Goal: Transaction & Acquisition: Purchase product/service

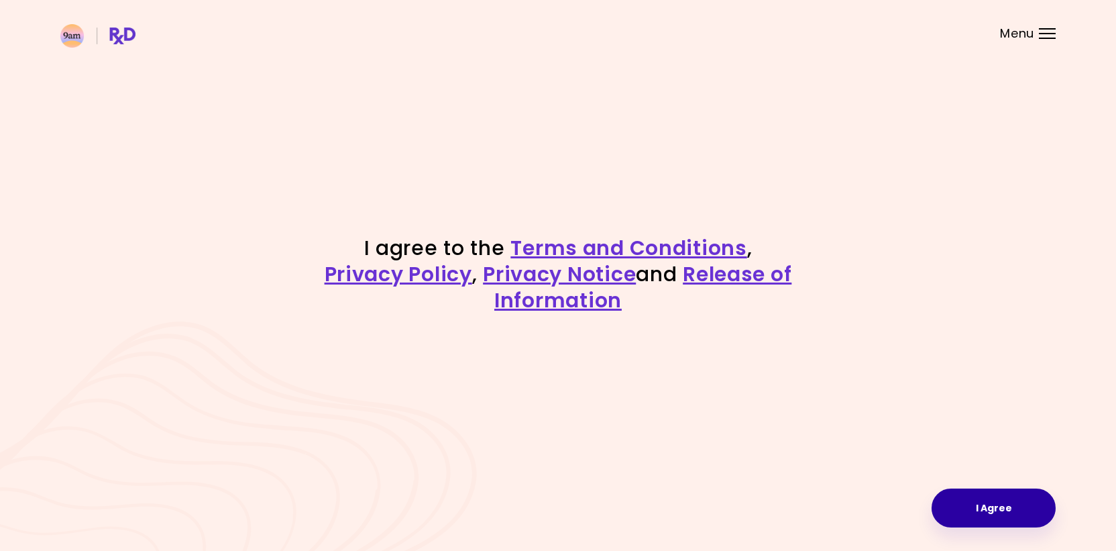
click at [970, 491] on button "I Agree" at bounding box center [994, 507] width 124 height 39
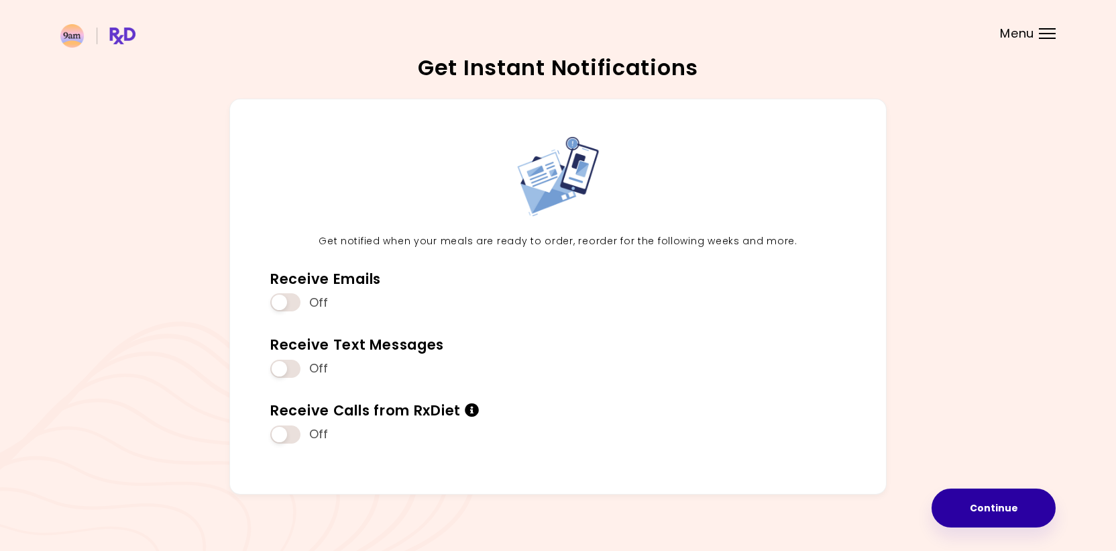
click at [976, 492] on button "Continue" at bounding box center [994, 507] width 124 height 39
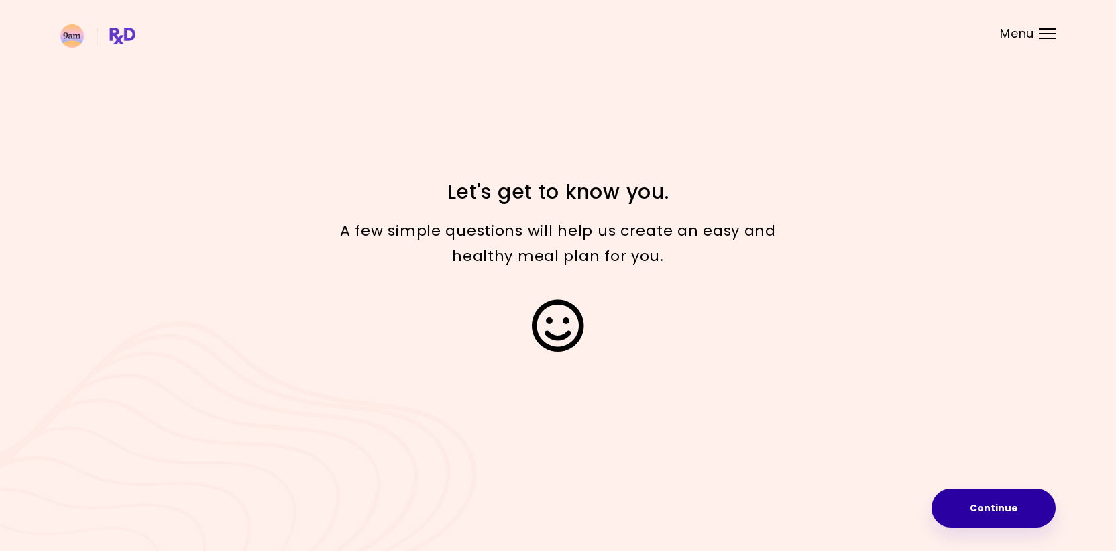
click at [979, 505] on button "Continue" at bounding box center [994, 507] width 124 height 39
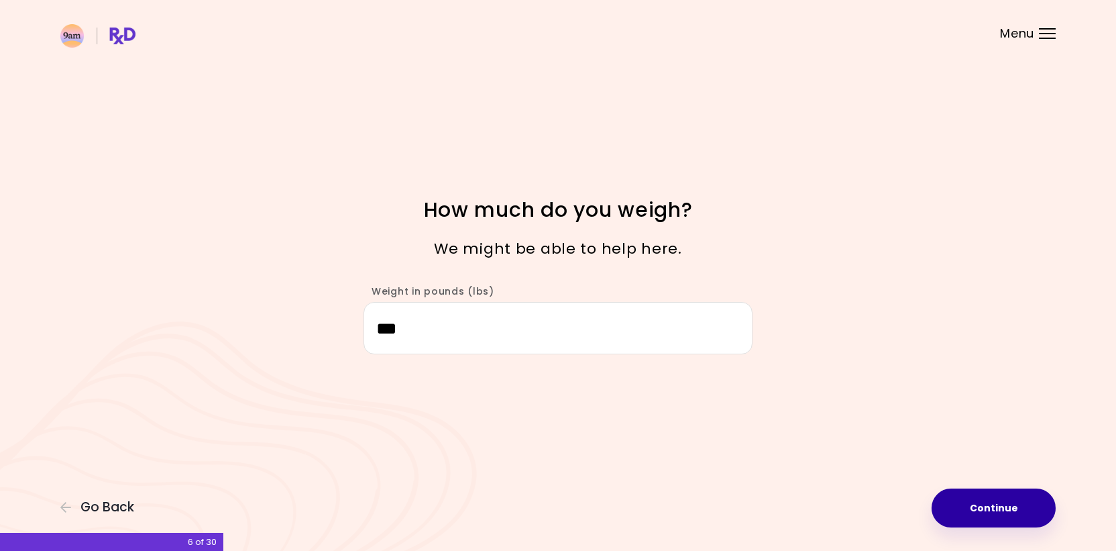
click at [992, 505] on button "Continue" at bounding box center [994, 507] width 124 height 39
select select "****"
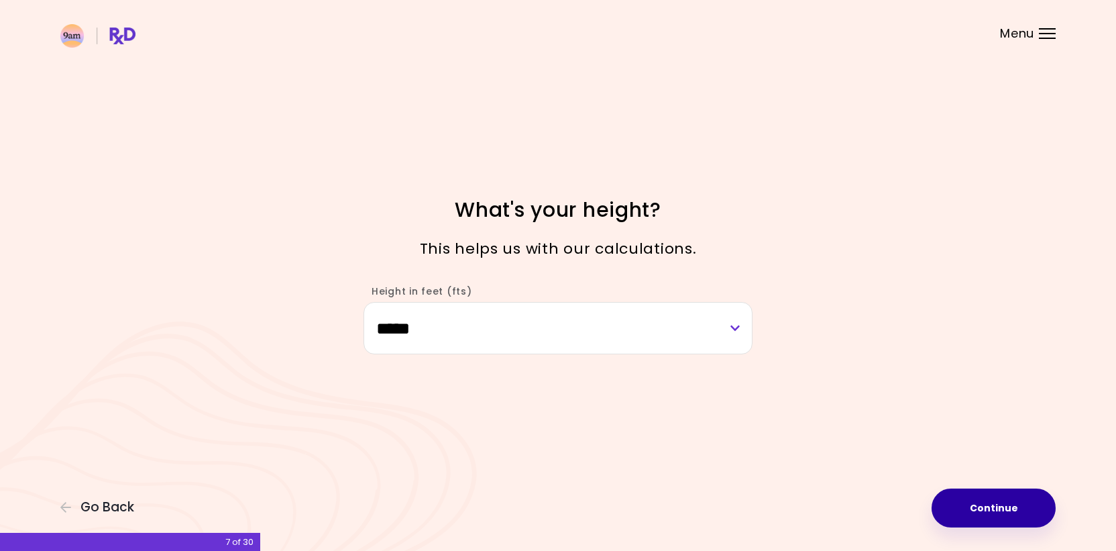
click at [992, 505] on button "Continue" at bounding box center [994, 507] width 124 height 39
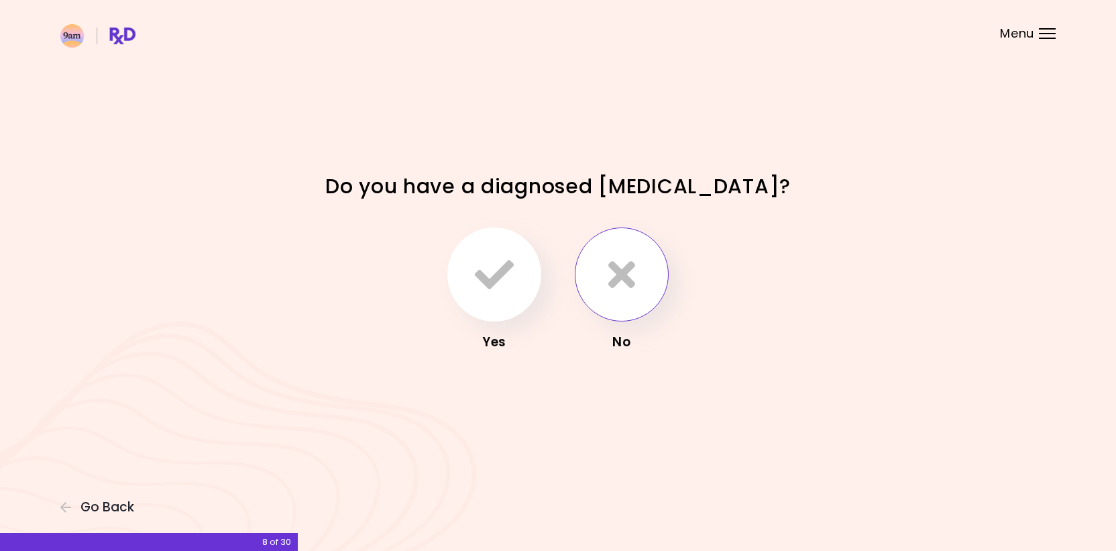
click at [633, 283] on icon "button" at bounding box center [622, 274] width 27 height 39
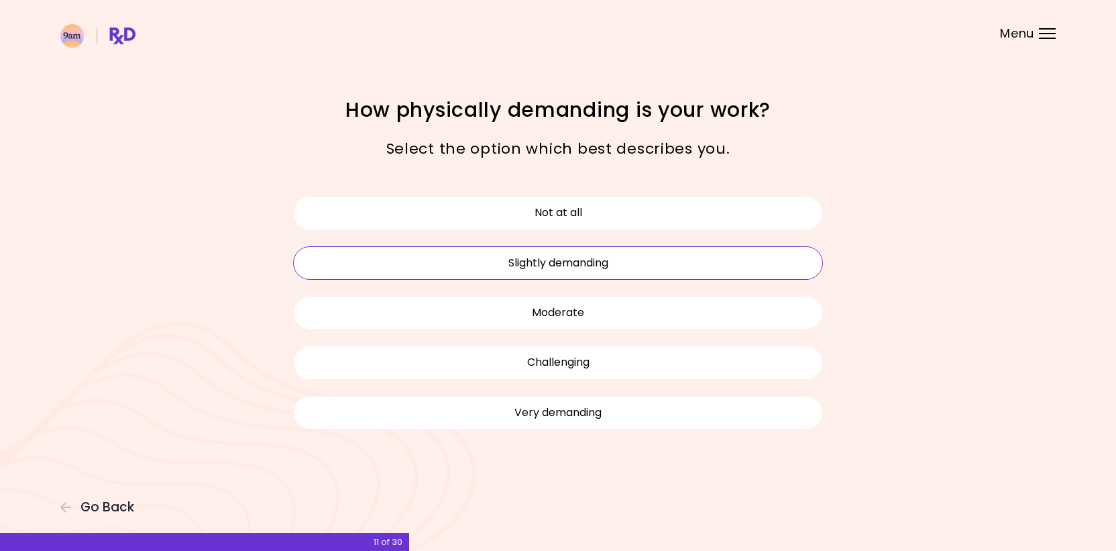
click at [615, 262] on button "Slightly demanding" at bounding box center [558, 263] width 530 height 34
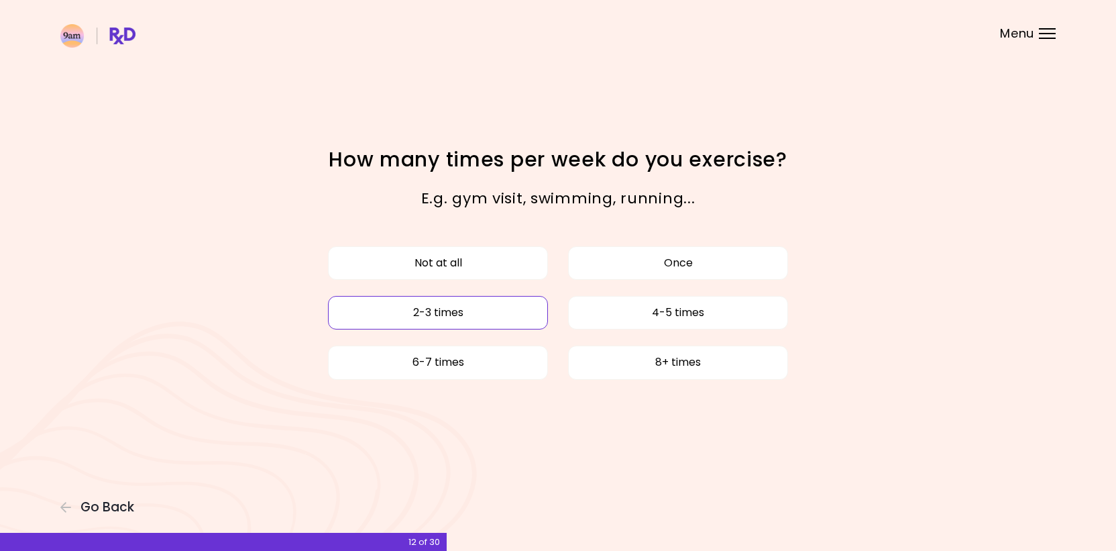
click at [460, 317] on button "2-3 times" at bounding box center [438, 313] width 220 height 34
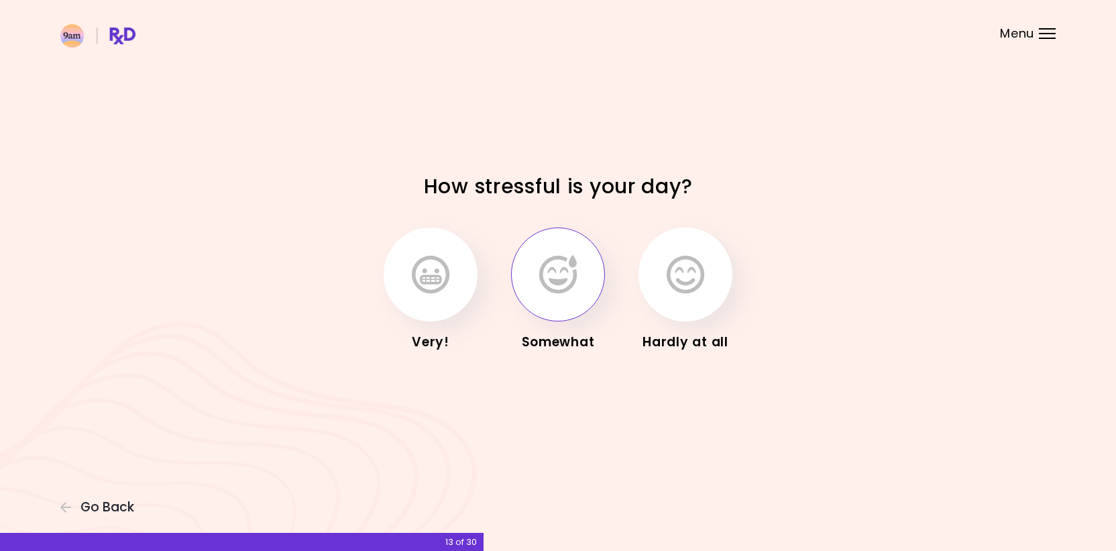
click at [545, 276] on icon "button" at bounding box center [558, 274] width 38 height 39
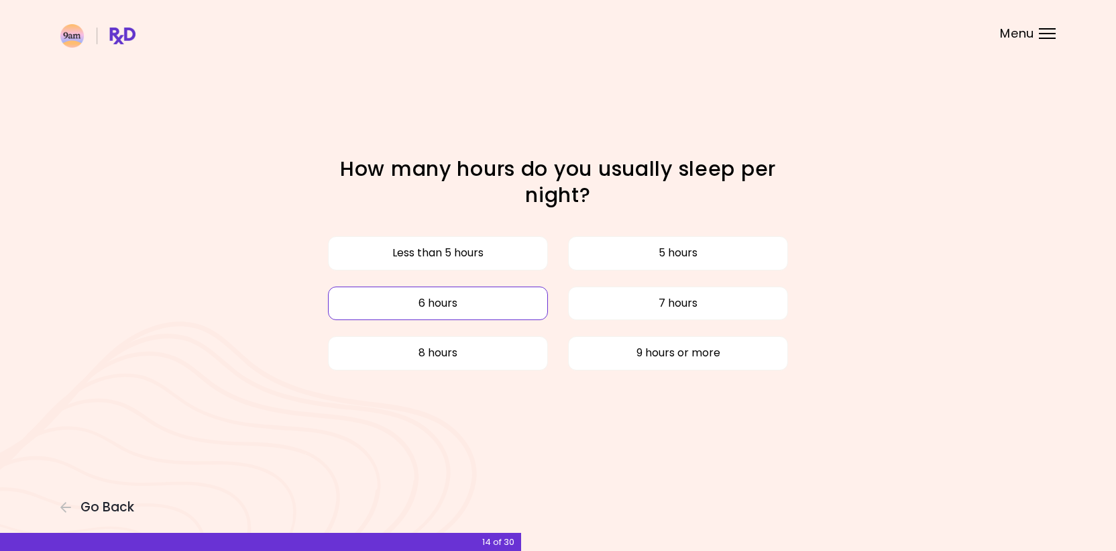
click at [505, 305] on button "6 hours" at bounding box center [438, 303] width 220 height 34
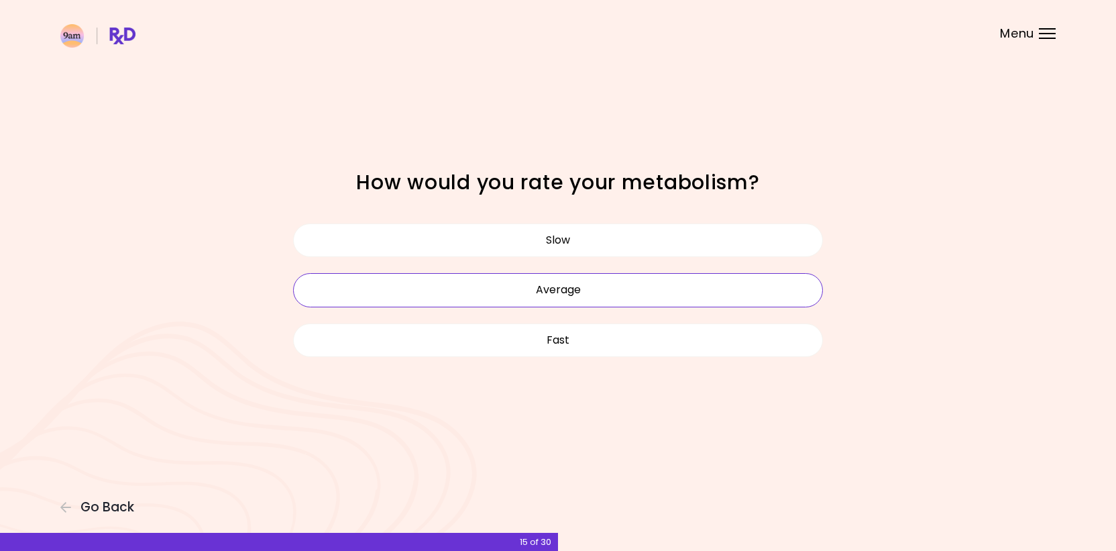
click at [550, 284] on button "Average" at bounding box center [558, 290] width 530 height 34
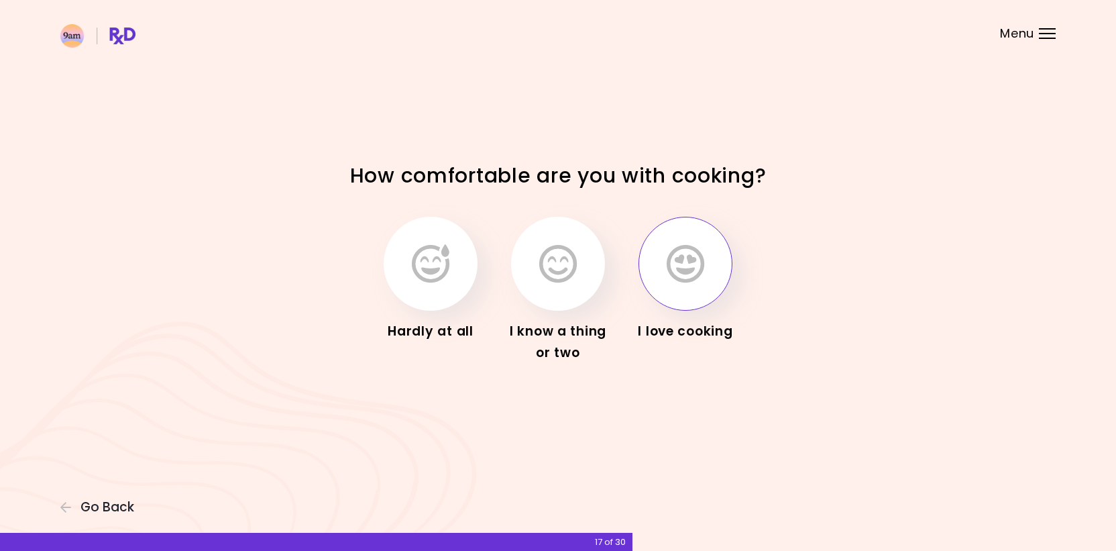
click at [676, 270] on icon "button" at bounding box center [686, 263] width 38 height 39
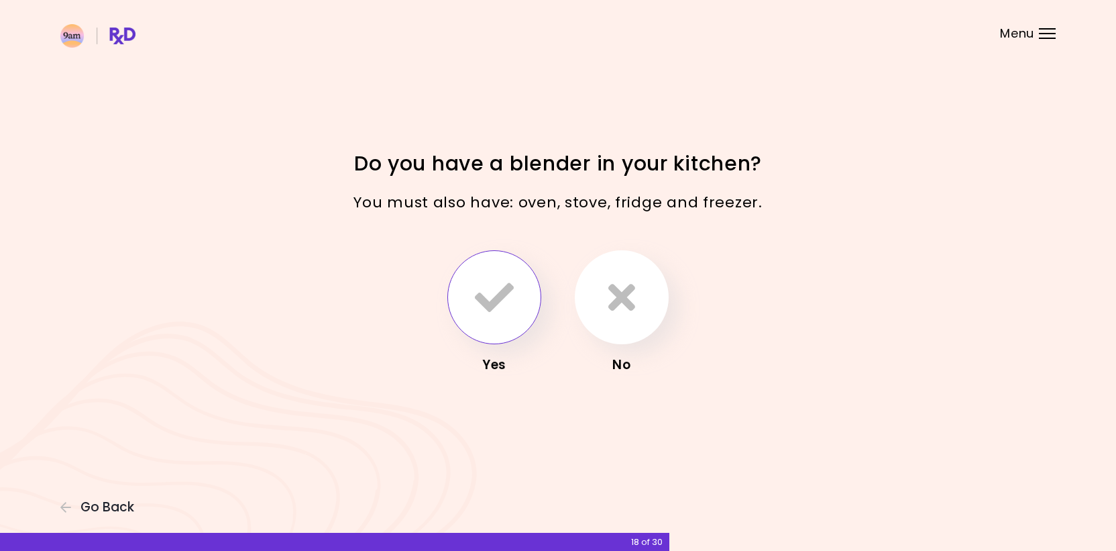
click at [492, 305] on icon "button" at bounding box center [494, 297] width 39 height 39
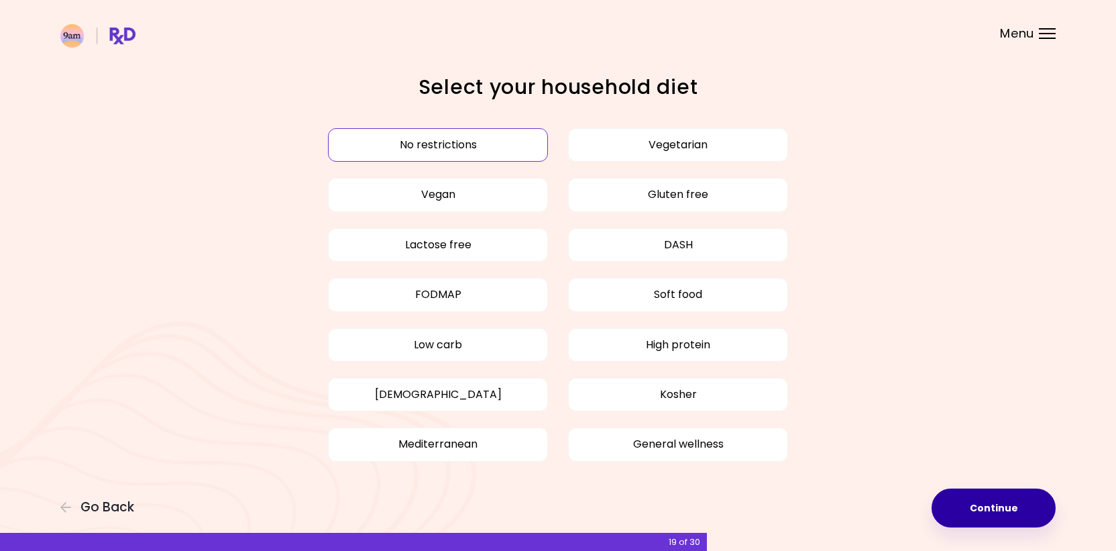
click at [971, 504] on button "Continue" at bounding box center [994, 507] width 124 height 39
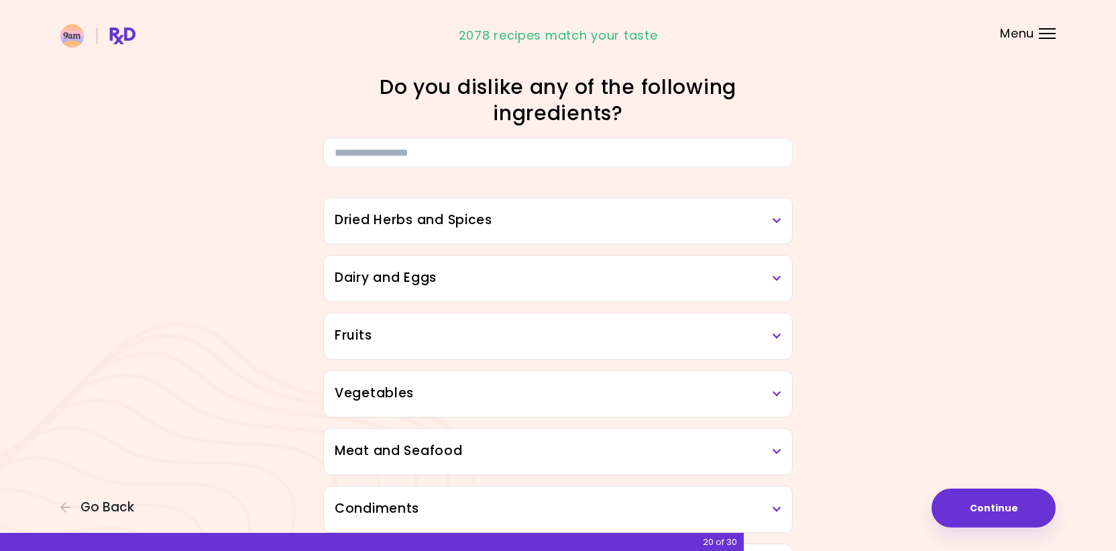
click at [490, 89] on h1 "Do you dislike any of the following ingredients?" at bounding box center [558, 100] width 470 height 52
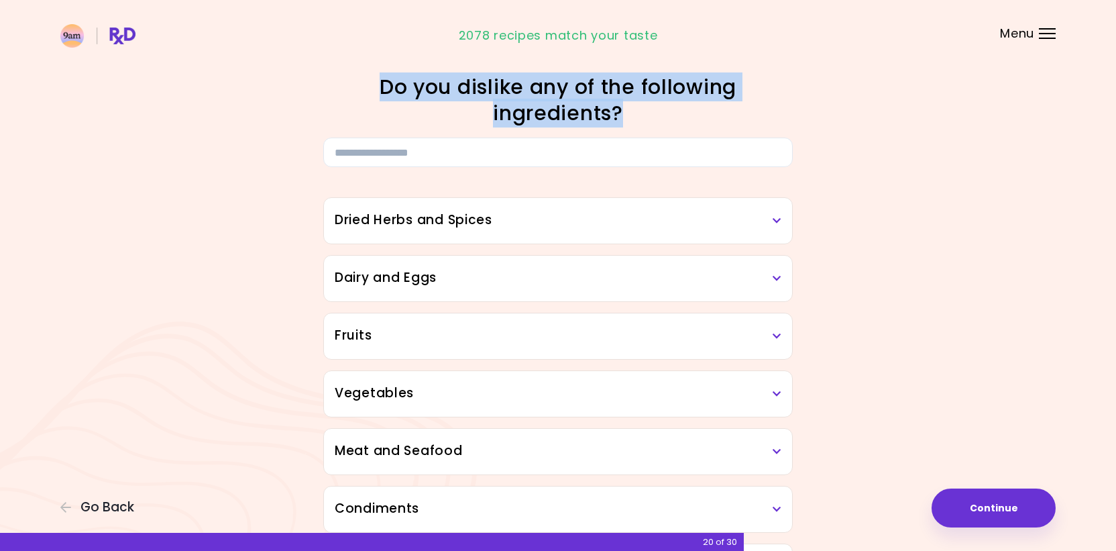
click at [490, 89] on h1 "Do you dislike any of the following ingredients?" at bounding box center [558, 100] width 470 height 52
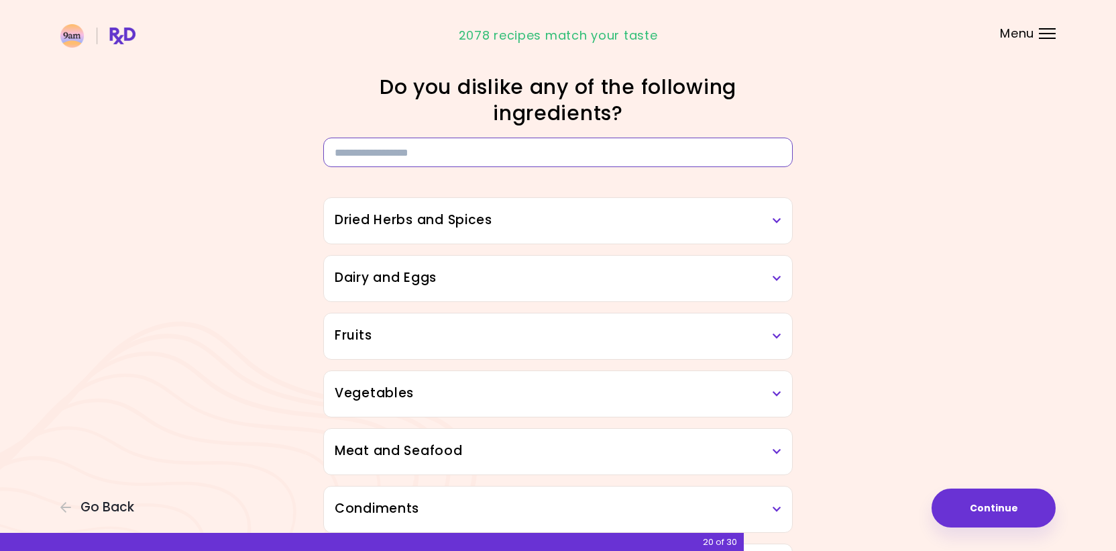
click at [534, 148] on input at bounding box center [558, 153] width 470 height 30
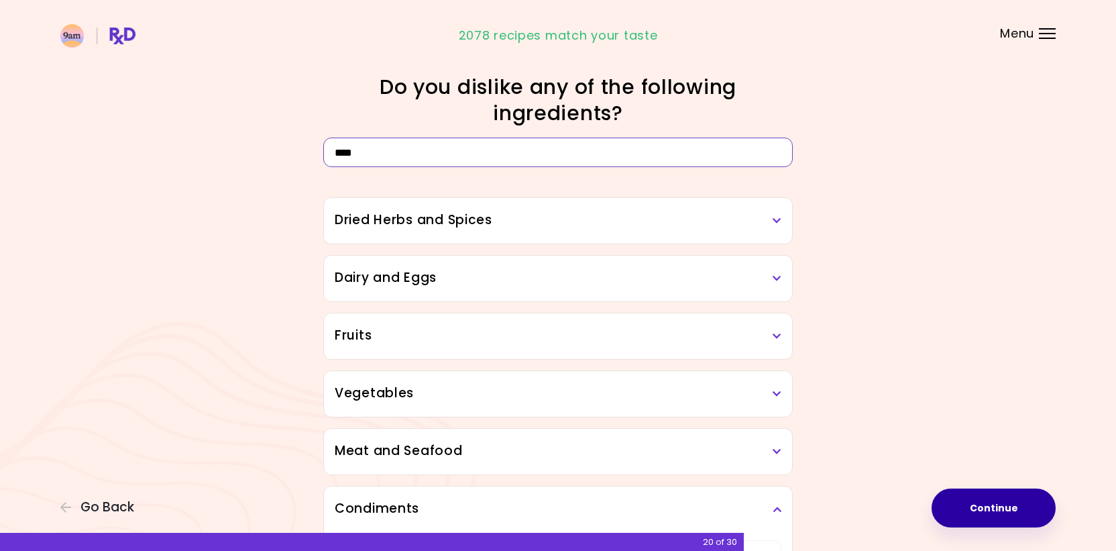
type input "****"
click at [967, 503] on button "Continue" at bounding box center [994, 507] width 124 height 39
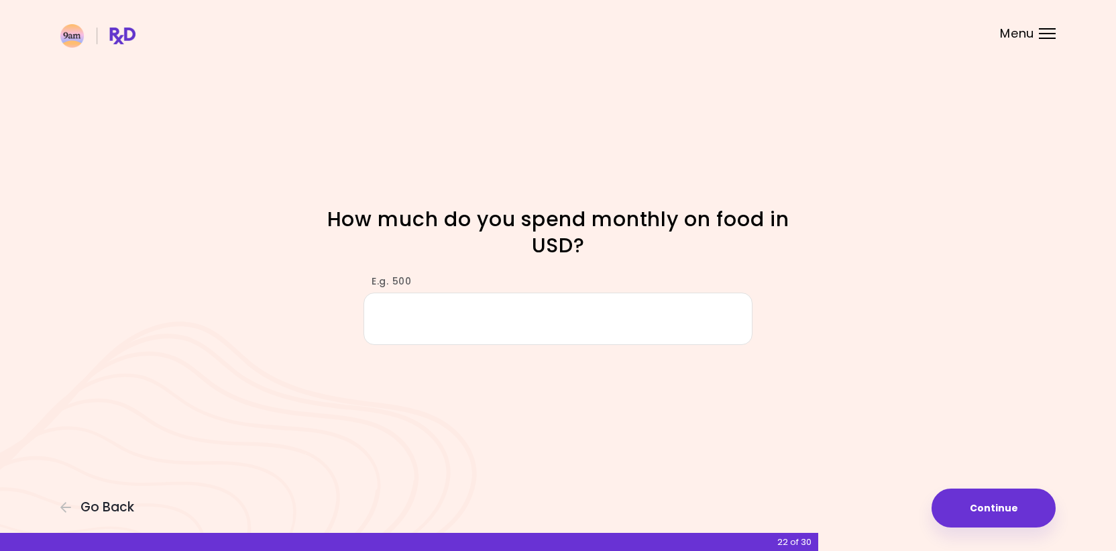
click at [490, 216] on h1 "How much do you spend monthly on food in USD?" at bounding box center [558, 232] width 470 height 52
click at [473, 318] on input "E.g. 500" at bounding box center [558, 319] width 389 height 52
type input "***"
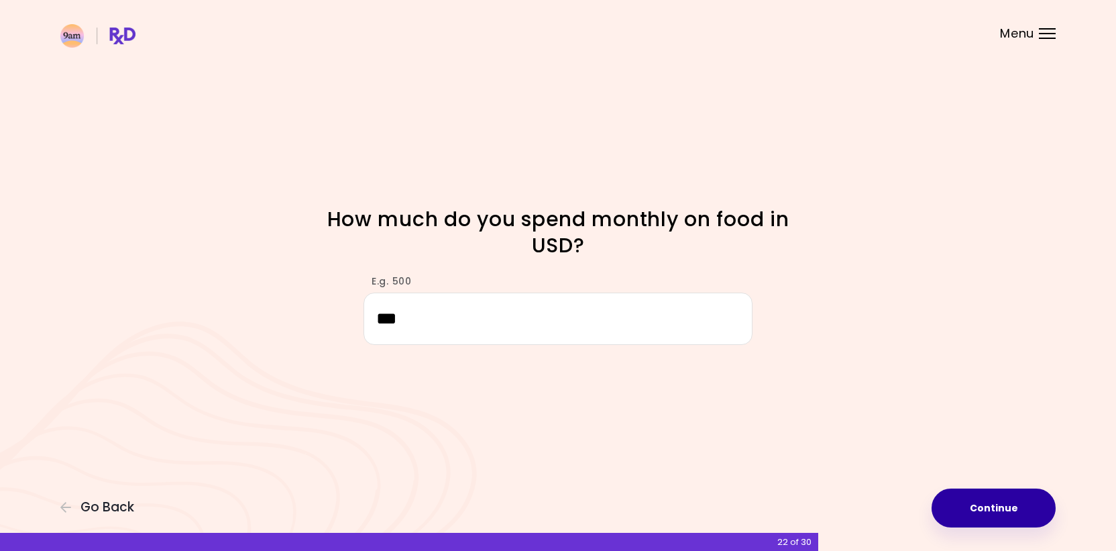
click at [1012, 495] on button "Continue" at bounding box center [994, 507] width 124 height 39
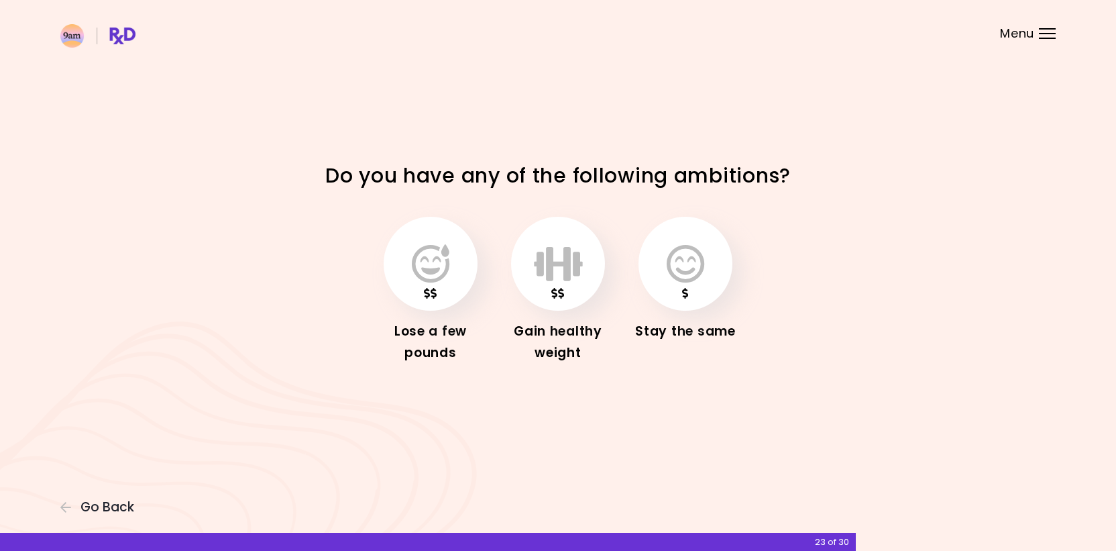
click at [562, 179] on h1 "Do you have any of the following ambitions?" at bounding box center [558, 175] width 470 height 26
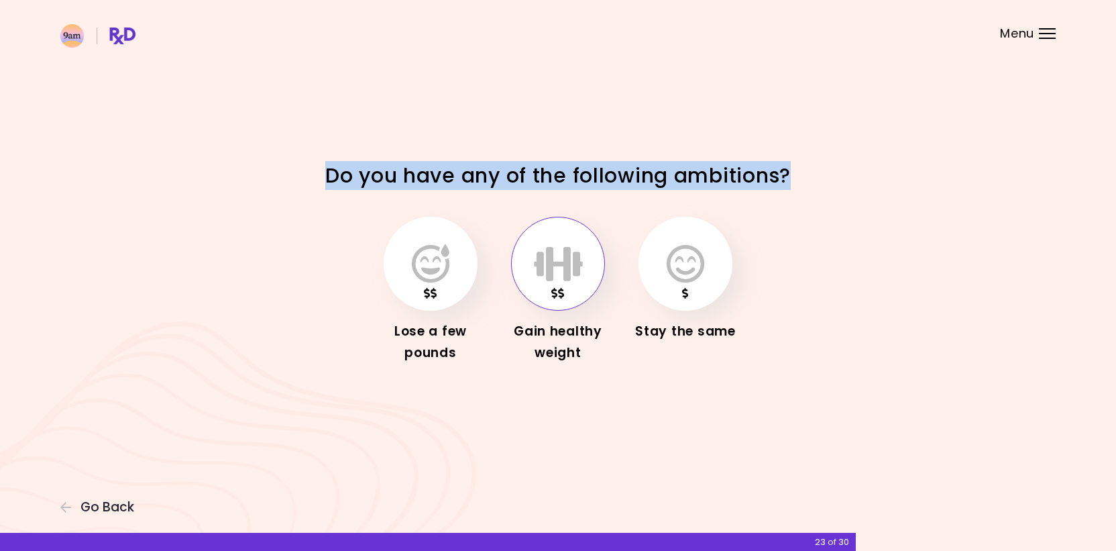
click at [552, 271] on icon "button" at bounding box center [558, 263] width 49 height 39
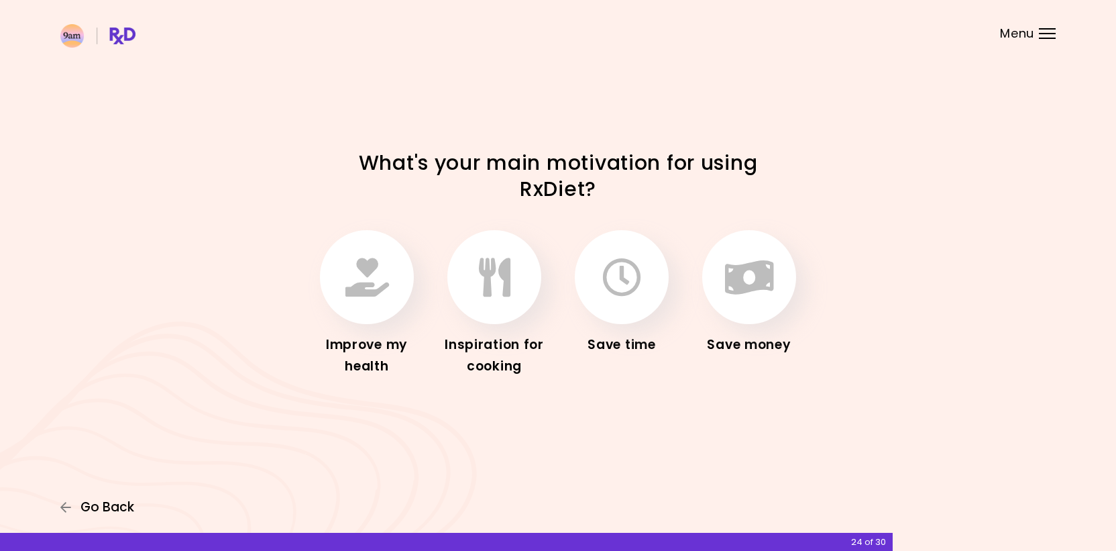
click at [91, 501] on span "Go Back" at bounding box center [108, 507] width 54 height 15
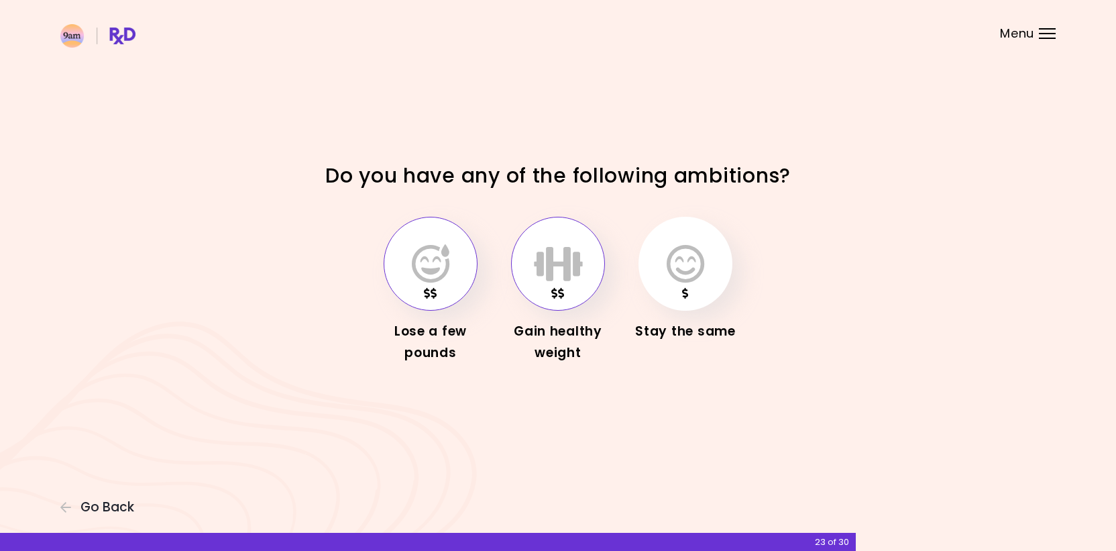
click at [423, 284] on button "button" at bounding box center [431, 264] width 94 height 94
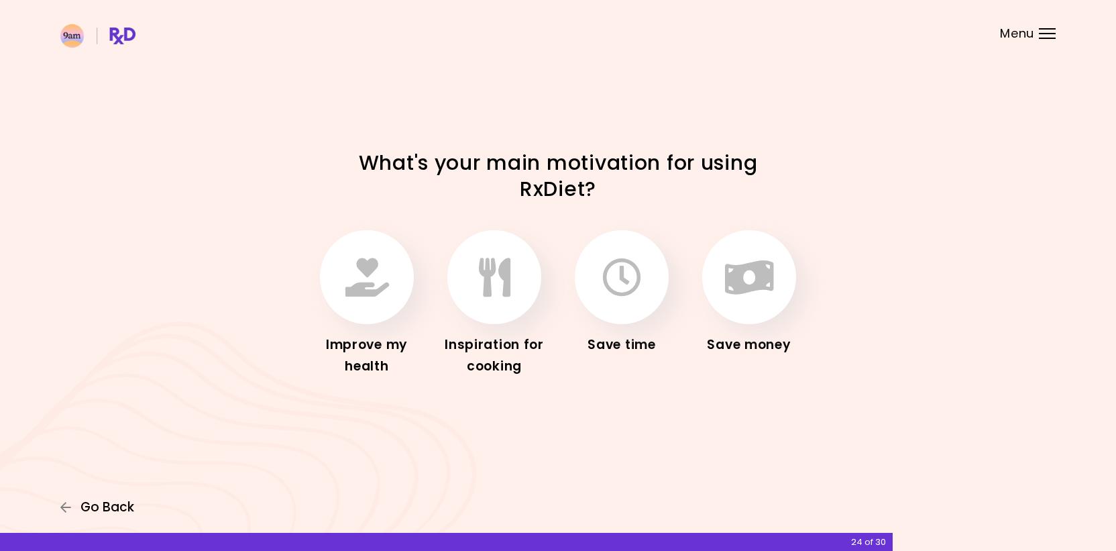
click at [111, 509] on span "Go Back" at bounding box center [108, 507] width 54 height 15
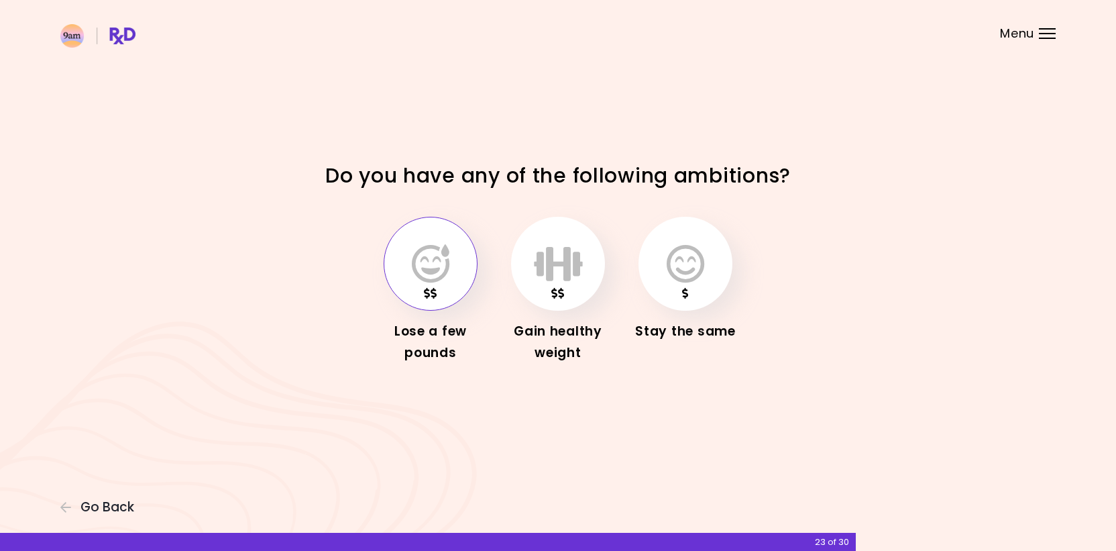
click at [458, 269] on button "button" at bounding box center [431, 264] width 94 height 94
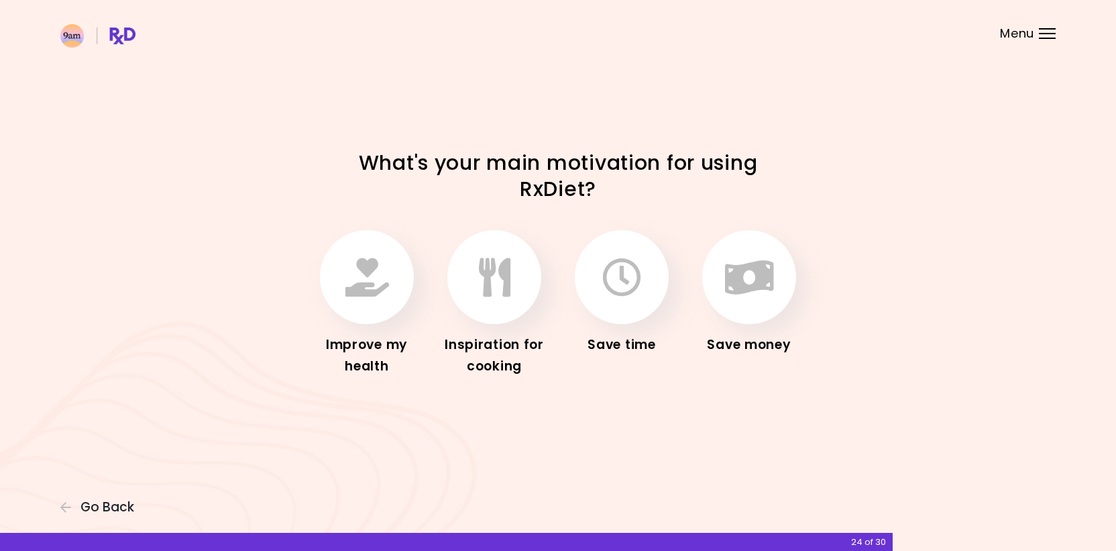
click at [496, 160] on h1 "What's your main motivation for using RxDiet?" at bounding box center [558, 176] width 470 height 52
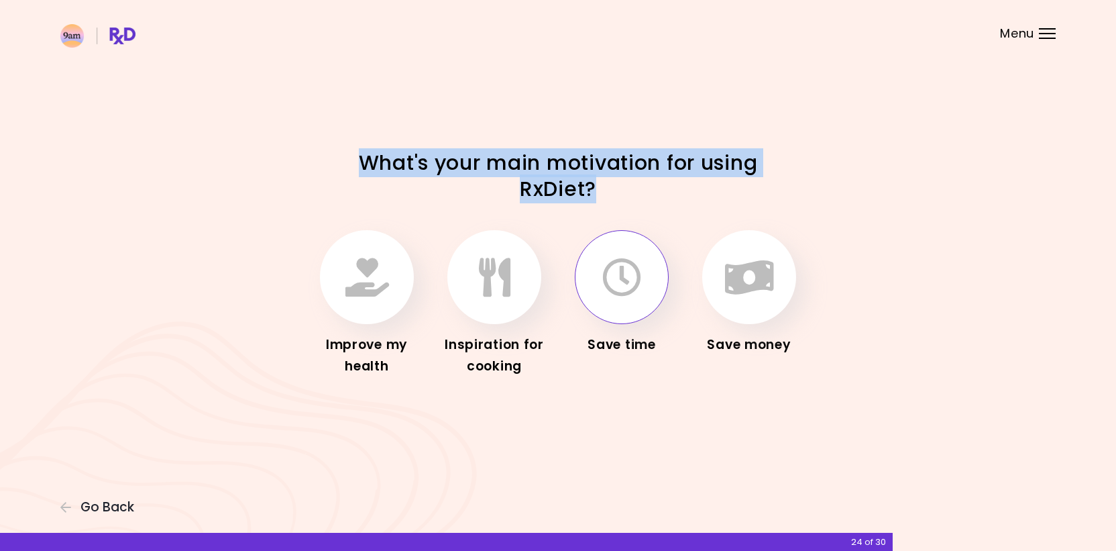
click at [628, 286] on icon "button" at bounding box center [622, 277] width 39 height 39
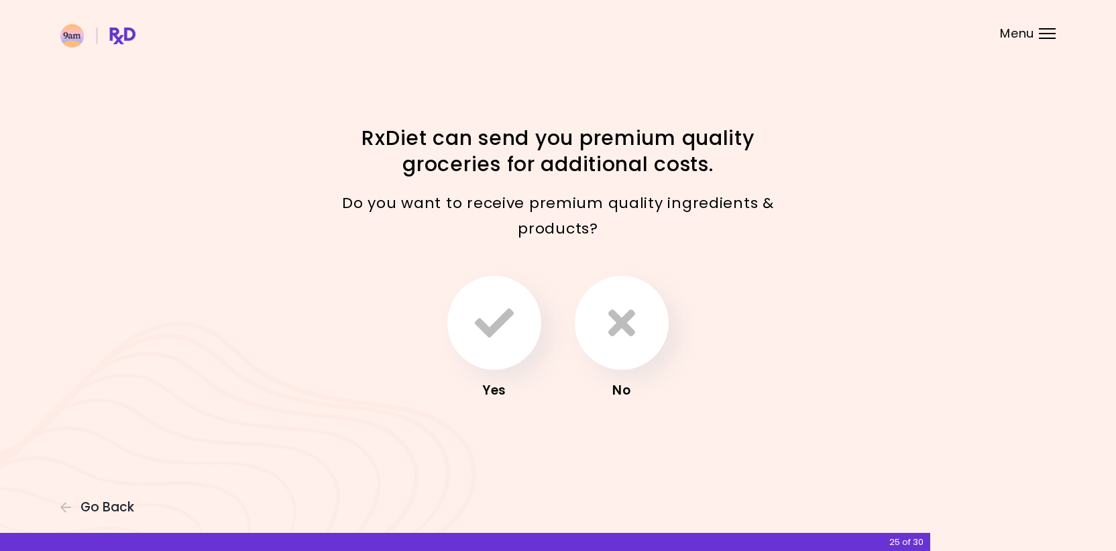
click at [509, 162] on h1 "RxDiet can send you premium quality groceries for additional costs." at bounding box center [558, 151] width 470 height 52
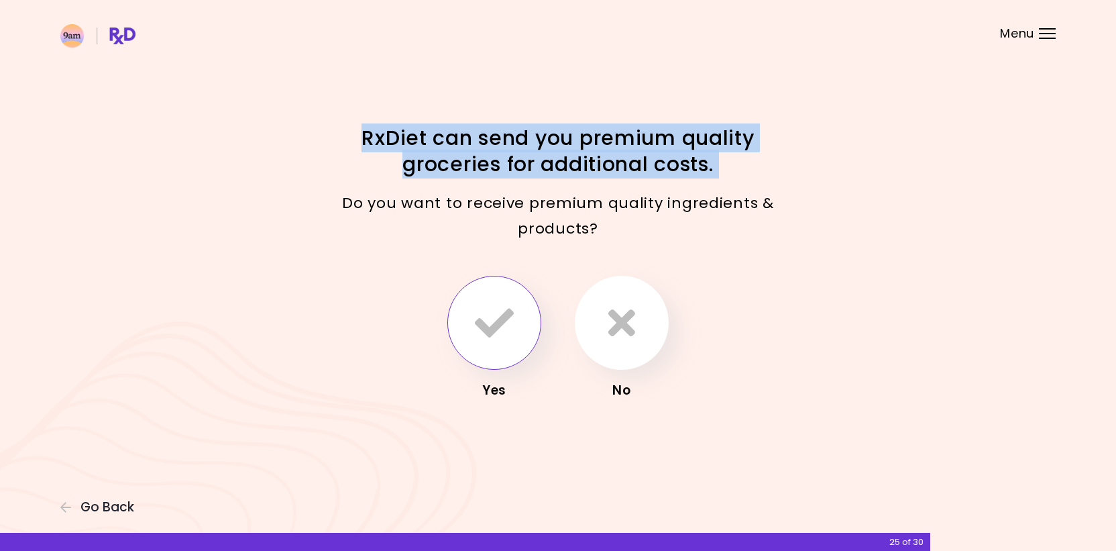
click at [505, 301] on button "button" at bounding box center [495, 323] width 94 height 94
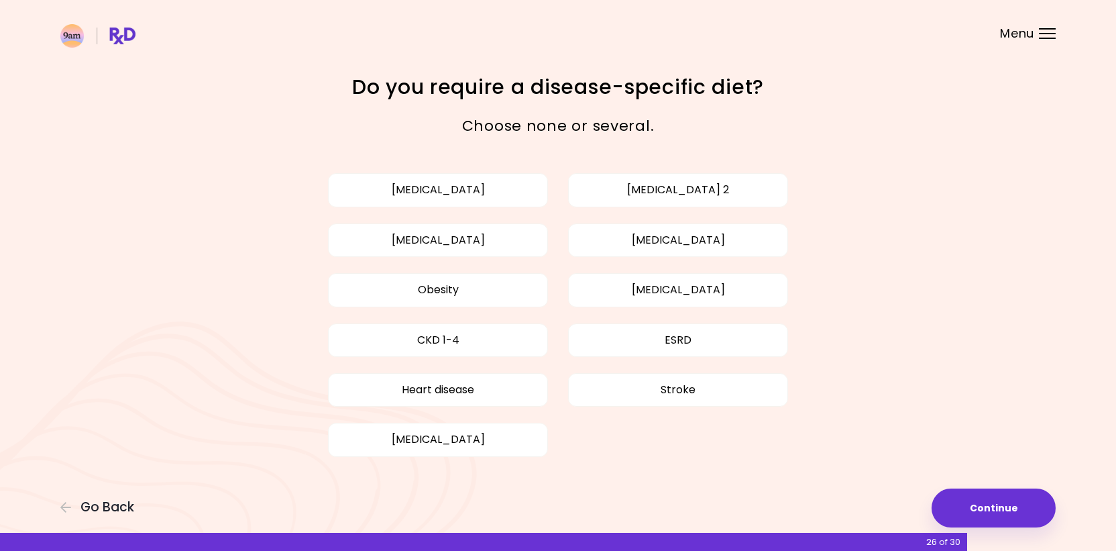
click at [555, 83] on h1 "Do you require a disease-specific diet?" at bounding box center [558, 87] width 470 height 26
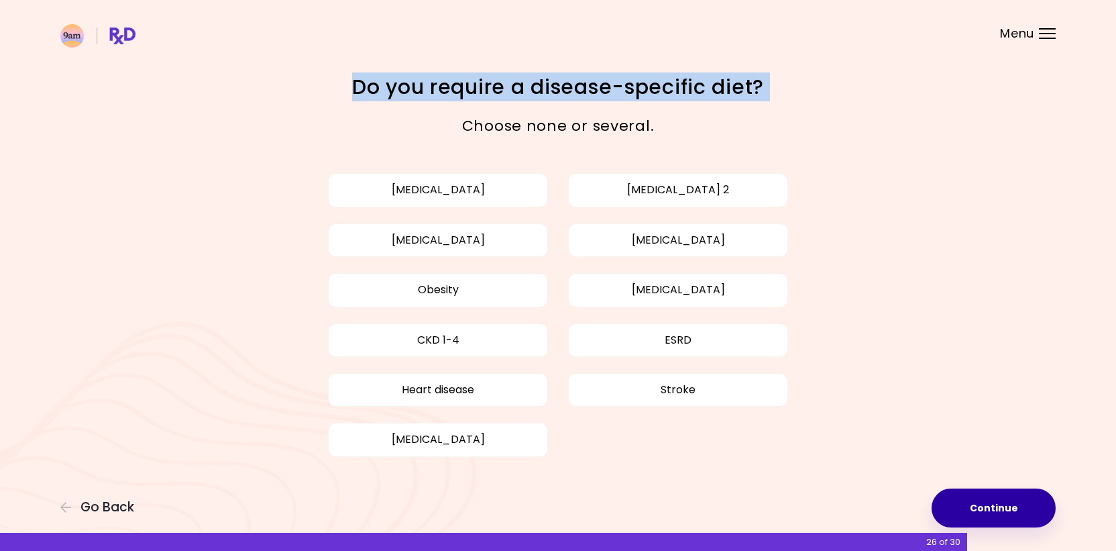
click at [974, 509] on button "Continue" at bounding box center [994, 507] width 124 height 39
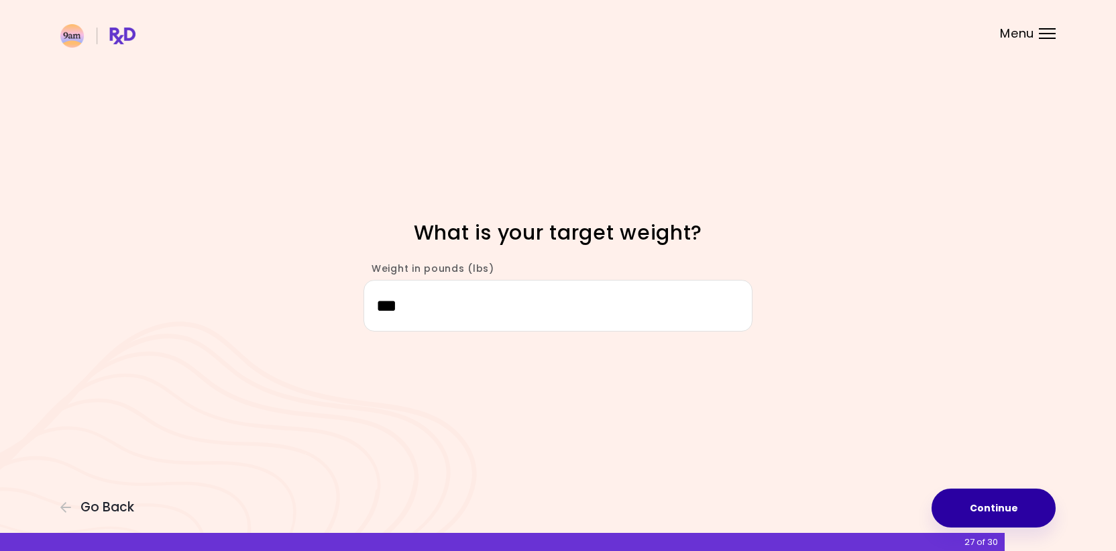
type input "***"
click at [1016, 517] on button "Continue" at bounding box center [994, 507] width 124 height 39
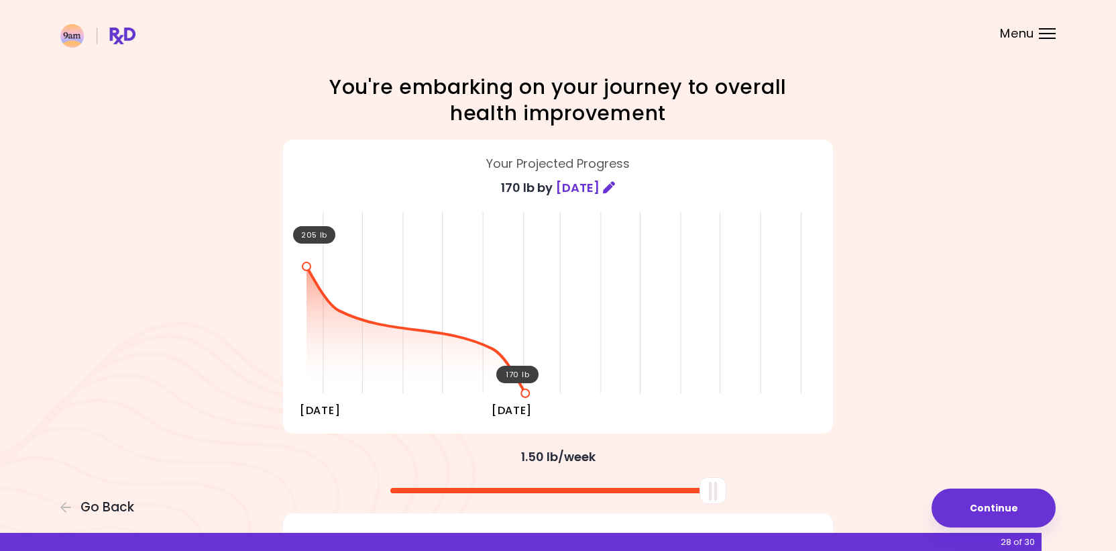
drag, startPoint x: 564, startPoint y: 490, endPoint x: 782, endPoint y: 482, distance: 218.9
click at [782, 482] on div at bounding box center [558, 486] width 564 height 36
drag, startPoint x: 713, startPoint y: 488, endPoint x: 763, endPoint y: 493, distance: 50.6
click at [763, 493] on div at bounding box center [558, 486] width 564 height 36
click at [981, 508] on button "Continue" at bounding box center [994, 507] width 124 height 39
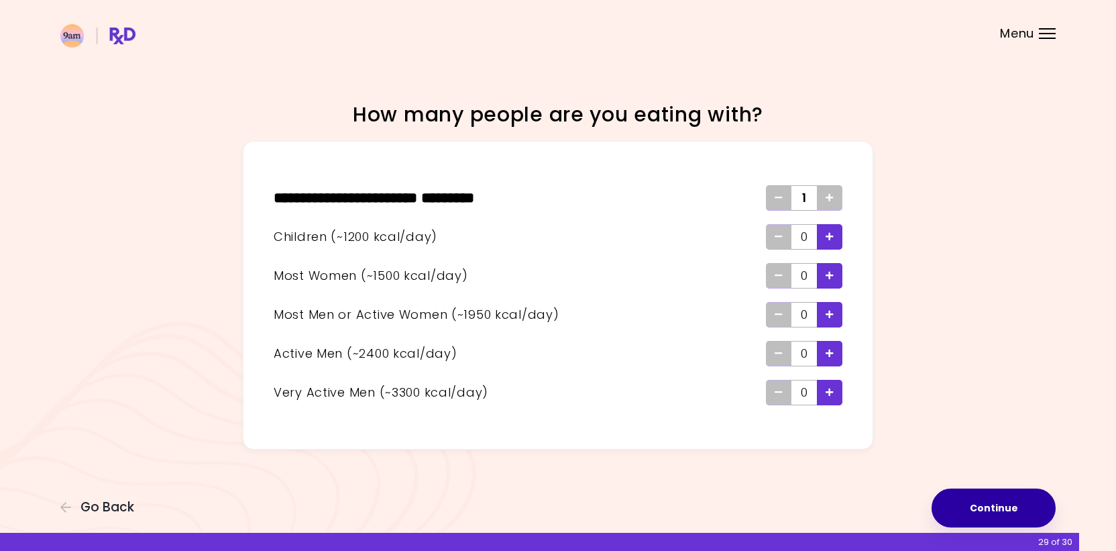
click at [976, 511] on button "Continue" at bounding box center [994, 507] width 124 height 39
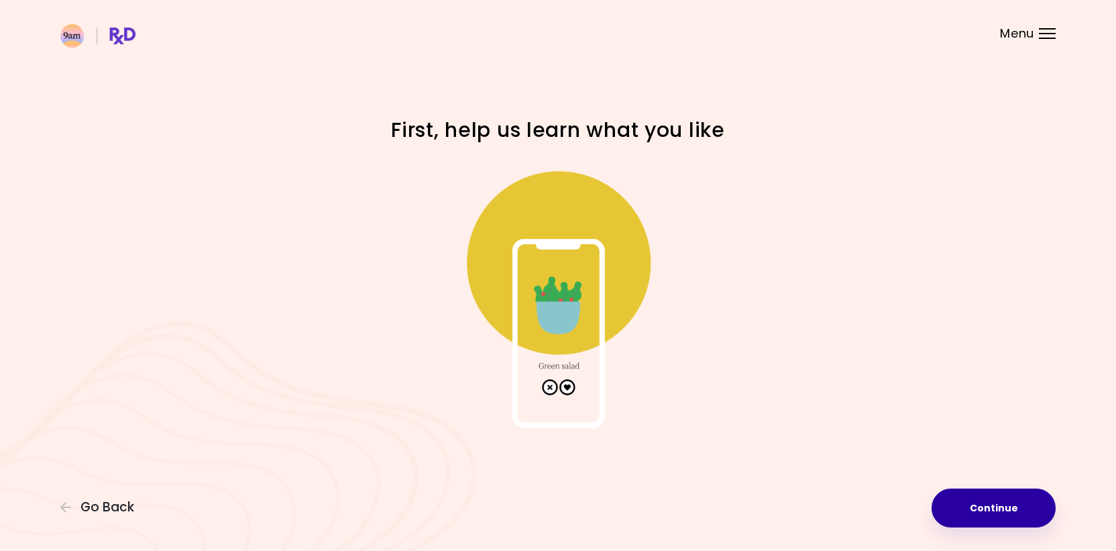
click at [982, 497] on button "Continue" at bounding box center [994, 507] width 124 height 39
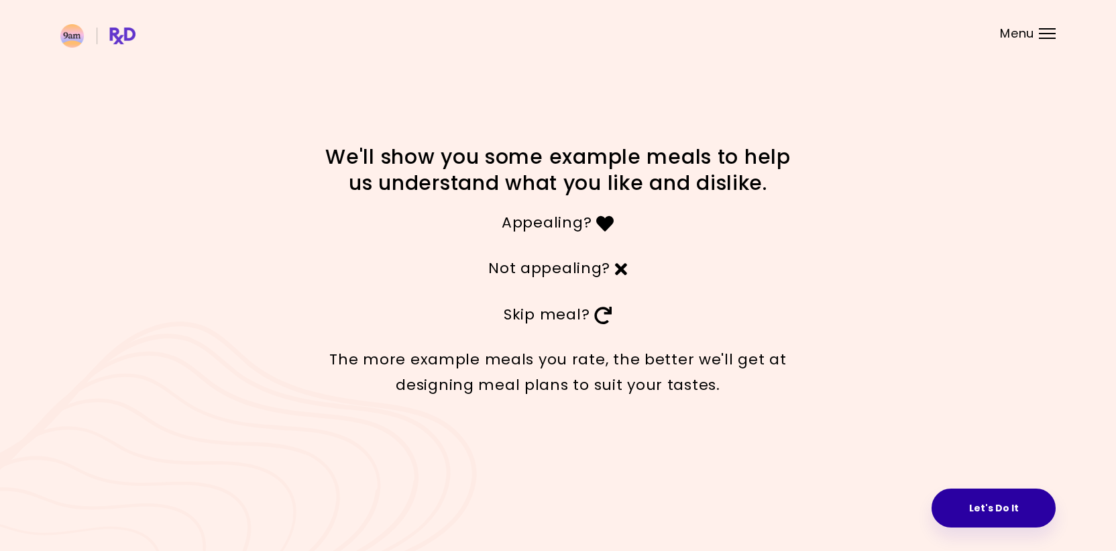
click at [989, 515] on button "Let's Do It" at bounding box center [994, 507] width 124 height 39
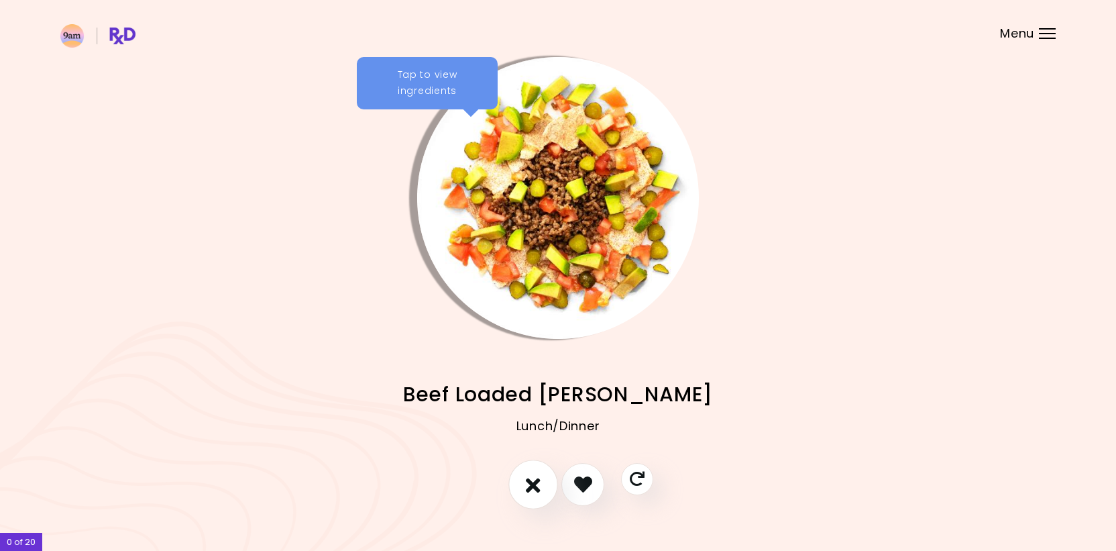
click at [536, 485] on icon "I don't like this recipe" at bounding box center [533, 484] width 15 height 21
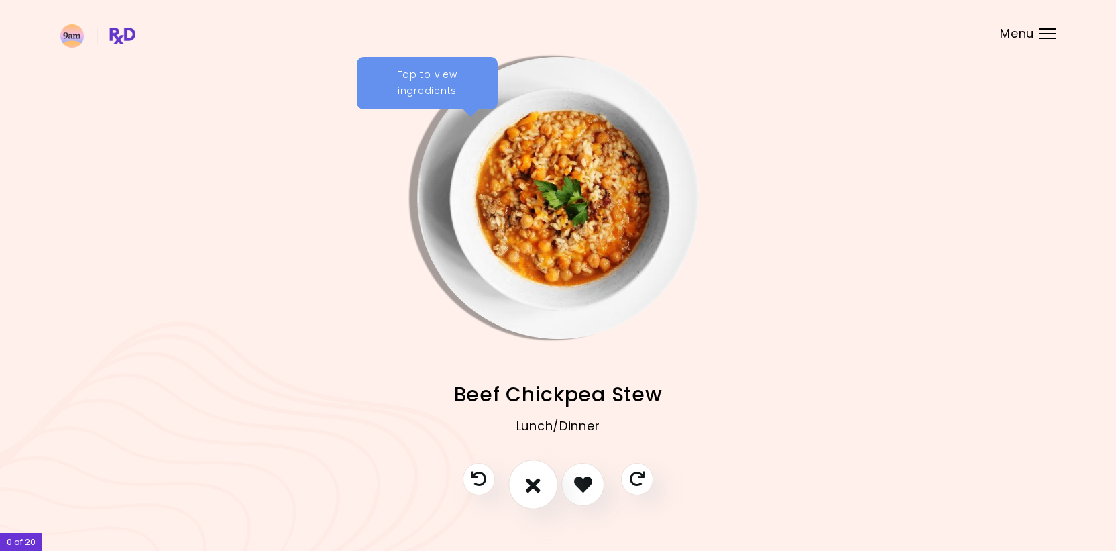
click at [536, 485] on icon "I don't like this recipe" at bounding box center [533, 484] width 15 height 21
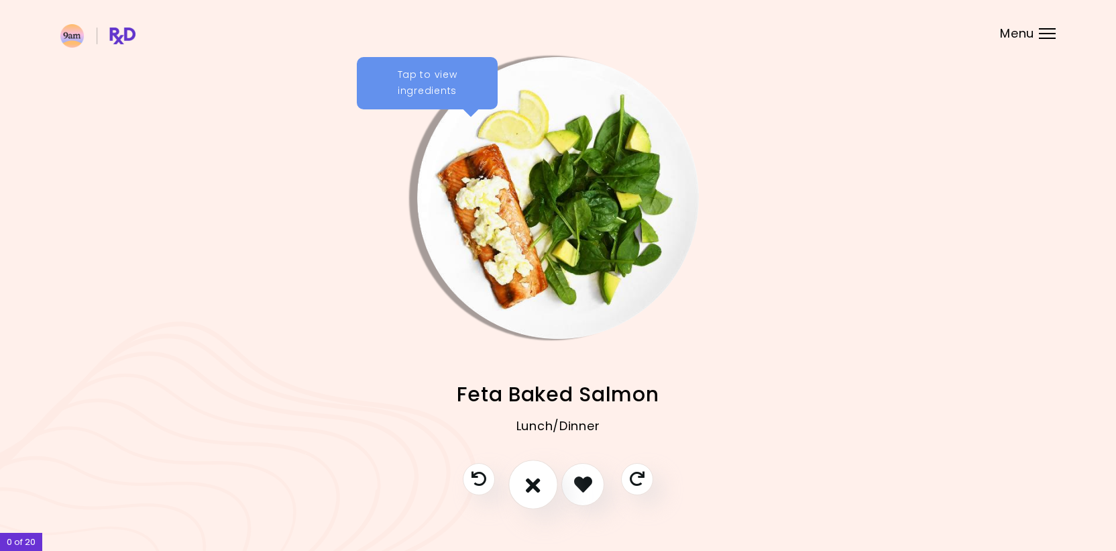
click at [536, 485] on icon "I don't like this recipe" at bounding box center [533, 484] width 15 height 21
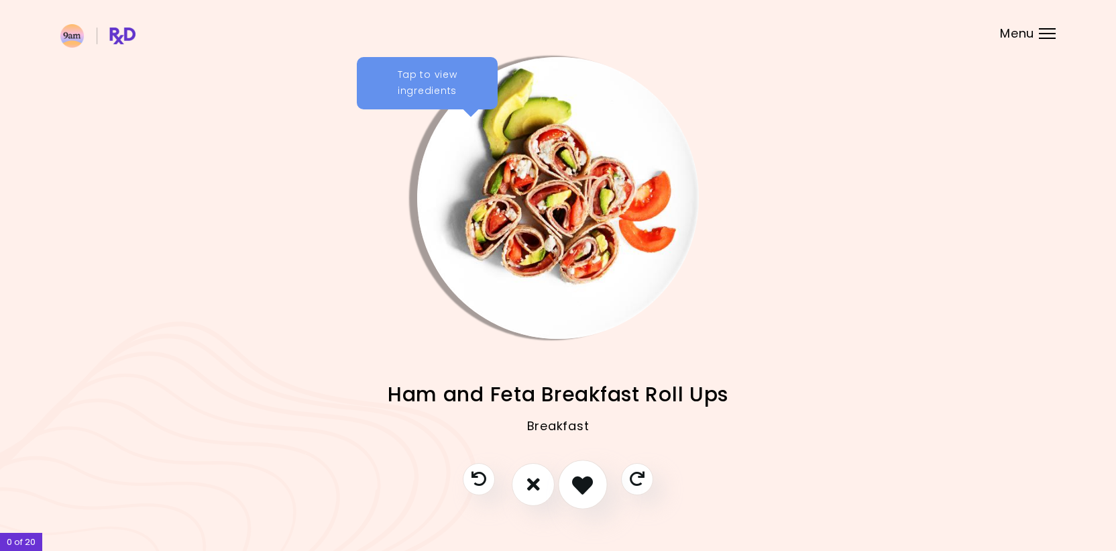
click at [577, 490] on icon "I like this recipe" at bounding box center [582, 484] width 21 height 21
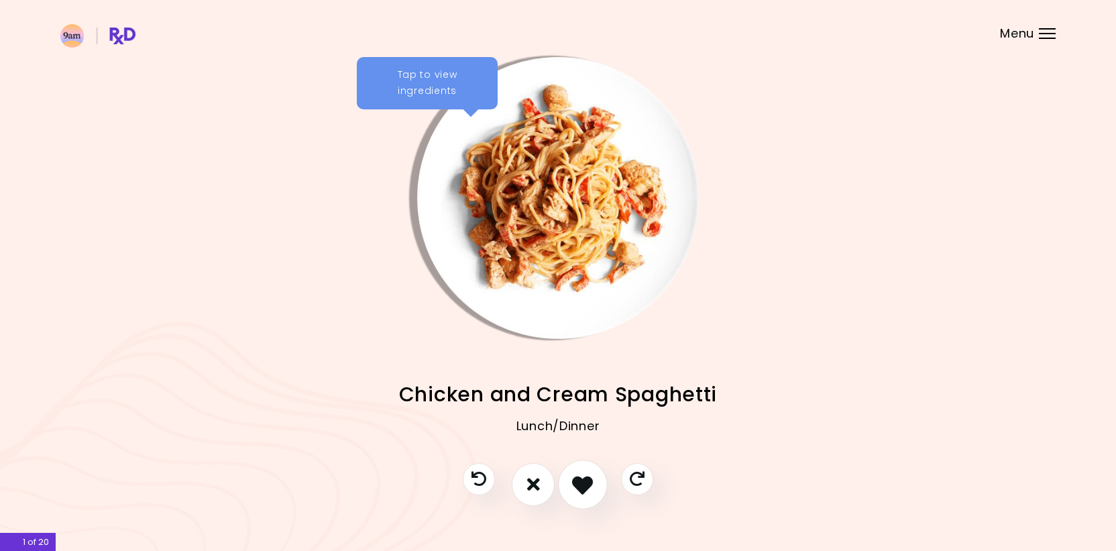
click at [581, 489] on icon "I like this recipe" at bounding box center [582, 484] width 21 height 21
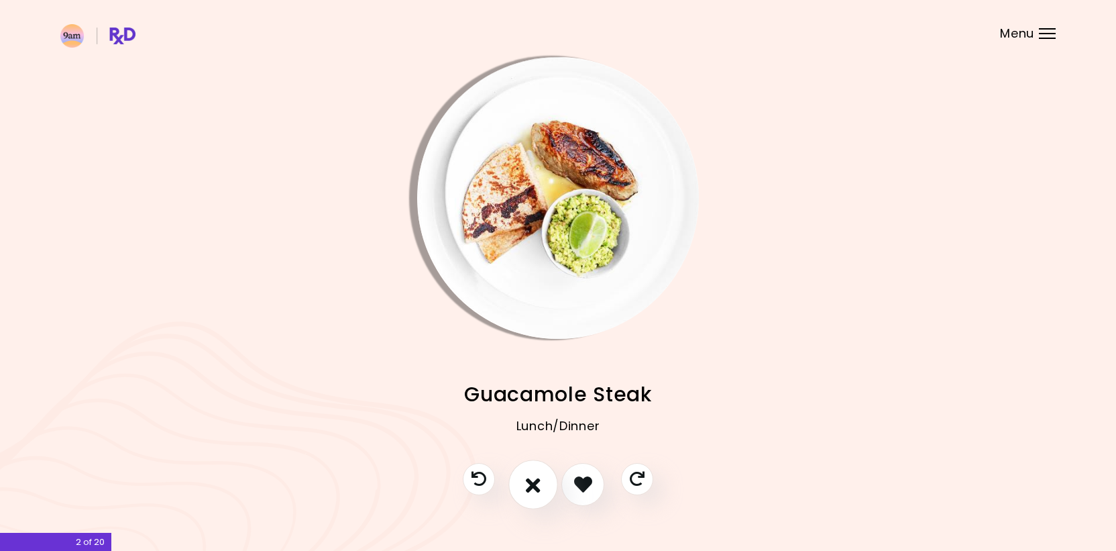
click at [535, 486] on icon "I don't like this recipe" at bounding box center [533, 484] width 15 height 21
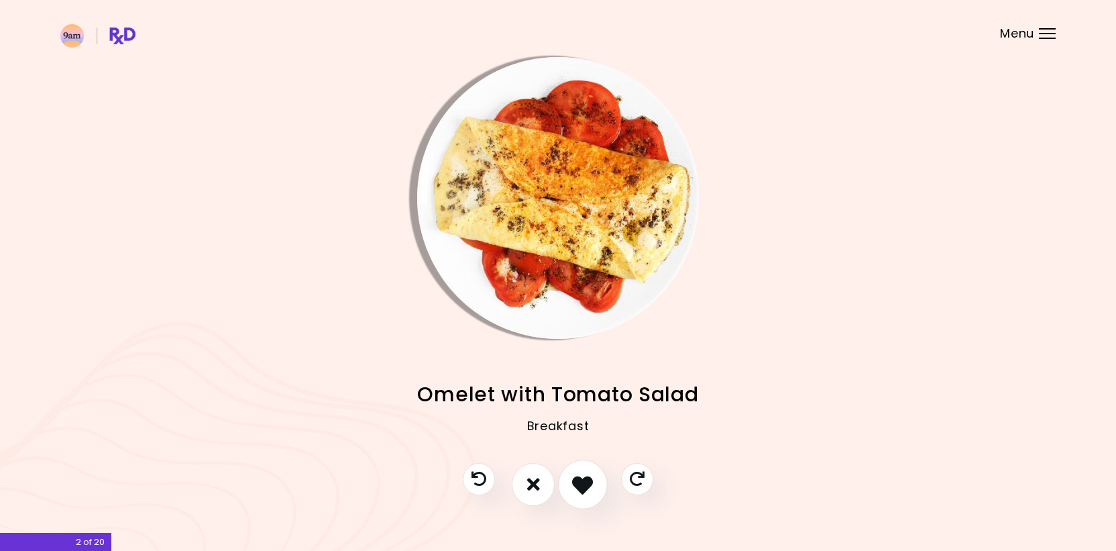
click at [576, 493] on icon "I like this recipe" at bounding box center [582, 484] width 21 height 21
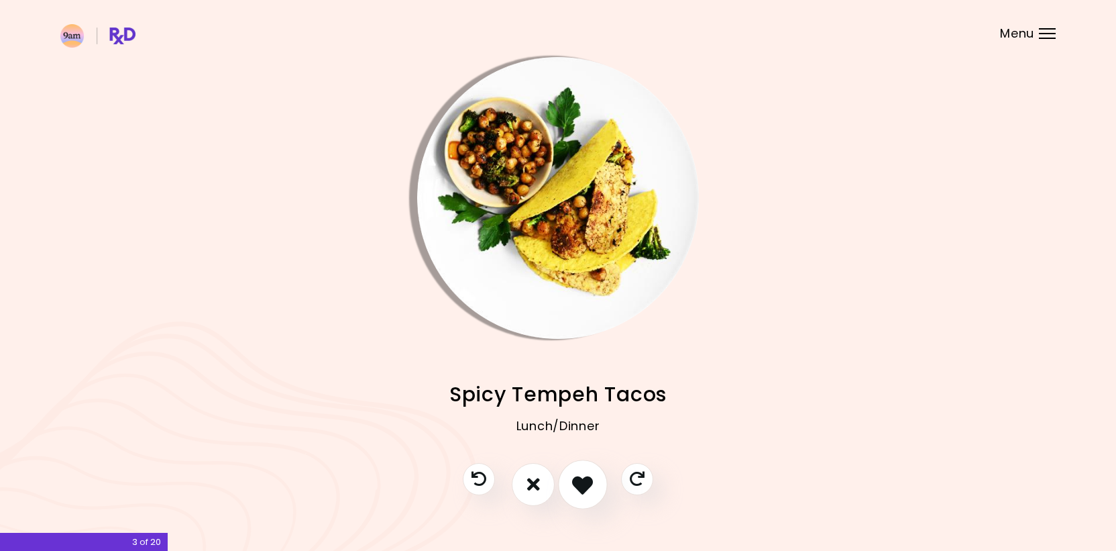
click at [576, 493] on icon "I like this recipe" at bounding box center [582, 484] width 21 height 21
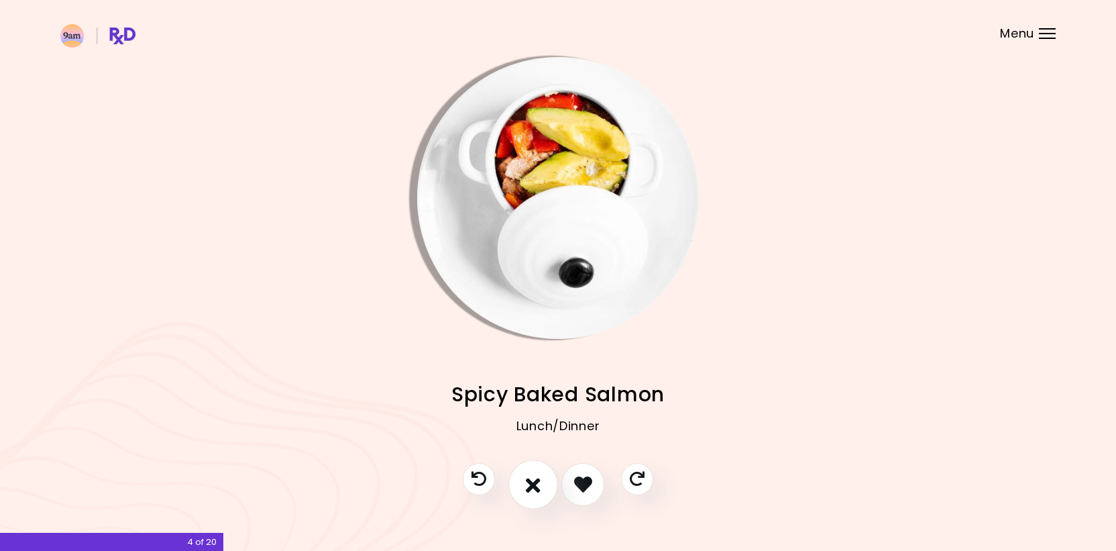
click at [540, 486] on icon "I don't like this recipe" at bounding box center [533, 484] width 15 height 21
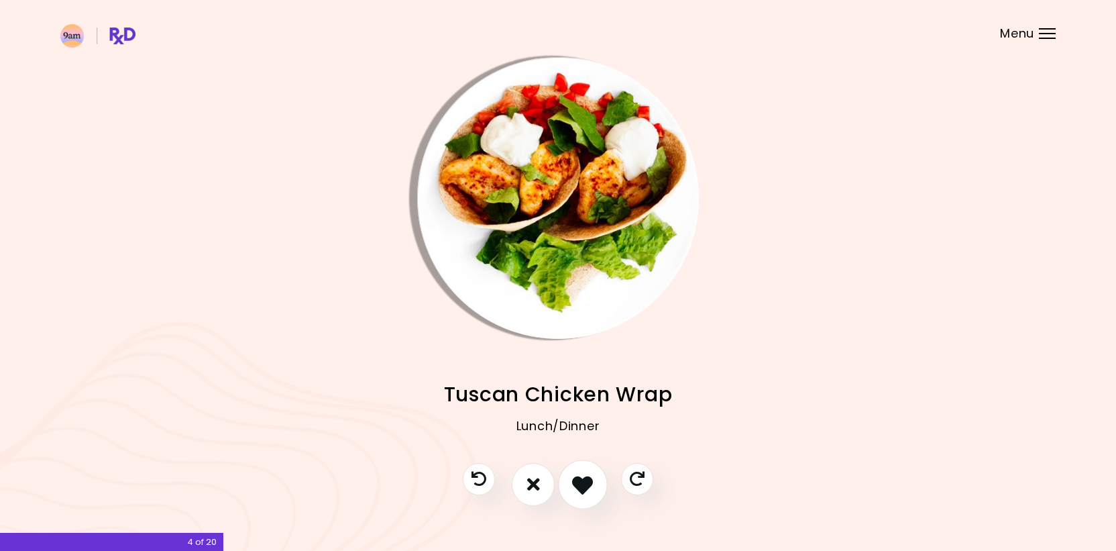
click at [576, 490] on icon "I like this recipe" at bounding box center [582, 484] width 21 height 21
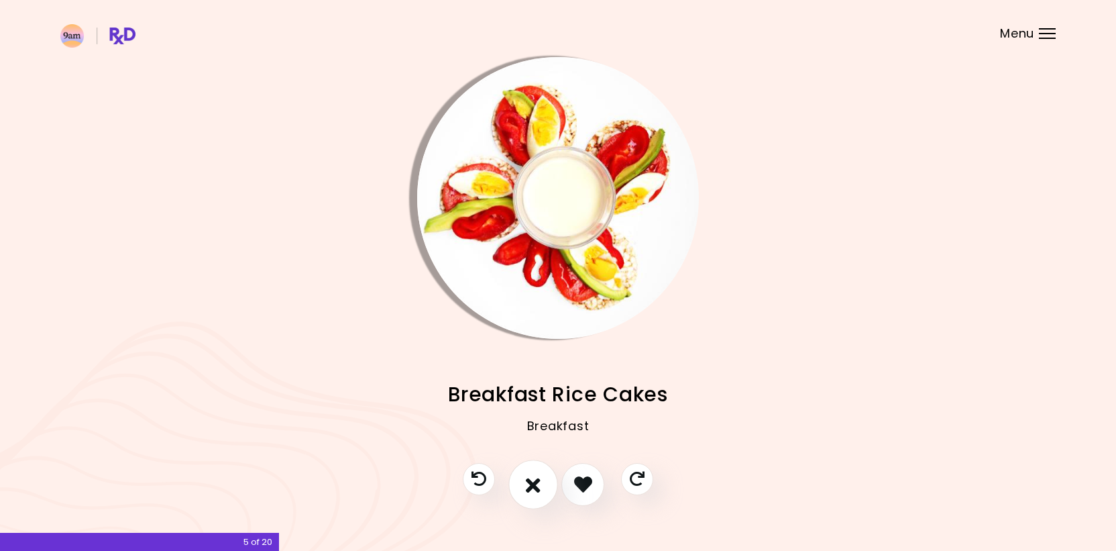
click at [543, 488] on button "I don't like this recipe" at bounding box center [534, 485] width 50 height 50
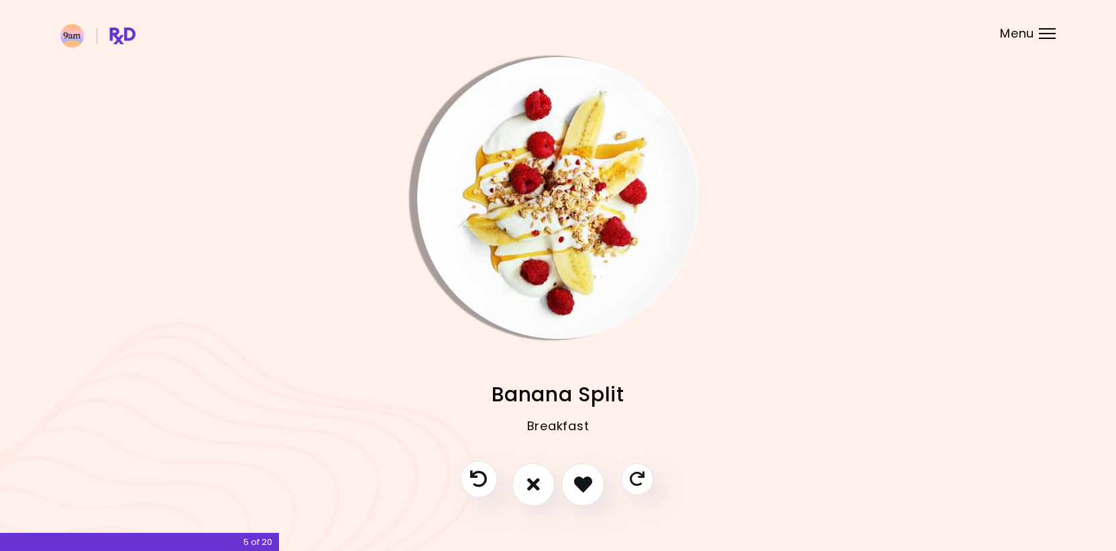
click at [487, 481] on icon "Previous recipe" at bounding box center [478, 478] width 17 height 17
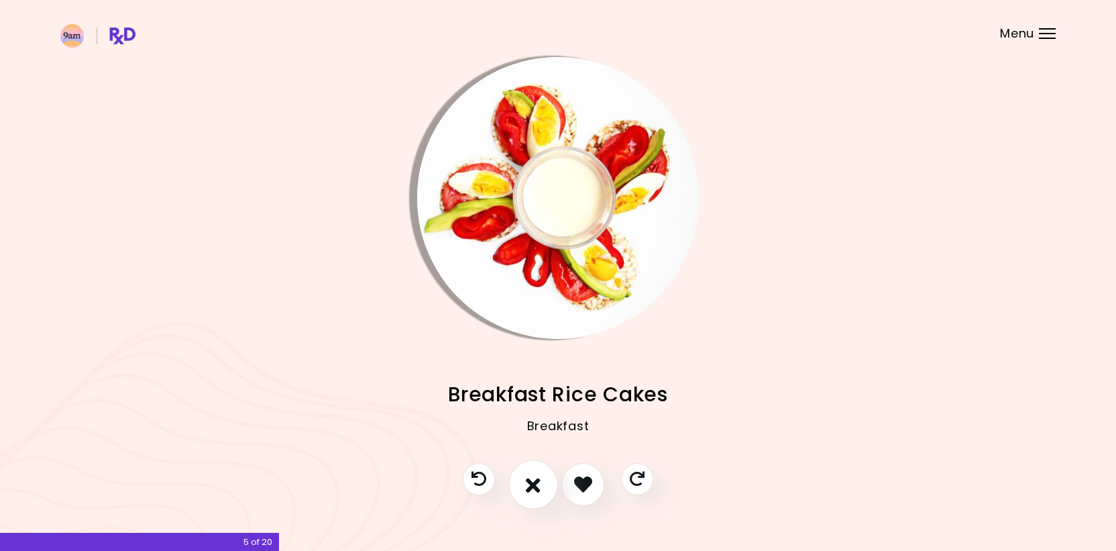
click at [535, 489] on icon "I don't like this recipe" at bounding box center [533, 484] width 15 height 21
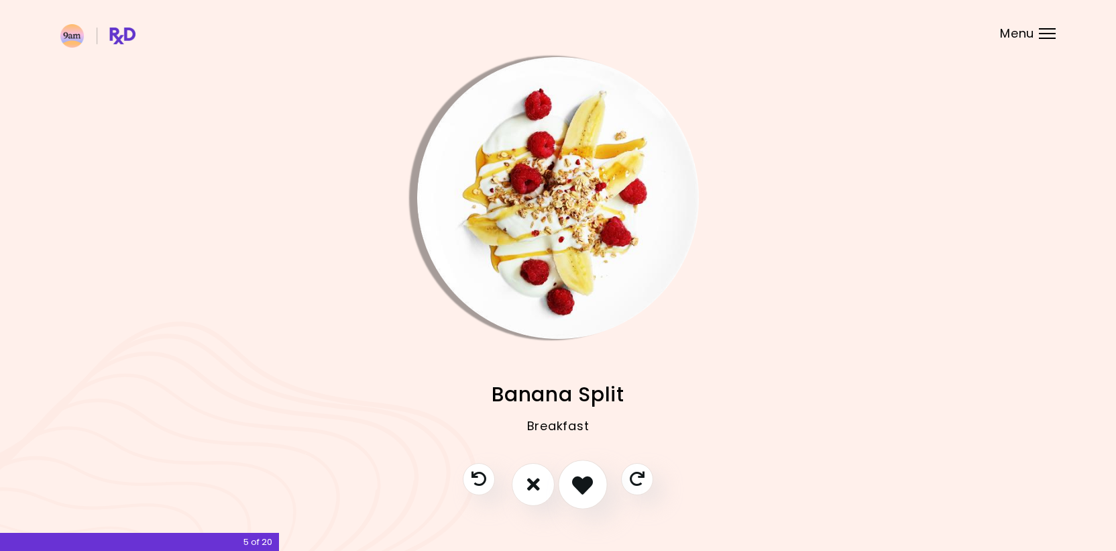
click at [579, 492] on icon "I like this recipe" at bounding box center [582, 484] width 21 height 21
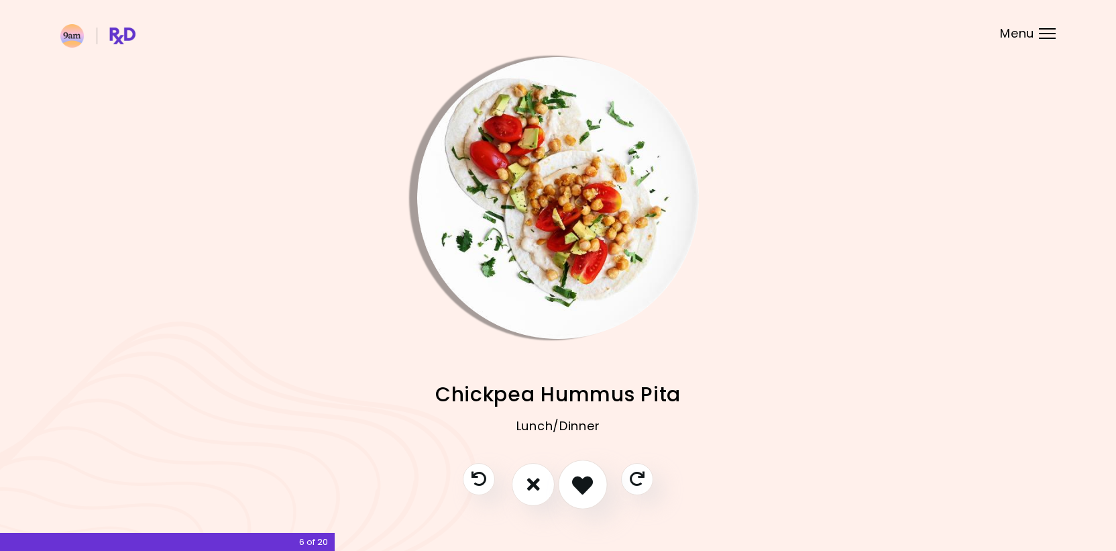
click at [579, 492] on icon "I like this recipe" at bounding box center [582, 484] width 21 height 21
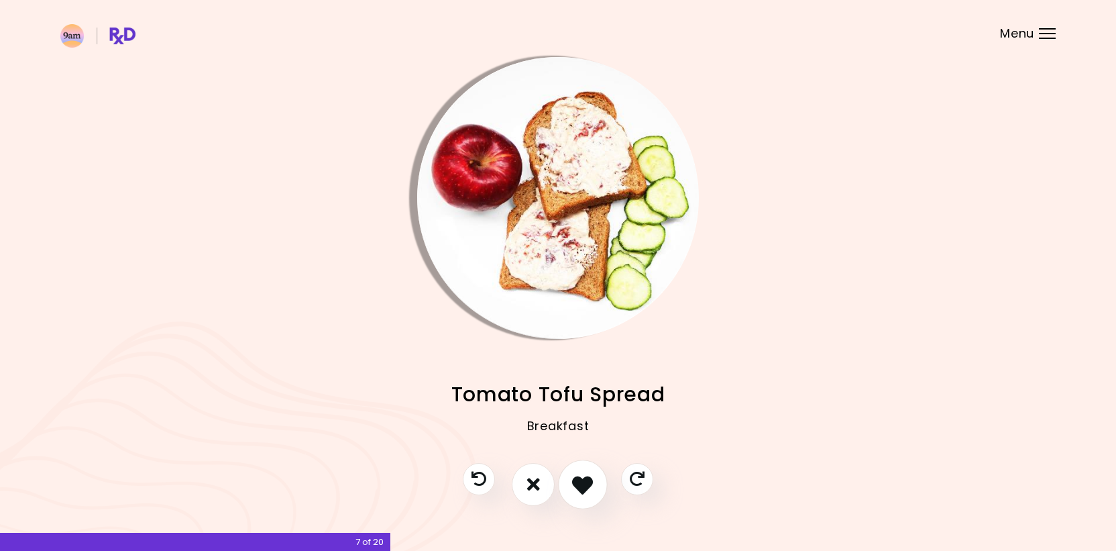
click at [579, 492] on icon "I like this recipe" at bounding box center [582, 484] width 21 height 21
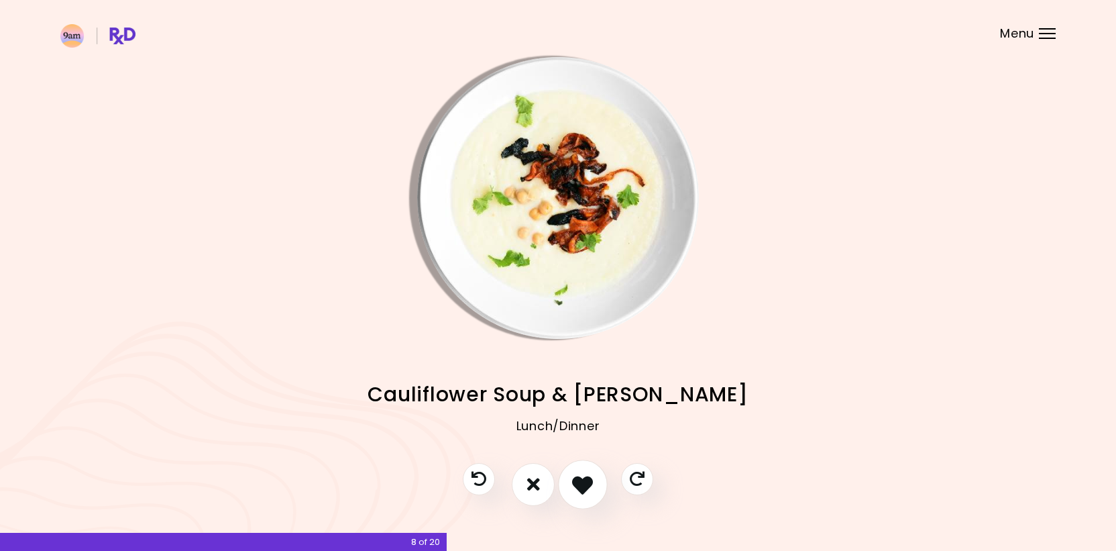
click at [579, 492] on icon "I like this recipe" at bounding box center [582, 484] width 21 height 21
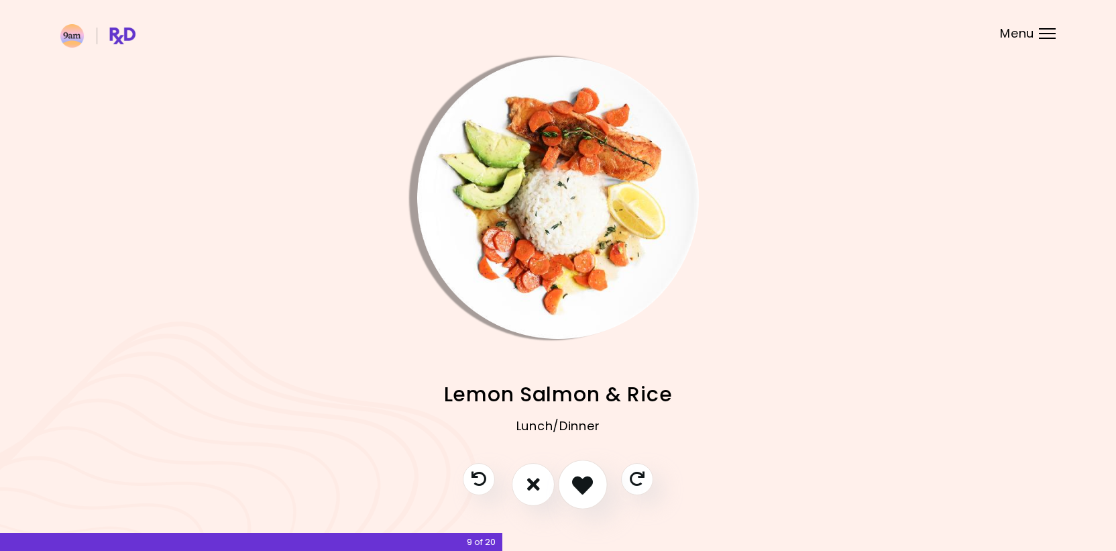
click at [579, 492] on icon "I like this recipe" at bounding box center [582, 484] width 21 height 21
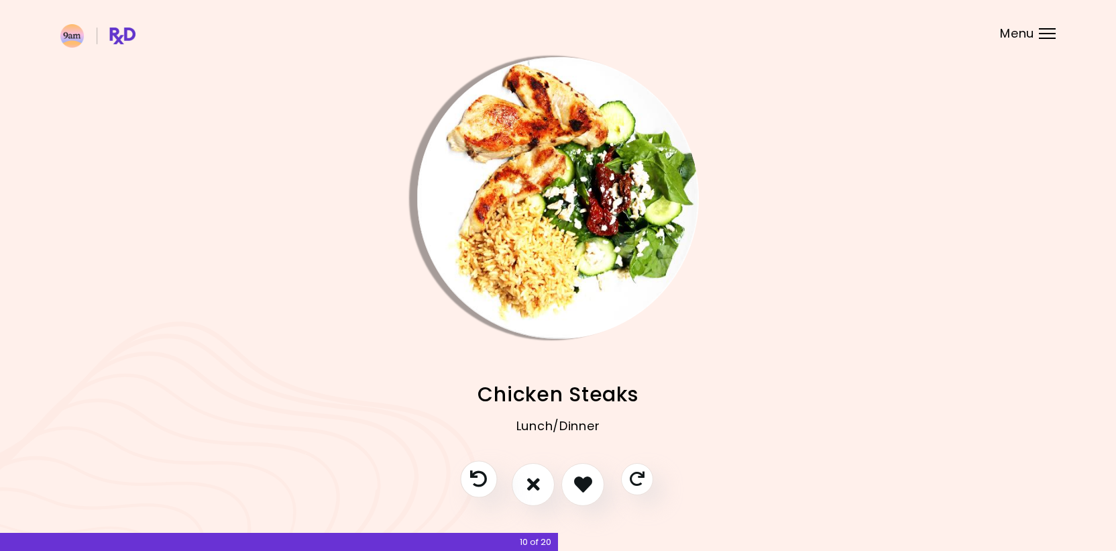
click at [488, 483] on button "Previous recipe" at bounding box center [478, 478] width 37 height 37
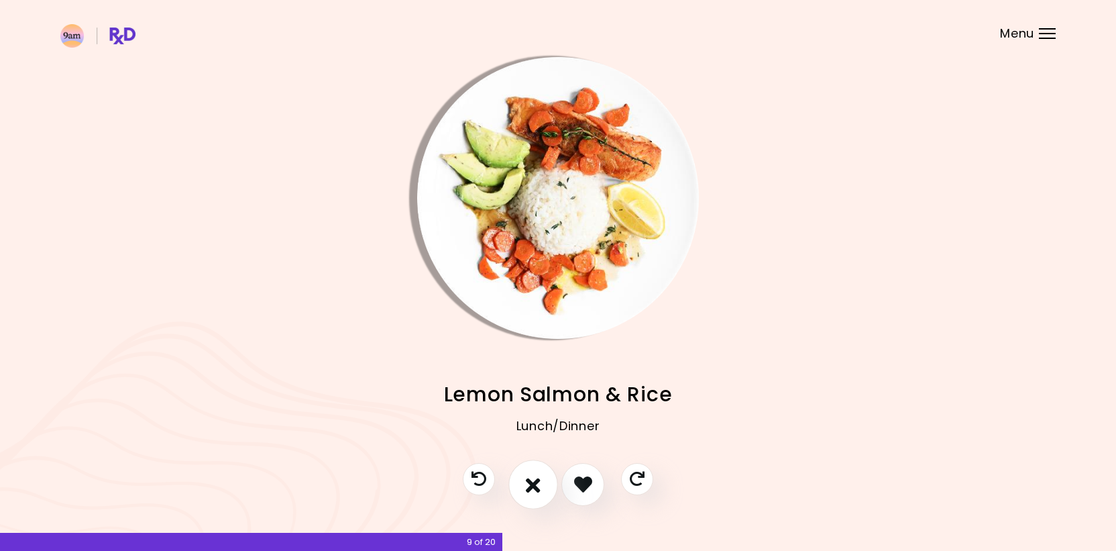
click at [535, 486] on icon "I don't like this recipe" at bounding box center [533, 484] width 15 height 21
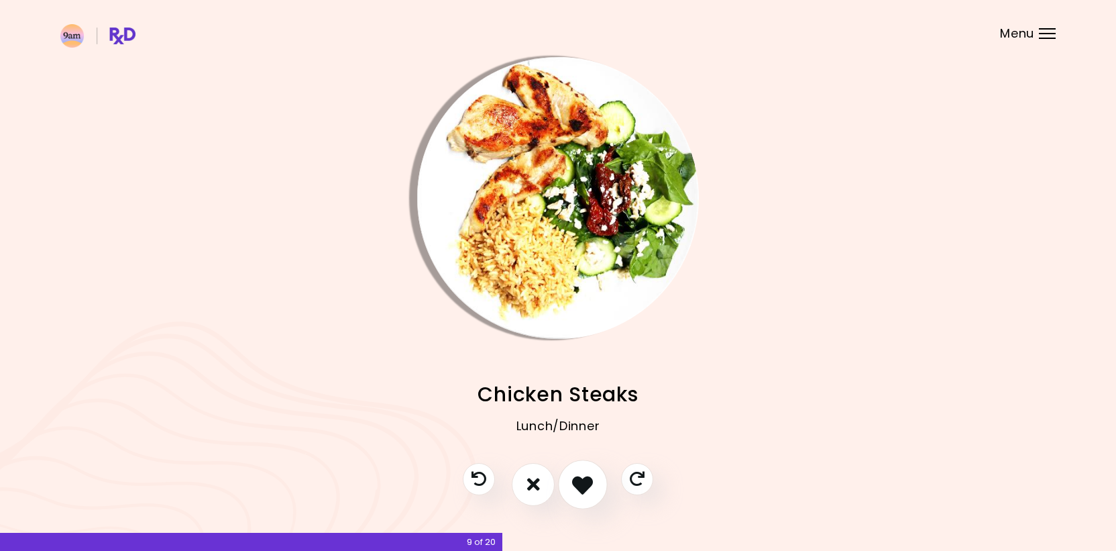
click at [576, 488] on icon "I like this recipe" at bounding box center [582, 484] width 21 height 21
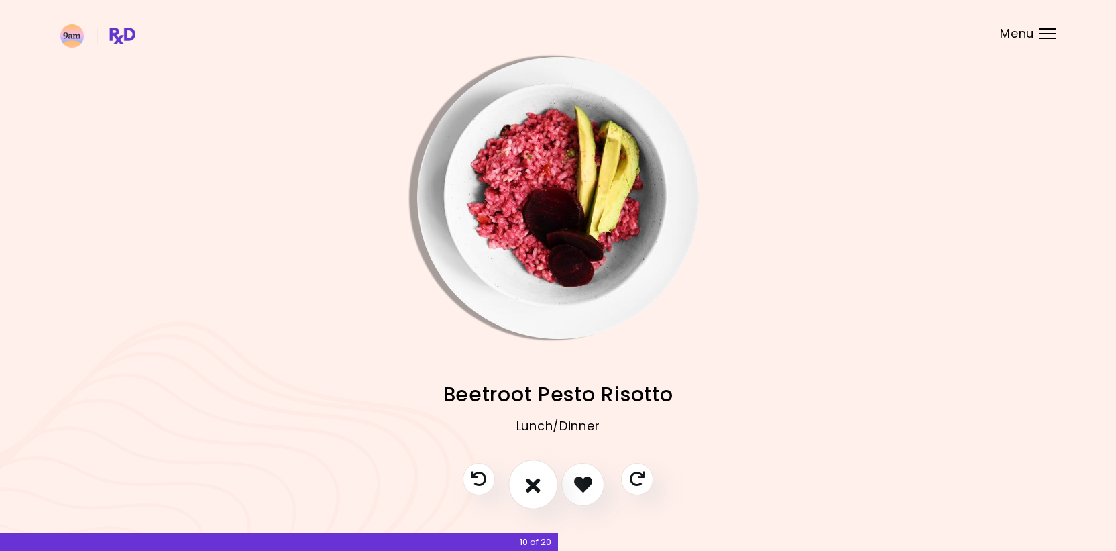
click at [533, 485] on icon "I don't like this recipe" at bounding box center [533, 484] width 15 height 21
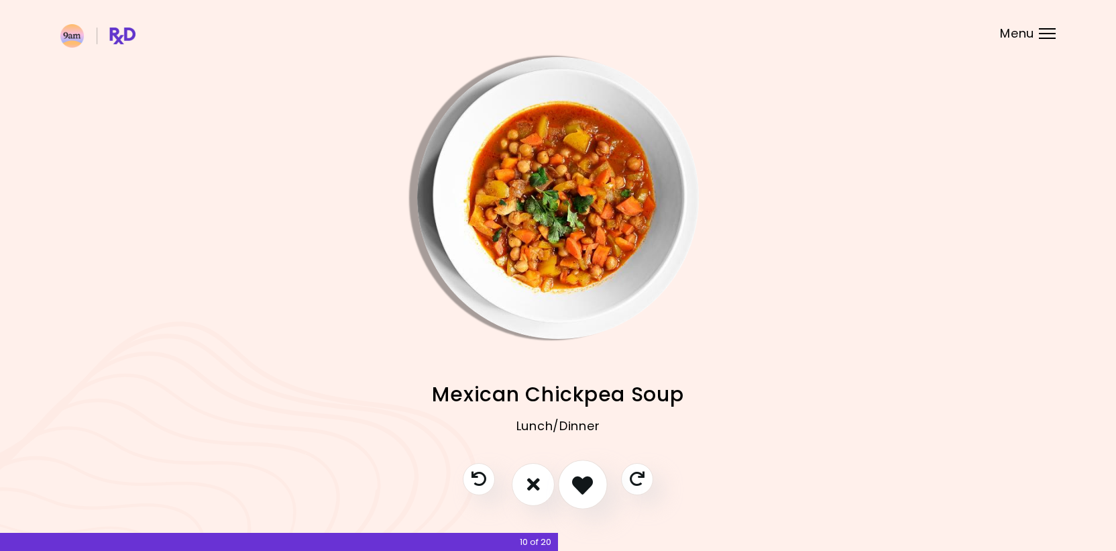
click at [582, 486] on icon "I like this recipe" at bounding box center [582, 484] width 21 height 21
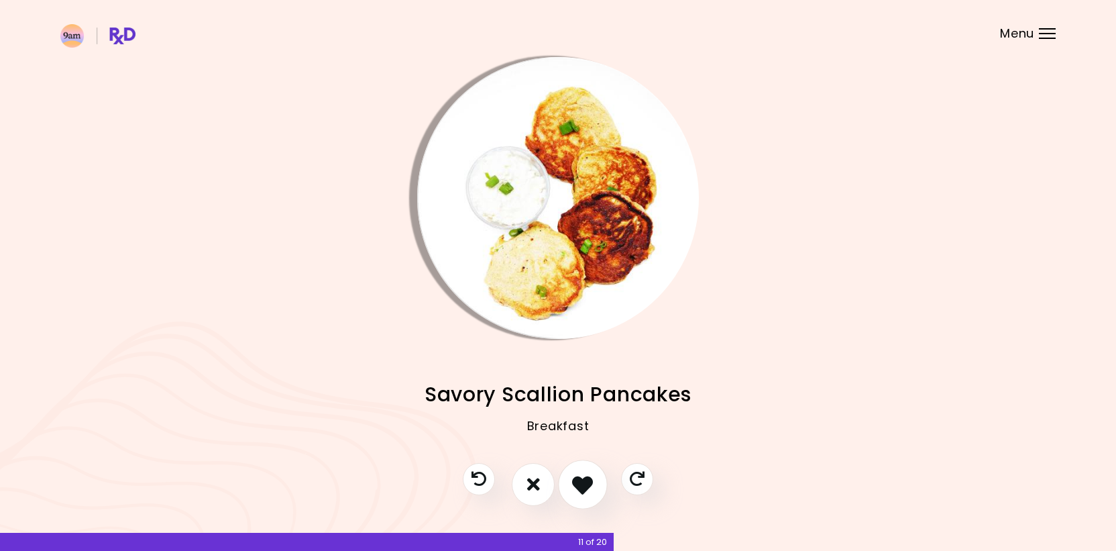
click at [582, 486] on icon "I like this recipe" at bounding box center [582, 484] width 21 height 21
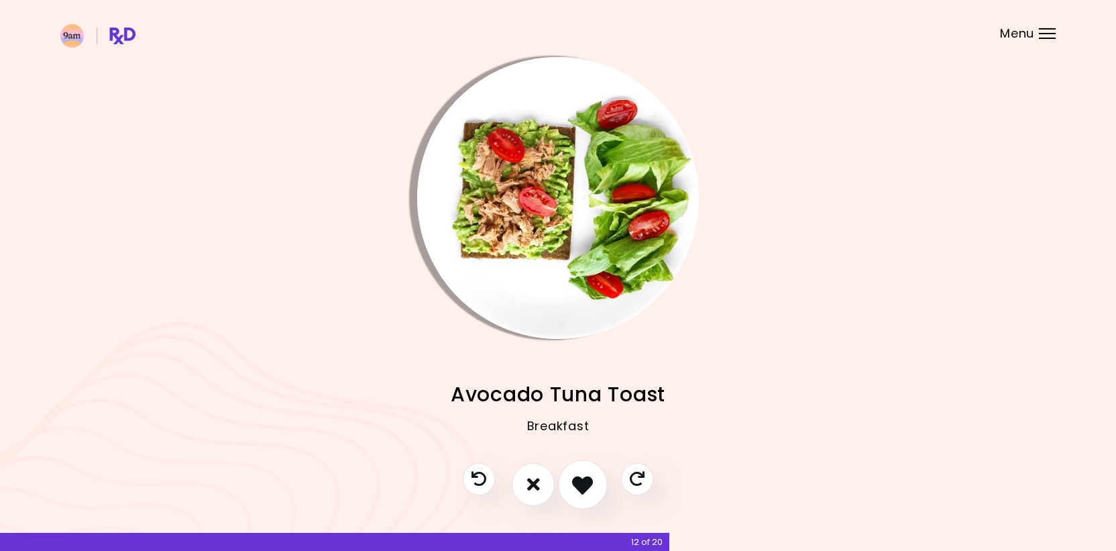
click at [582, 486] on icon "I like this recipe" at bounding box center [582, 484] width 21 height 21
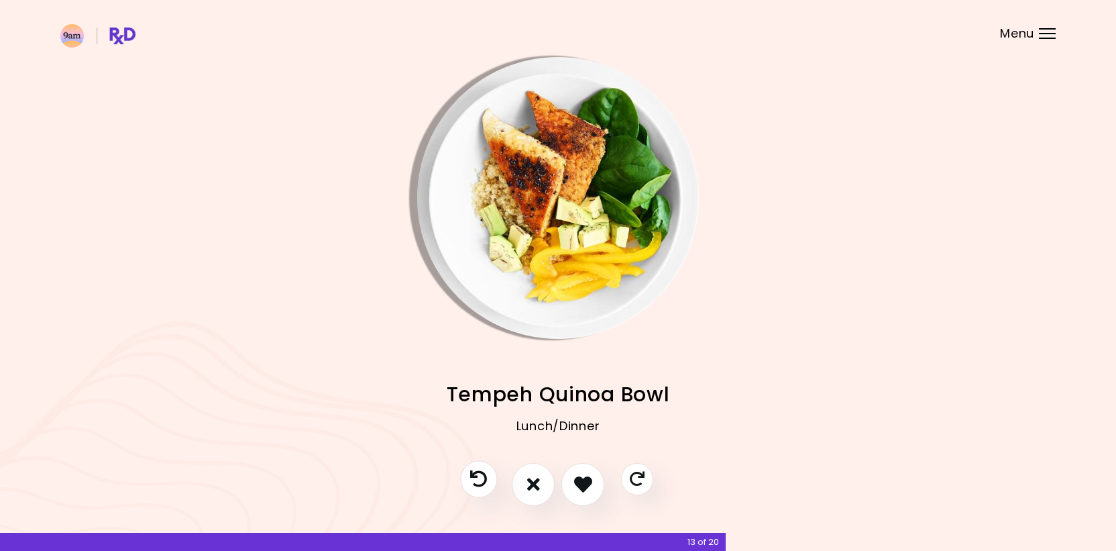
click at [466, 476] on button "Previous recipe" at bounding box center [478, 478] width 37 height 37
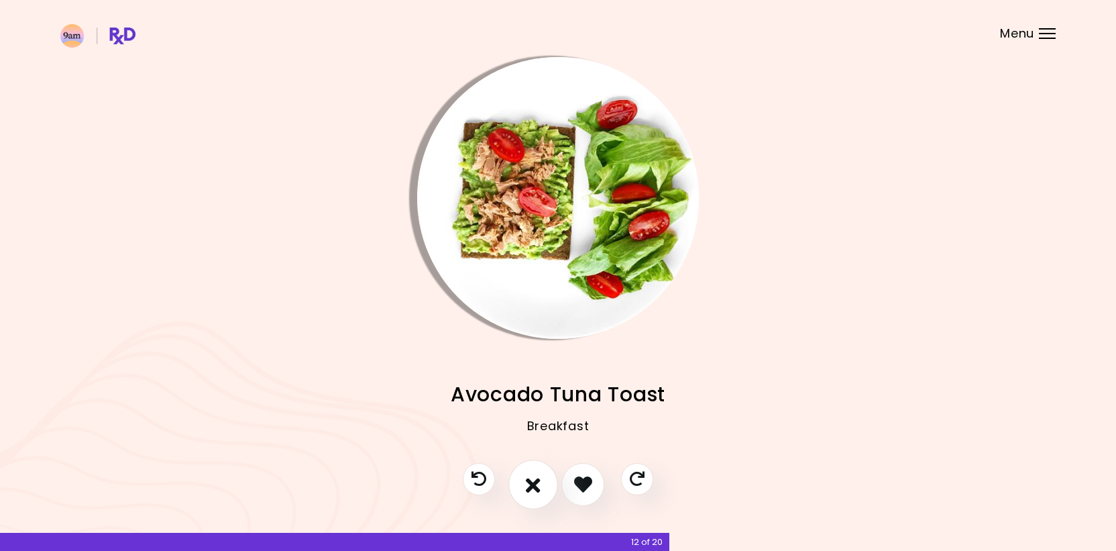
click at [527, 484] on icon "I don't like this recipe" at bounding box center [533, 484] width 15 height 21
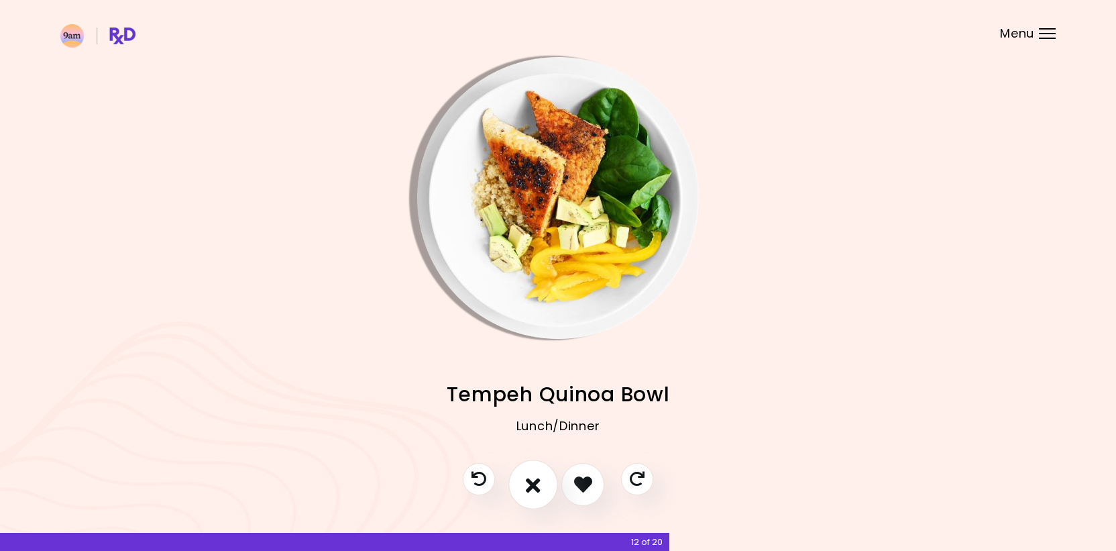
click at [527, 484] on icon "I don't like this recipe" at bounding box center [533, 484] width 15 height 21
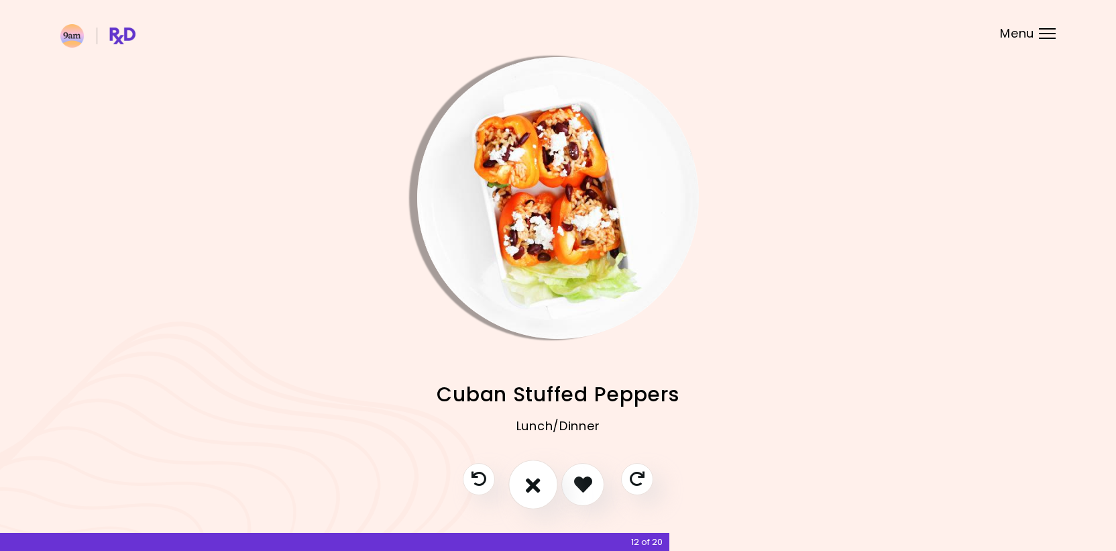
click at [527, 484] on icon "I don't like this recipe" at bounding box center [533, 484] width 15 height 21
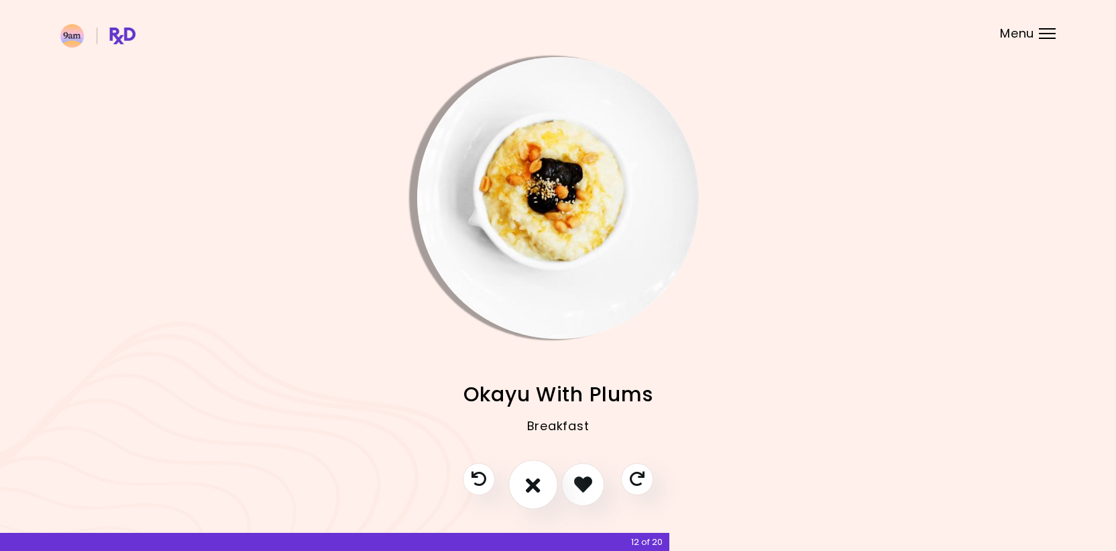
click at [527, 484] on icon "I don't like this recipe" at bounding box center [533, 484] width 15 height 21
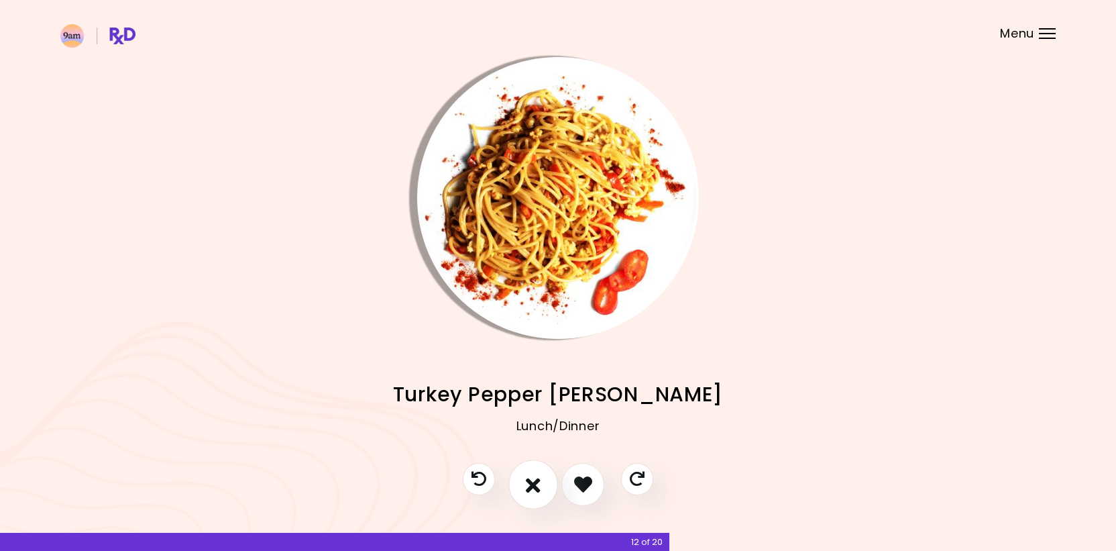
click at [527, 484] on icon "I don't like this recipe" at bounding box center [533, 484] width 15 height 21
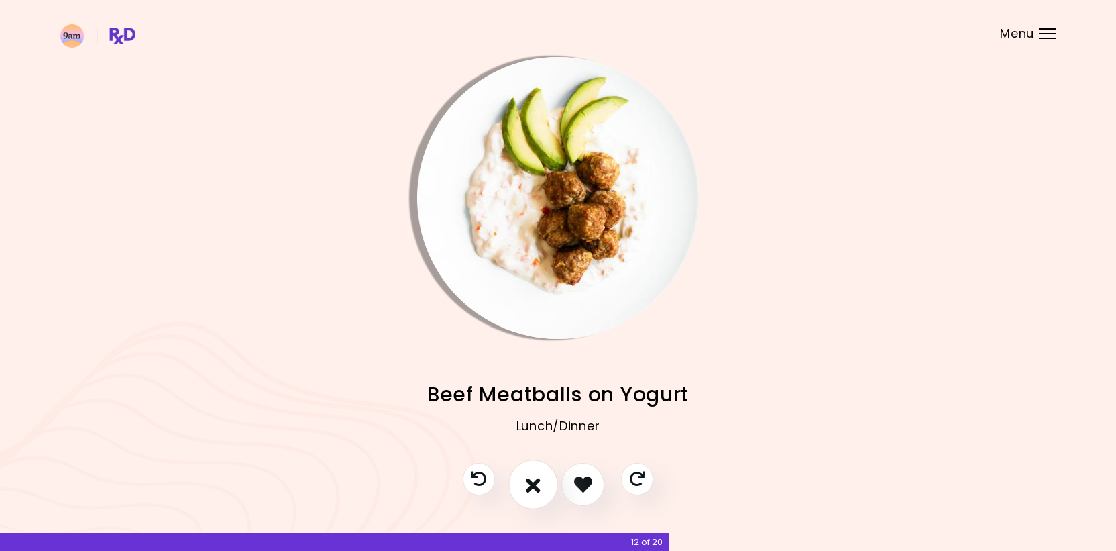
click at [527, 484] on icon "I don't like this recipe" at bounding box center [533, 484] width 15 height 21
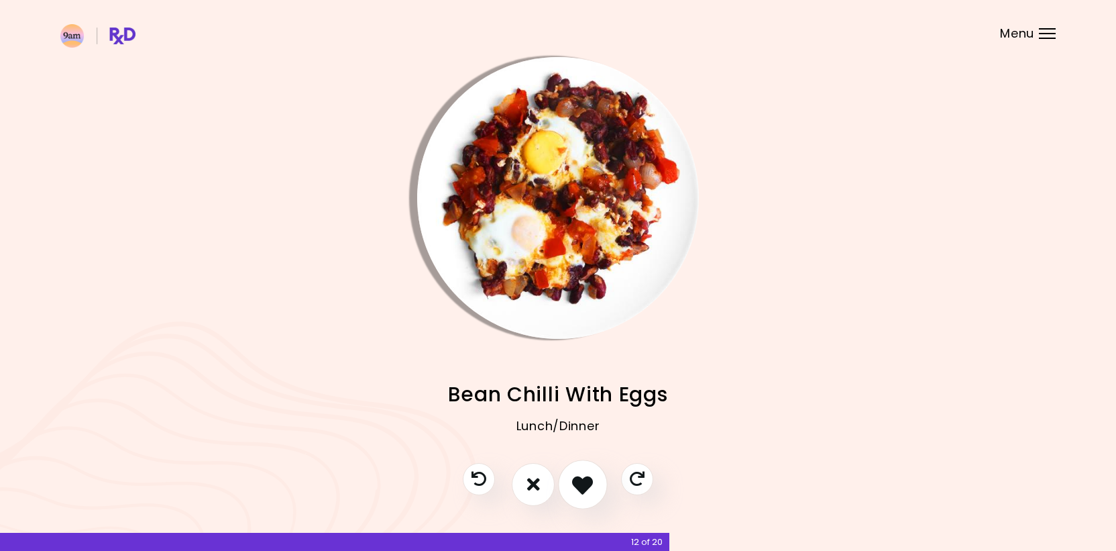
click at [587, 493] on icon "I like this recipe" at bounding box center [582, 484] width 21 height 21
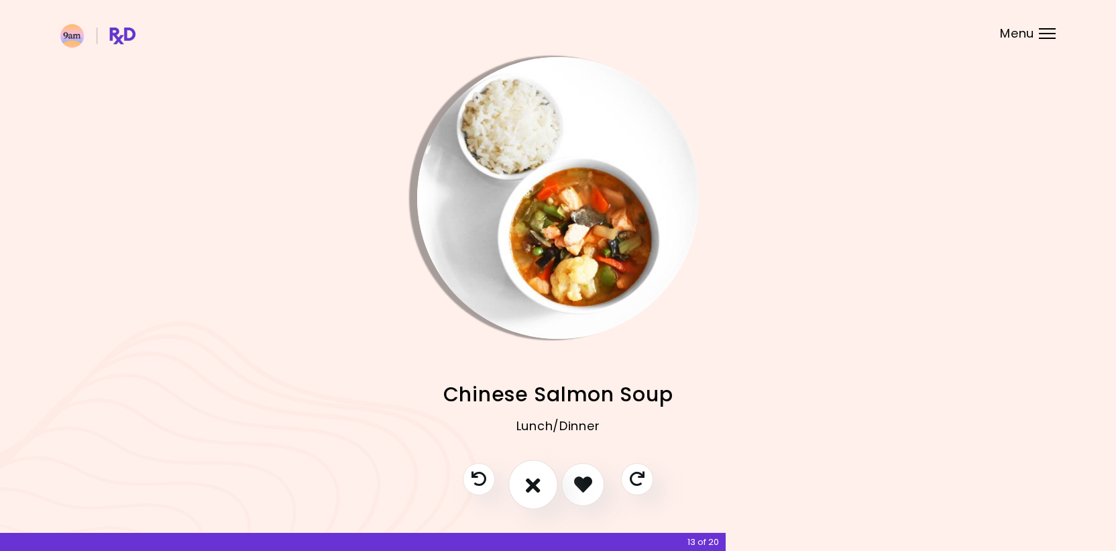
click at [528, 488] on icon "I don't like this recipe" at bounding box center [533, 484] width 15 height 21
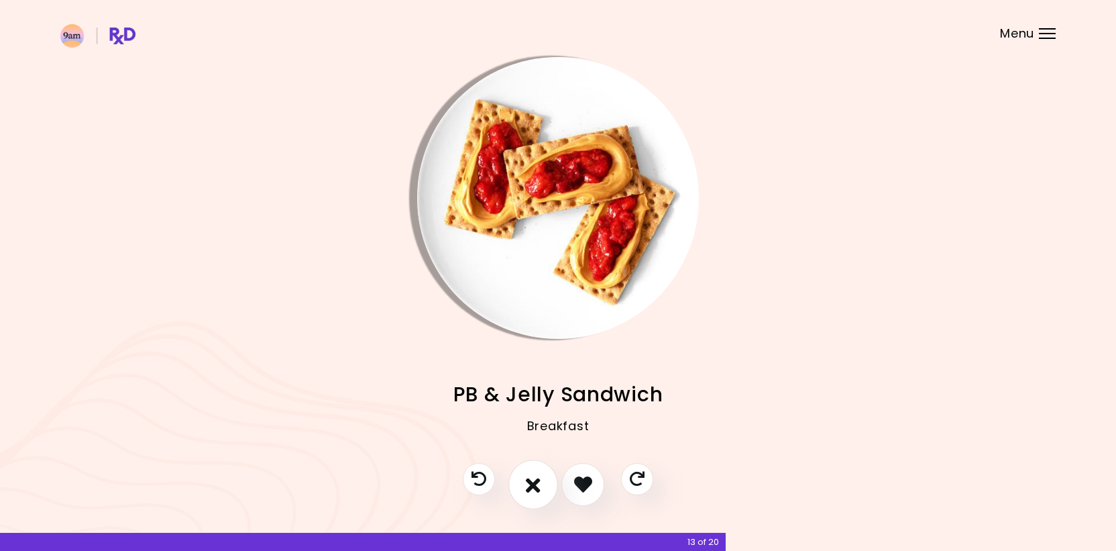
click at [528, 488] on icon "I don't like this recipe" at bounding box center [533, 484] width 15 height 21
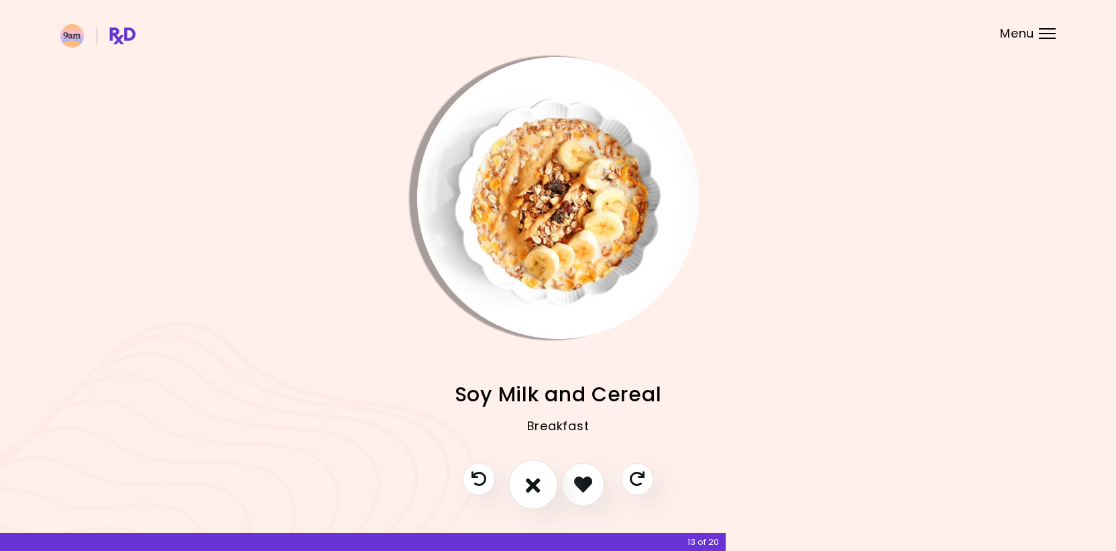
click at [531, 492] on icon "I don't like this recipe" at bounding box center [533, 484] width 15 height 21
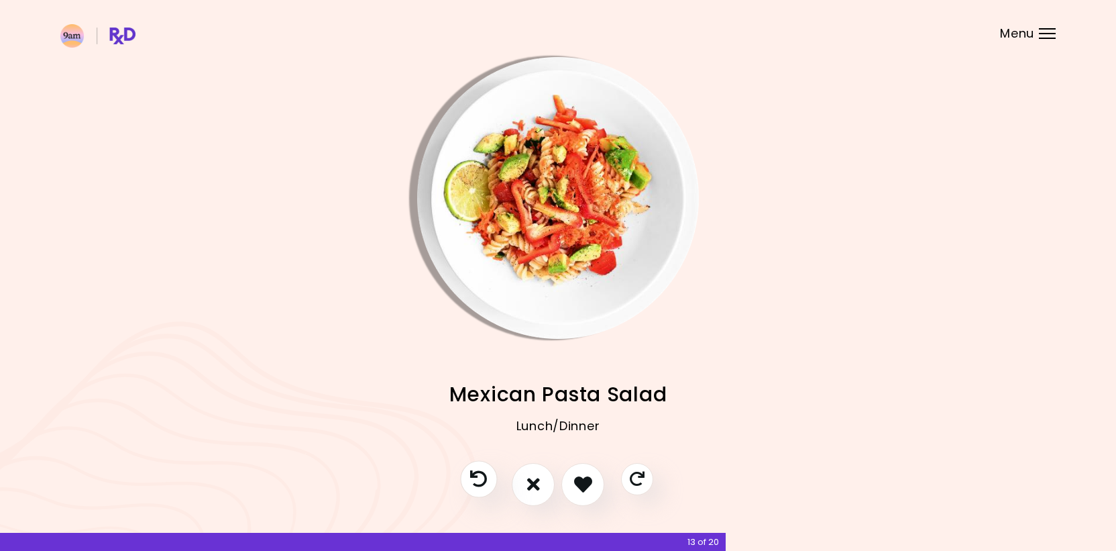
click at [480, 480] on icon "Previous recipe" at bounding box center [478, 478] width 17 height 17
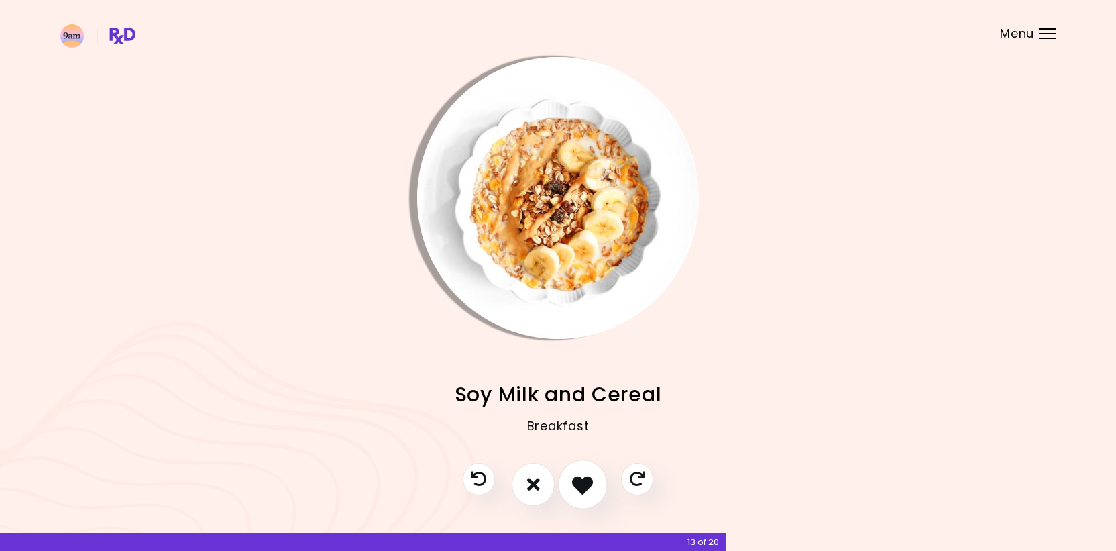
click at [574, 492] on icon "I like this recipe" at bounding box center [582, 484] width 21 height 21
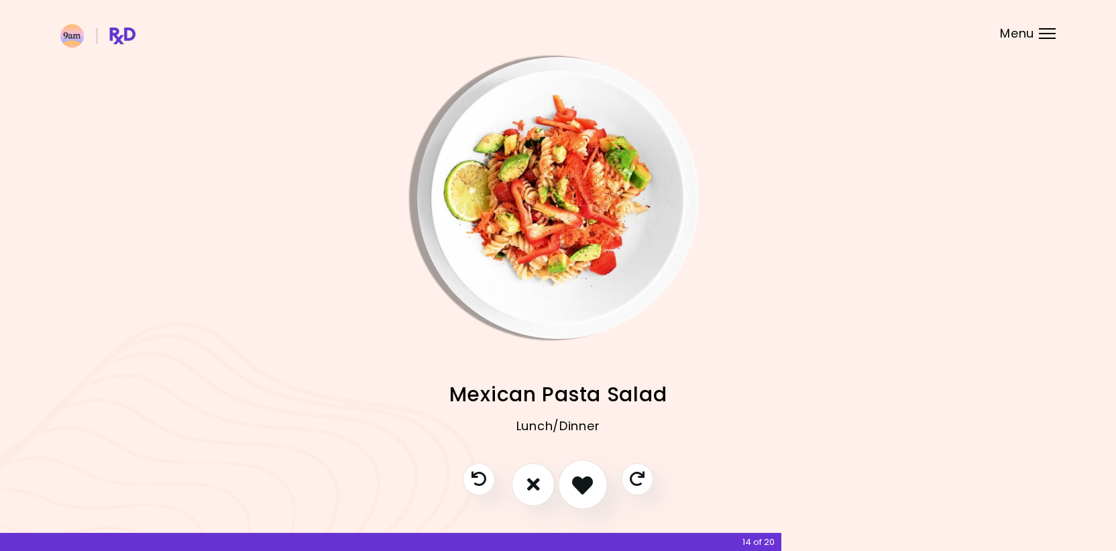
click at [574, 492] on icon "I like this recipe" at bounding box center [582, 484] width 21 height 21
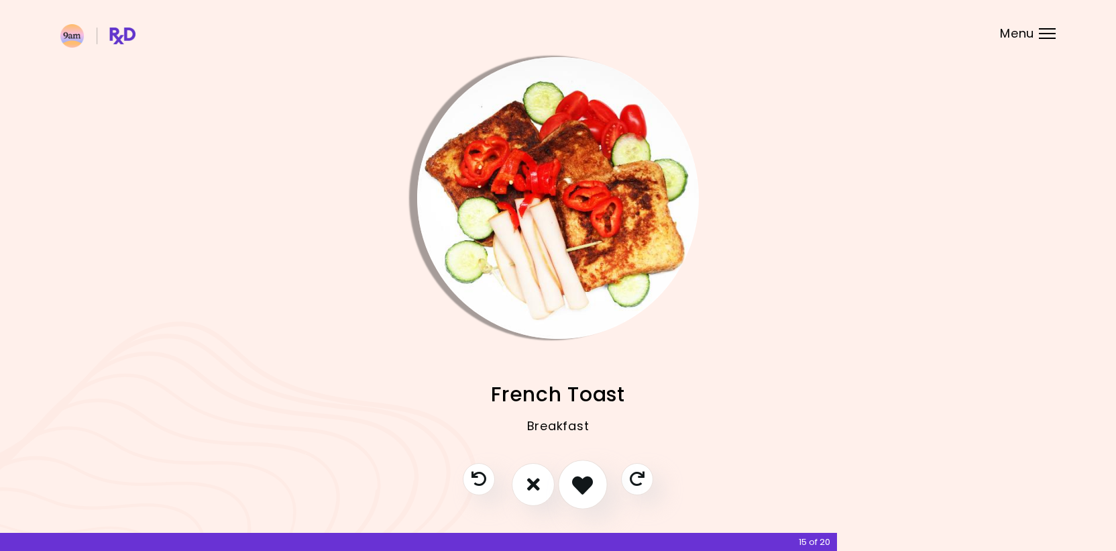
click at [576, 494] on button "I like this recipe" at bounding box center [583, 485] width 50 height 50
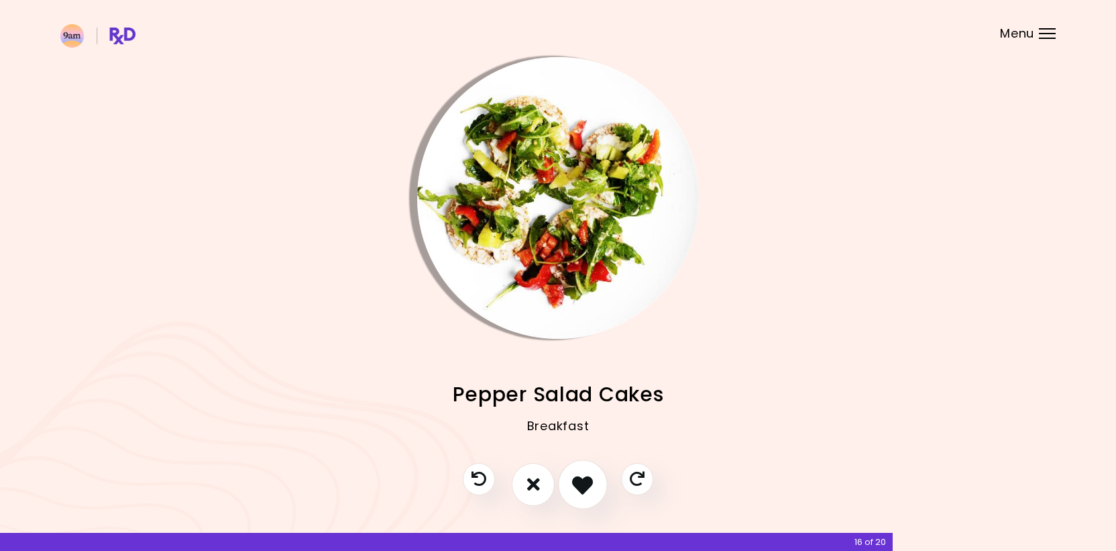
click at [572, 492] on icon "I like this recipe" at bounding box center [582, 484] width 21 height 21
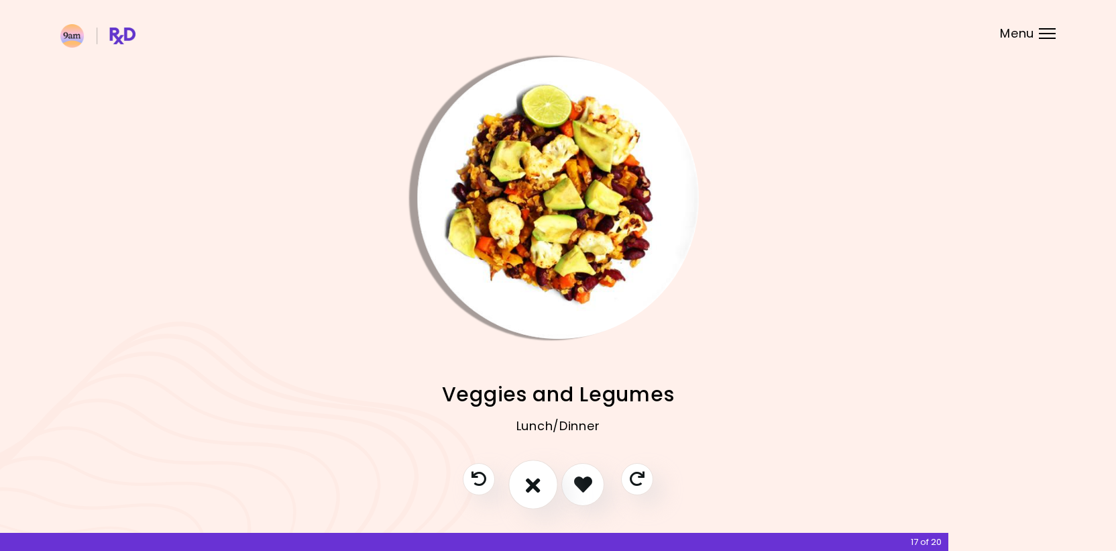
click at [534, 482] on icon "I don't like this recipe" at bounding box center [533, 484] width 15 height 21
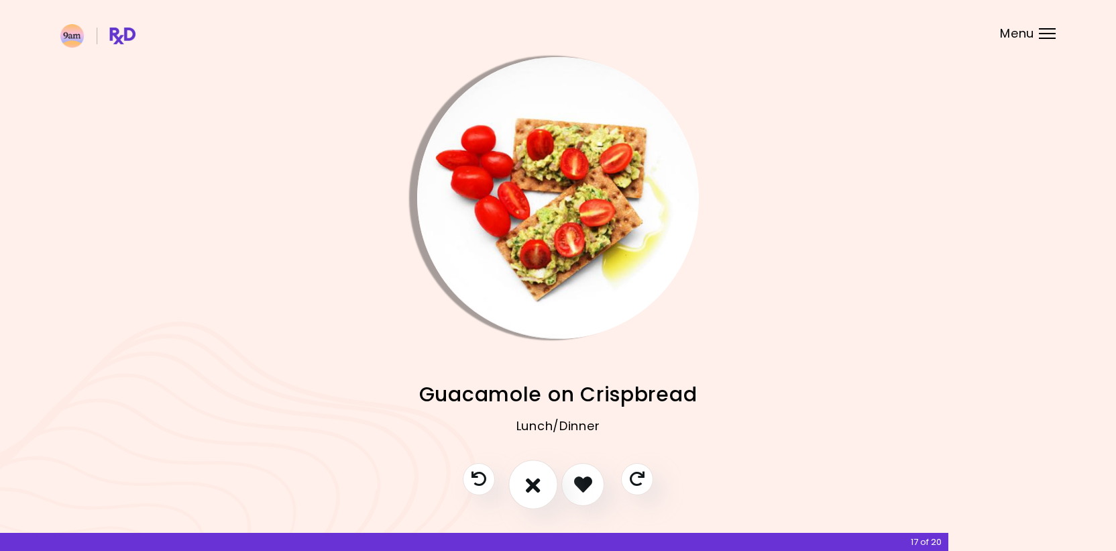
click at [534, 482] on icon "I don't like this recipe" at bounding box center [533, 484] width 15 height 21
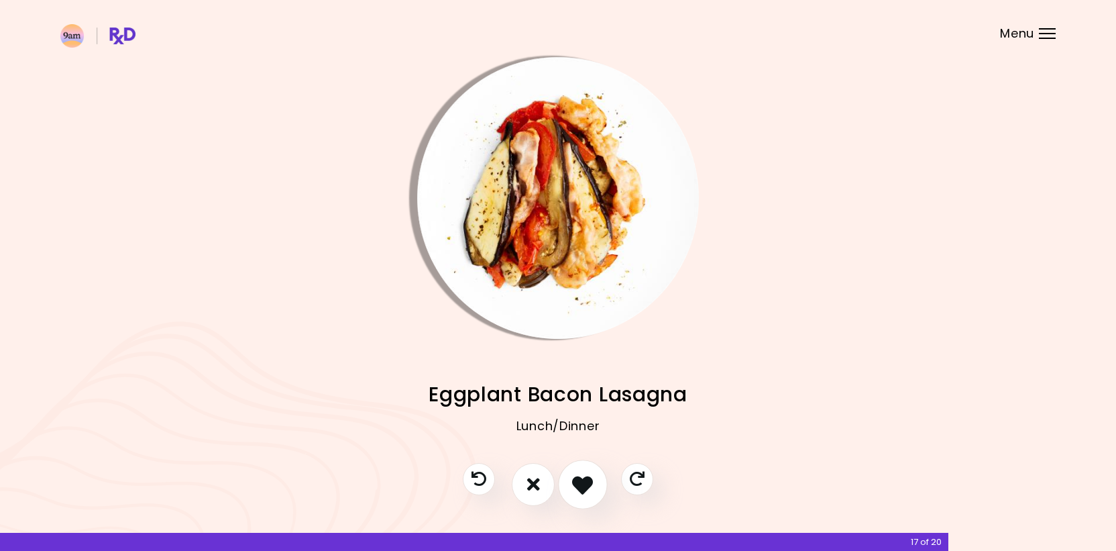
click at [573, 482] on icon "I like this recipe" at bounding box center [582, 484] width 21 height 21
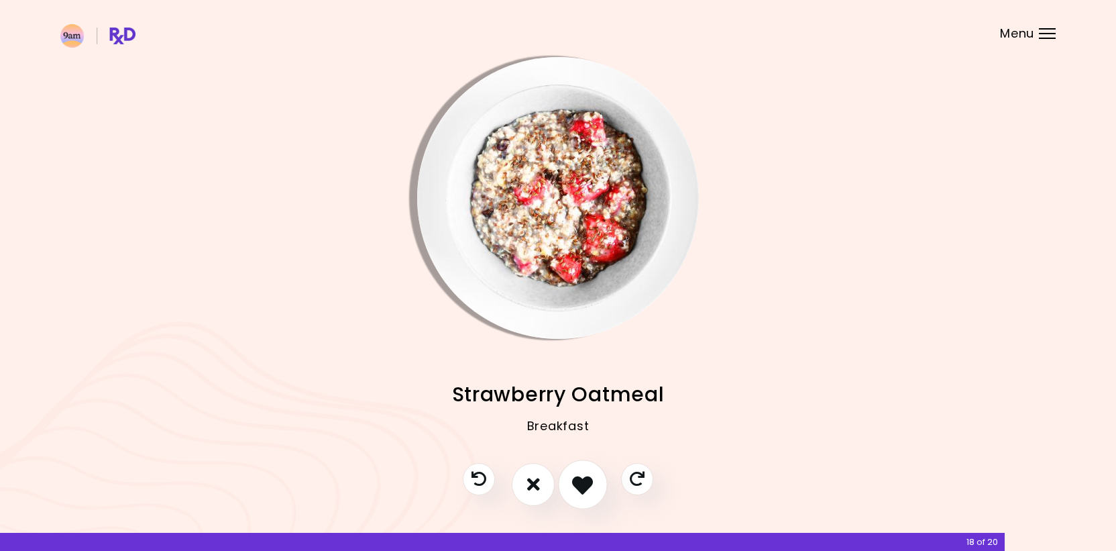
click at [573, 482] on icon "I like this recipe" at bounding box center [582, 484] width 21 height 21
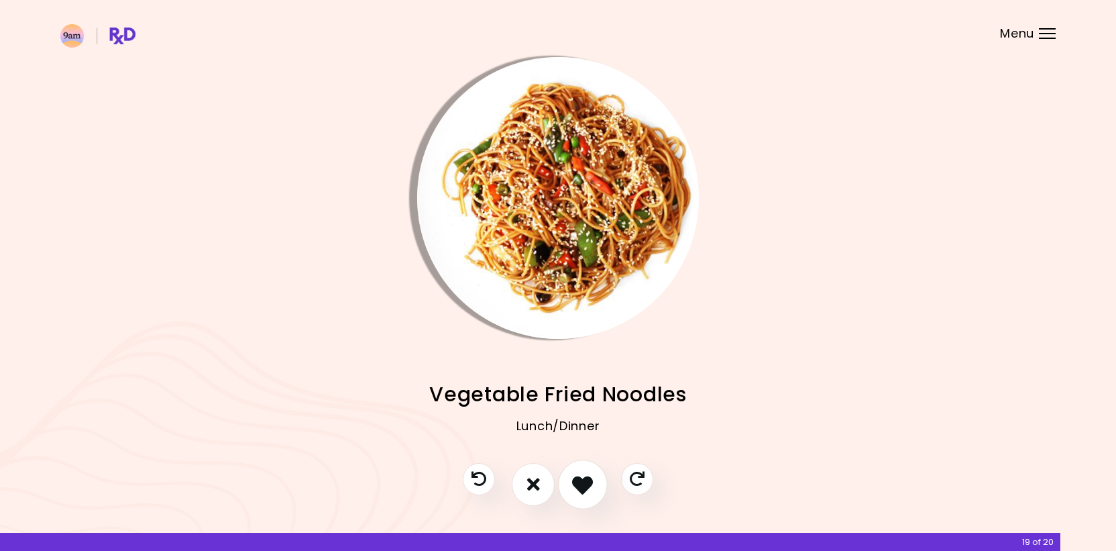
click at [573, 482] on icon "I like this recipe" at bounding box center [582, 484] width 21 height 21
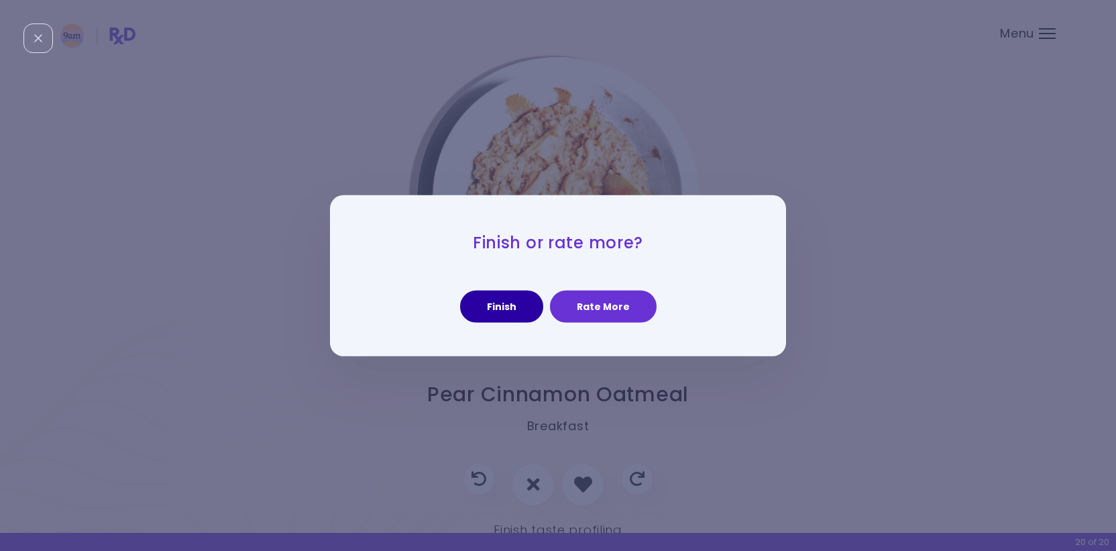
click at [500, 312] on button "Finish" at bounding box center [501, 307] width 83 height 32
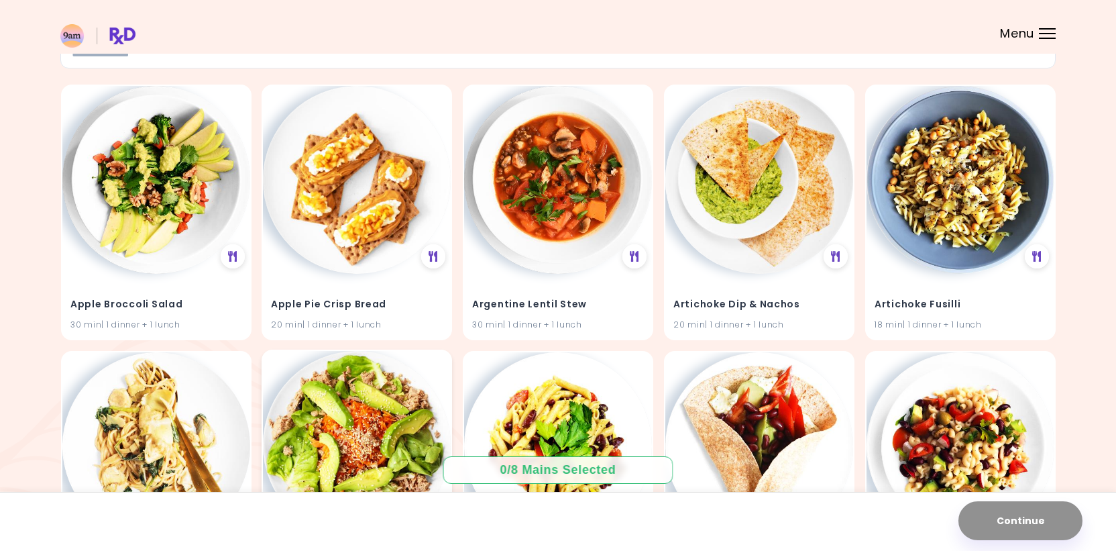
scroll to position [113, 0]
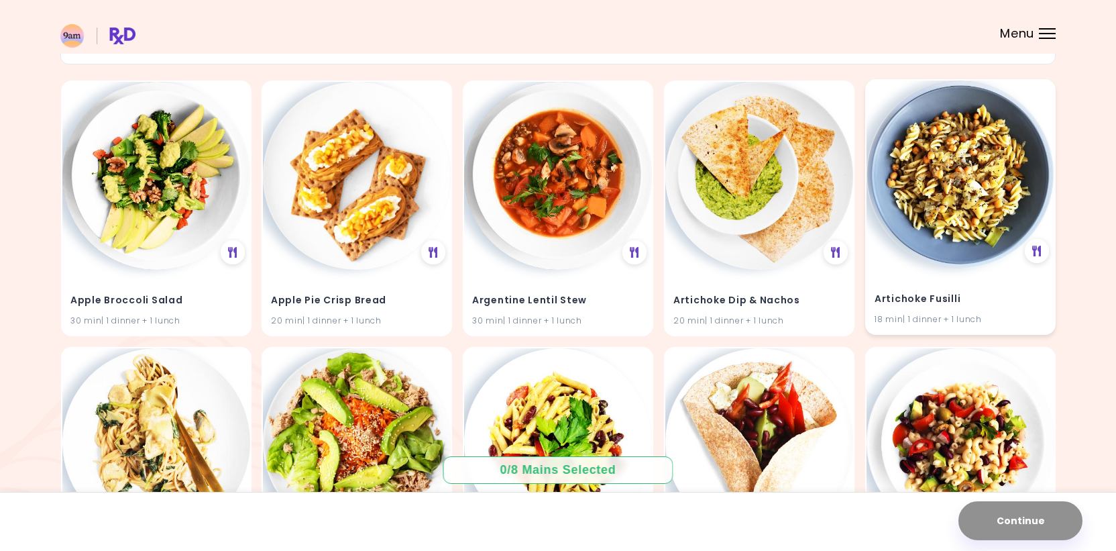
click at [934, 303] on h4 "Artichoke Fusilli" at bounding box center [961, 299] width 172 height 21
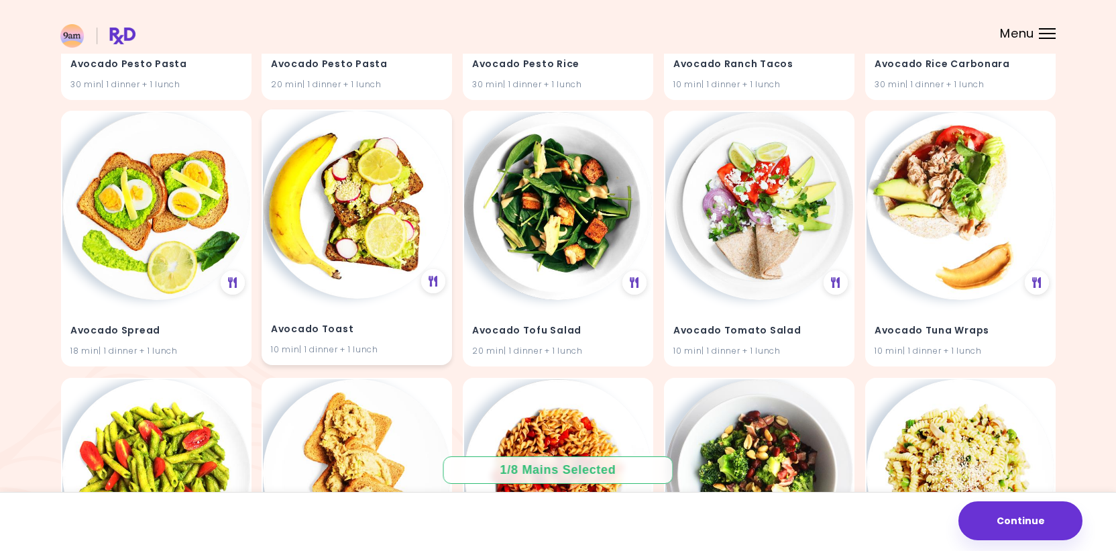
scroll to position [1479, 0]
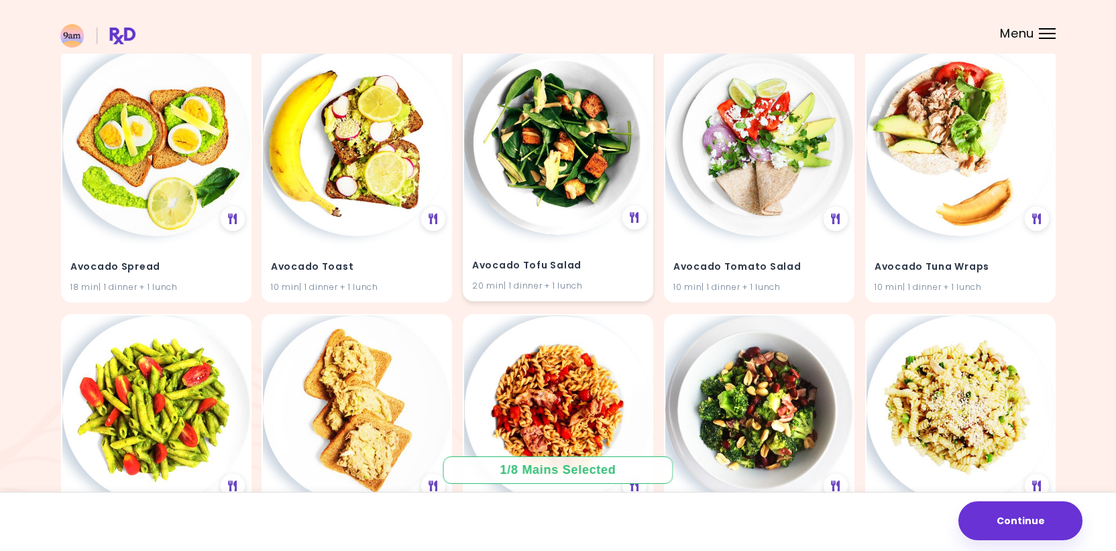
click at [560, 156] on img at bounding box center [558, 141] width 188 height 188
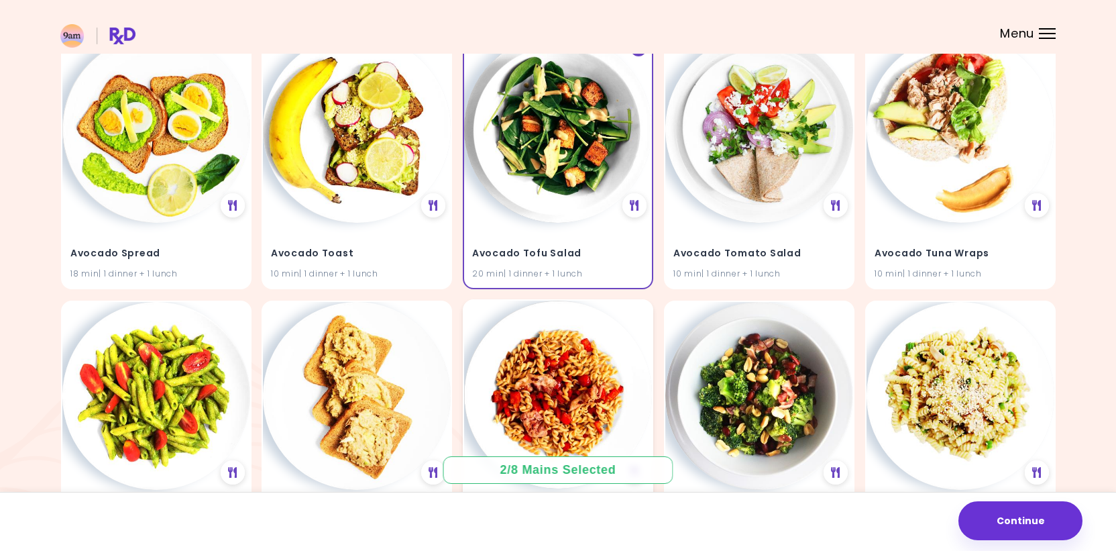
scroll to position [1494, 0]
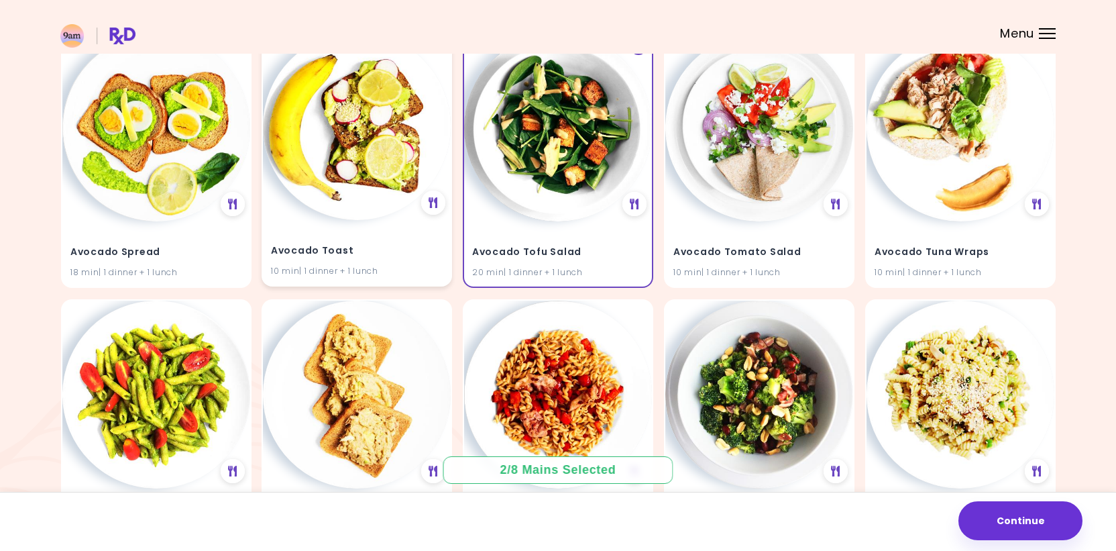
click at [371, 127] on img at bounding box center [357, 126] width 188 height 188
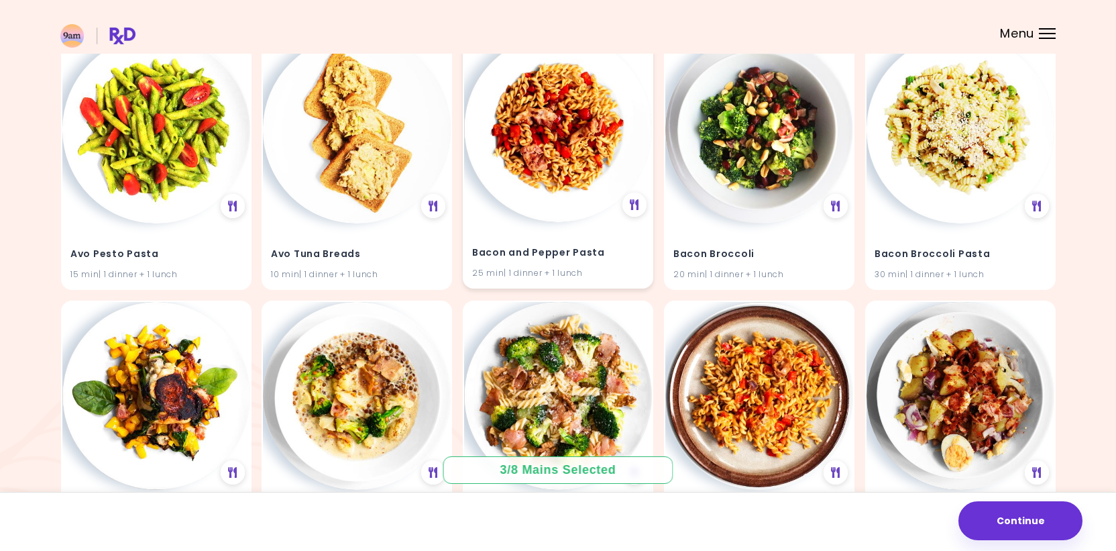
scroll to position [1857, 0]
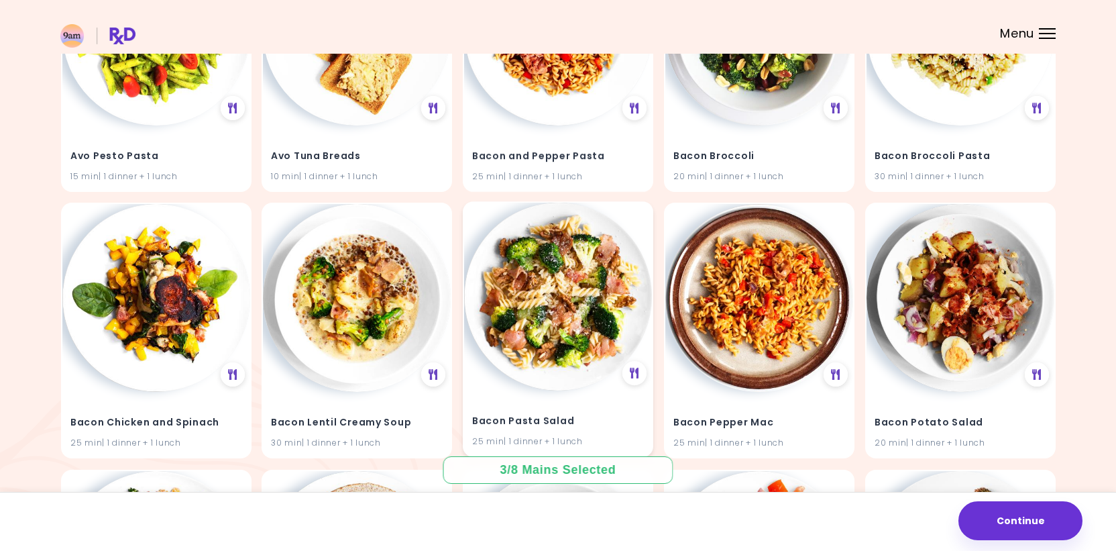
click at [545, 339] on img at bounding box center [558, 297] width 188 height 188
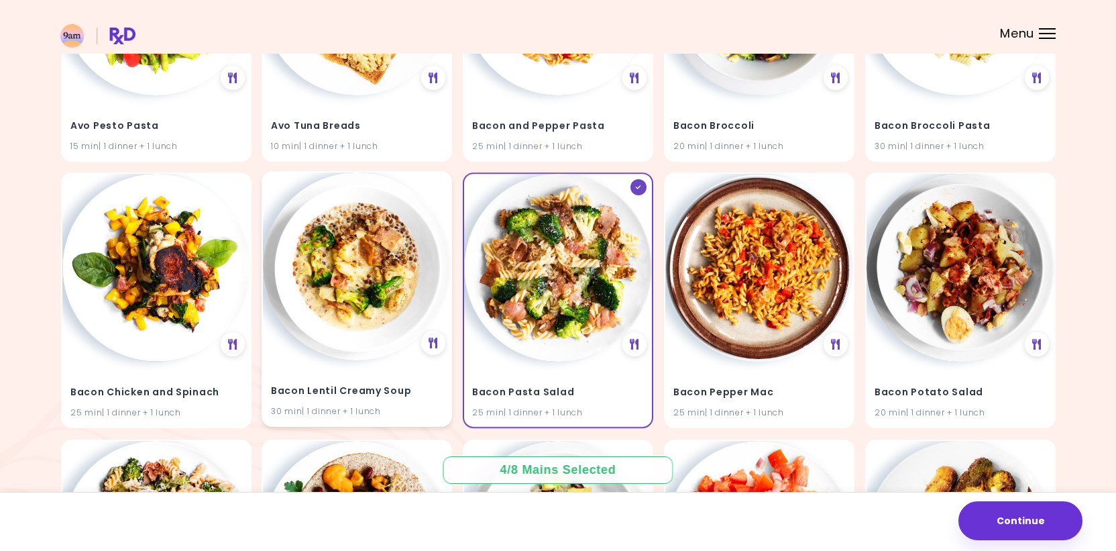
scroll to position [1897, 0]
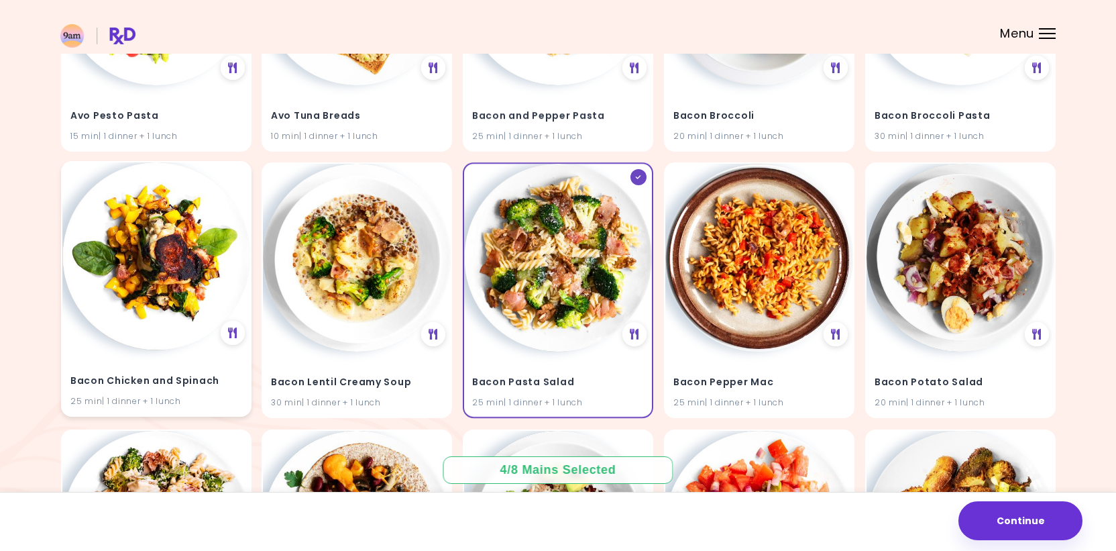
click at [121, 313] on img at bounding box center [156, 256] width 188 height 188
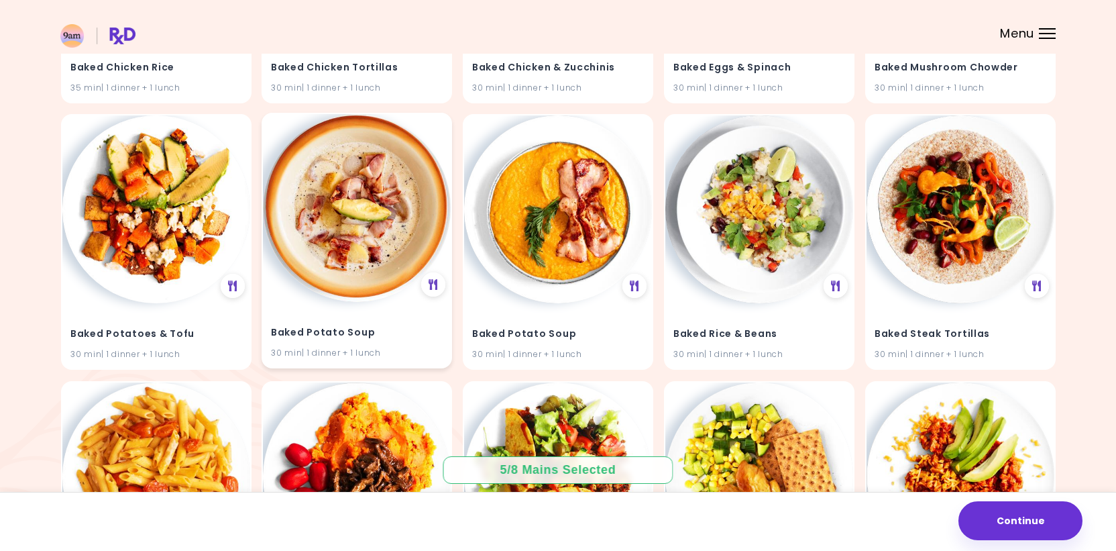
scroll to position [2749, 0]
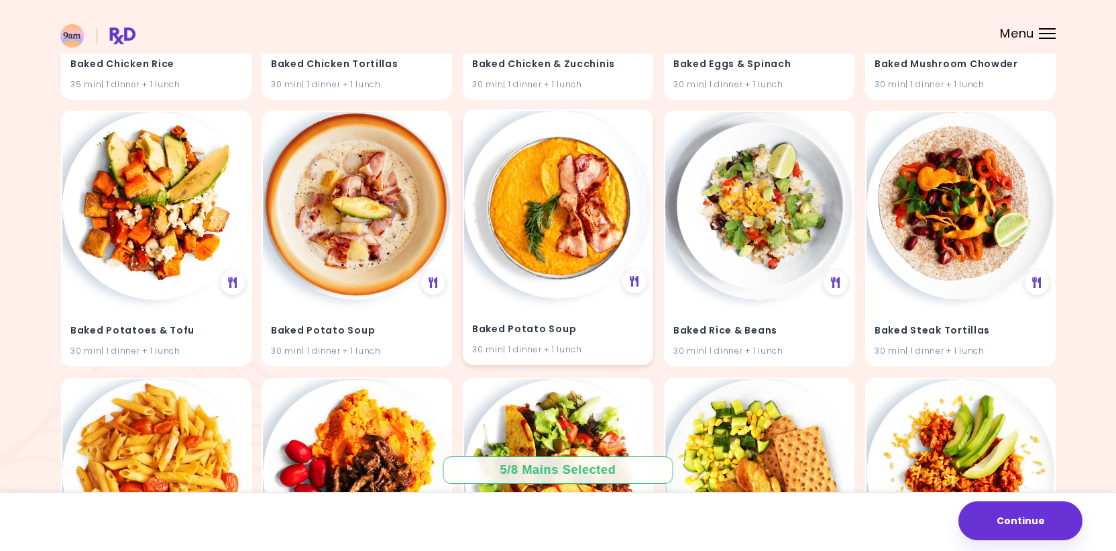
click at [560, 251] on img at bounding box center [558, 205] width 188 height 188
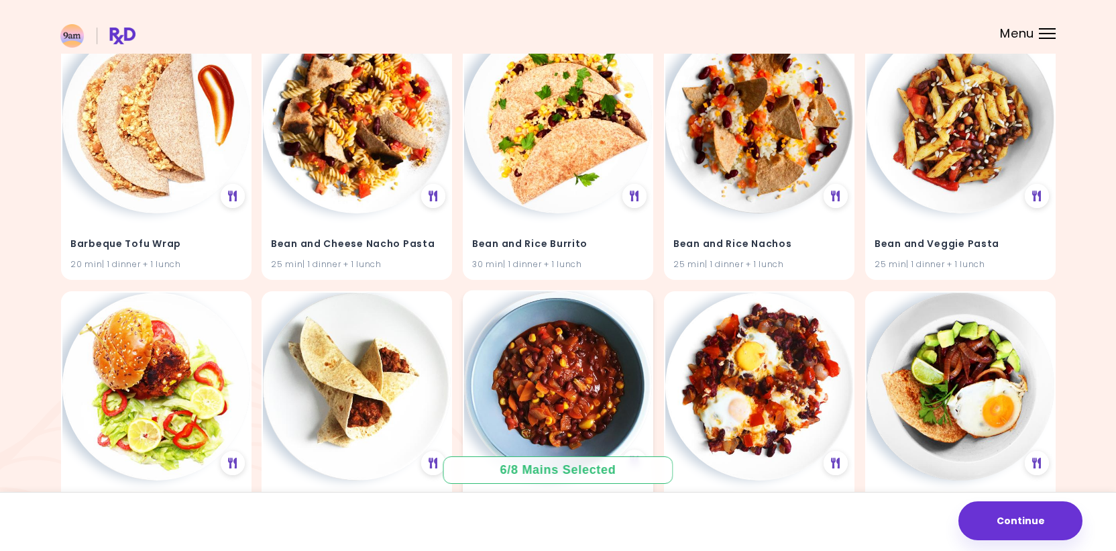
scroll to position [3904, 0]
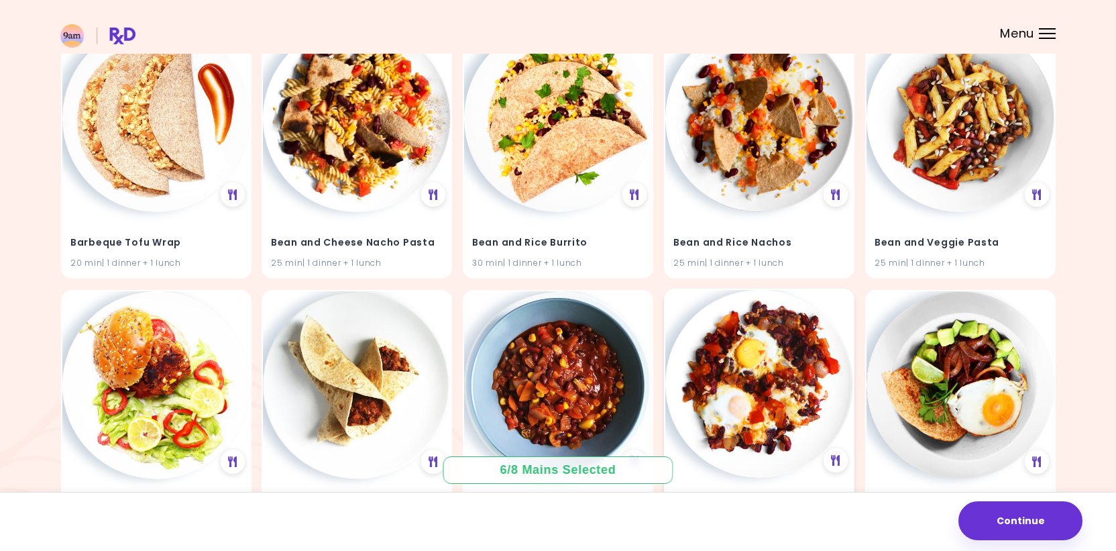
click at [788, 388] on img at bounding box center [760, 384] width 188 height 188
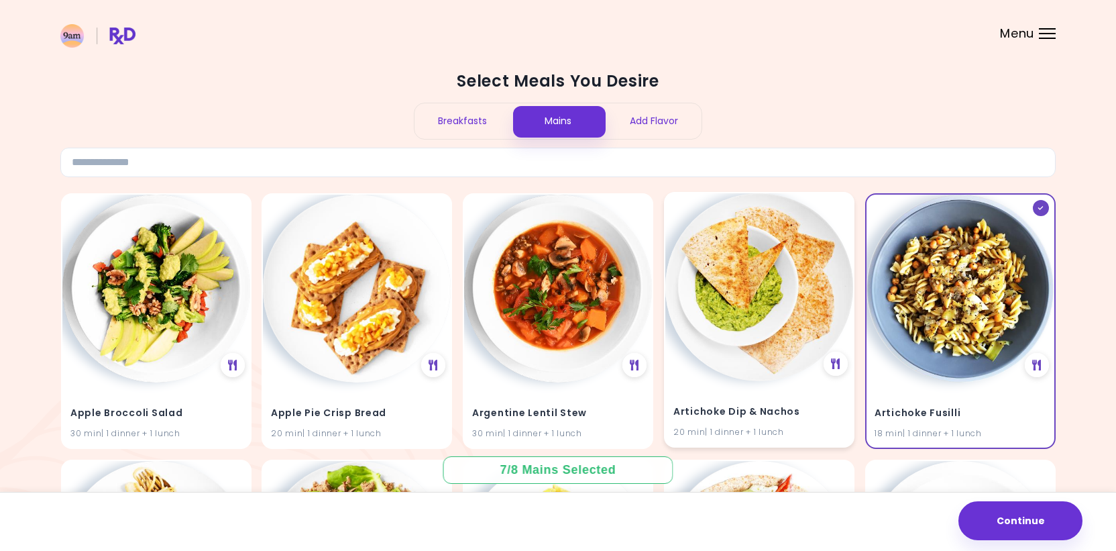
scroll to position [0, 0]
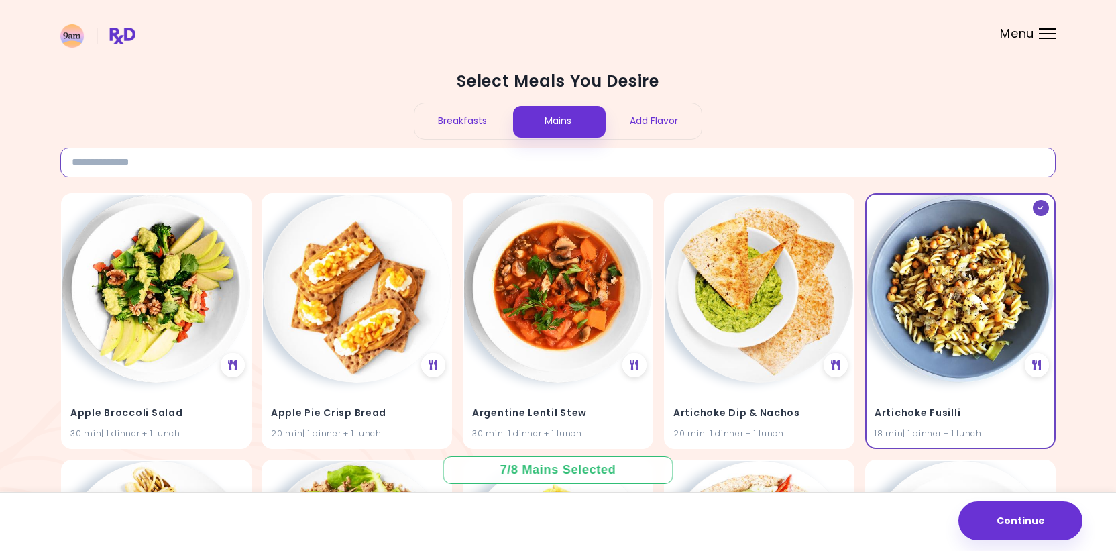
click at [632, 164] on input at bounding box center [558, 163] width 996 height 30
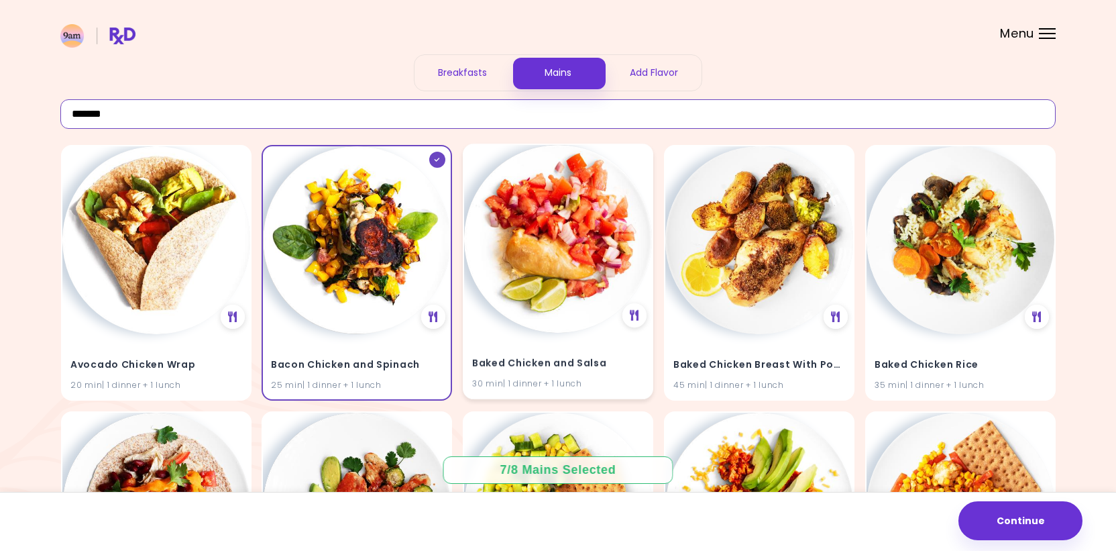
scroll to position [64, 0]
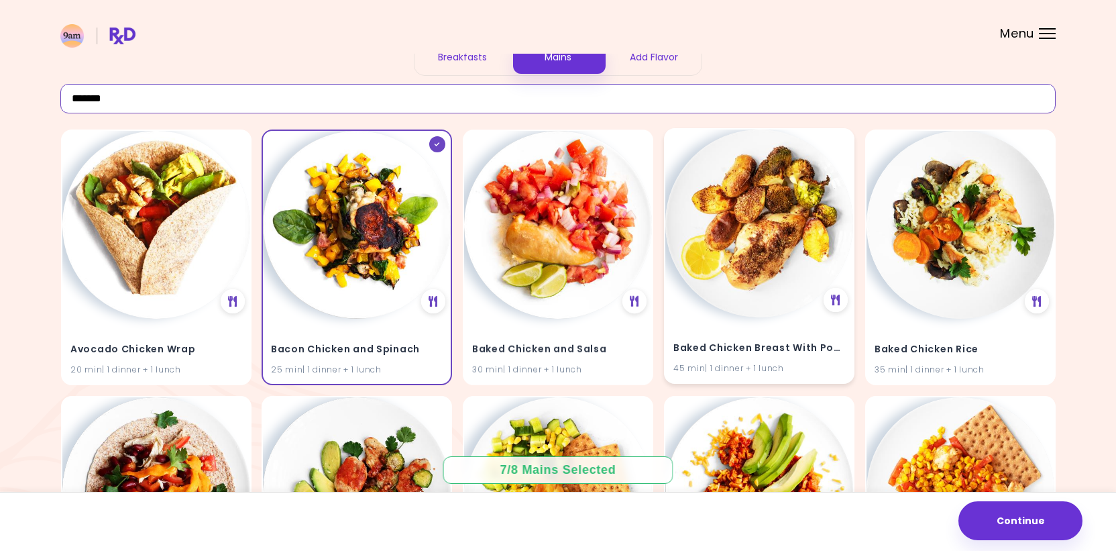
type input "*******"
click at [766, 305] on img at bounding box center [760, 223] width 188 height 188
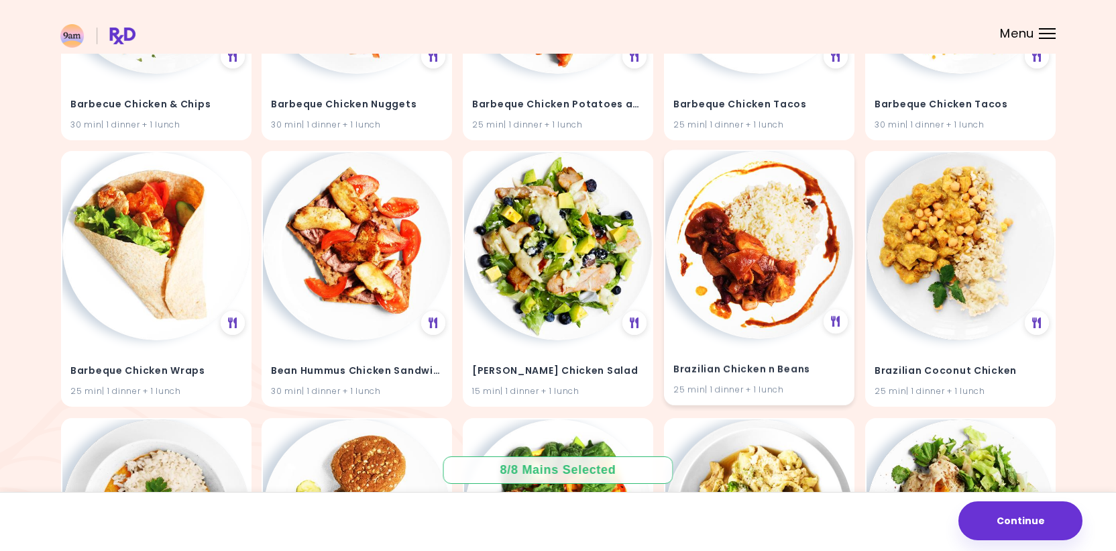
scroll to position [841, 0]
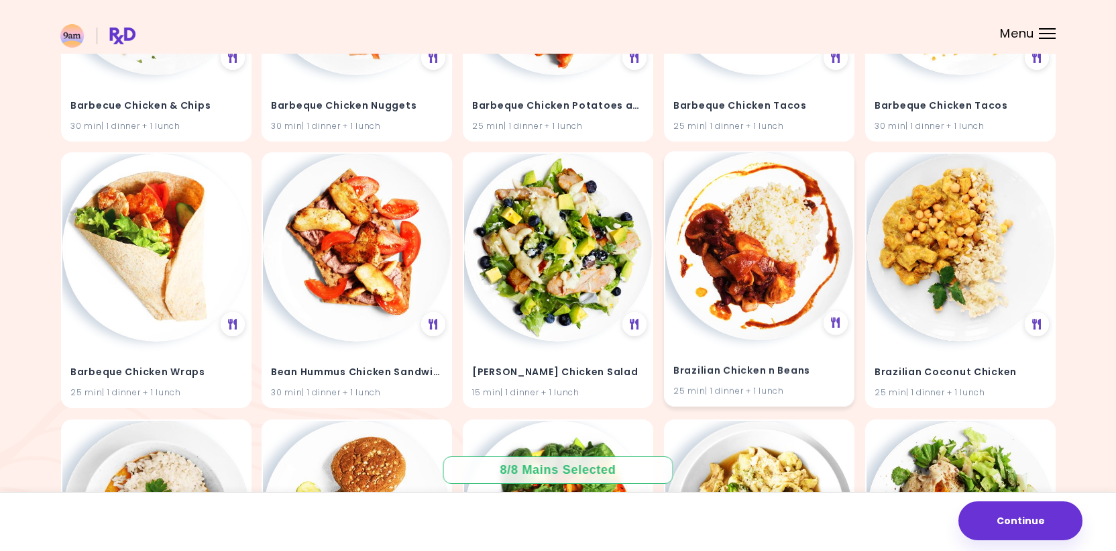
click at [764, 317] on img at bounding box center [760, 246] width 188 height 188
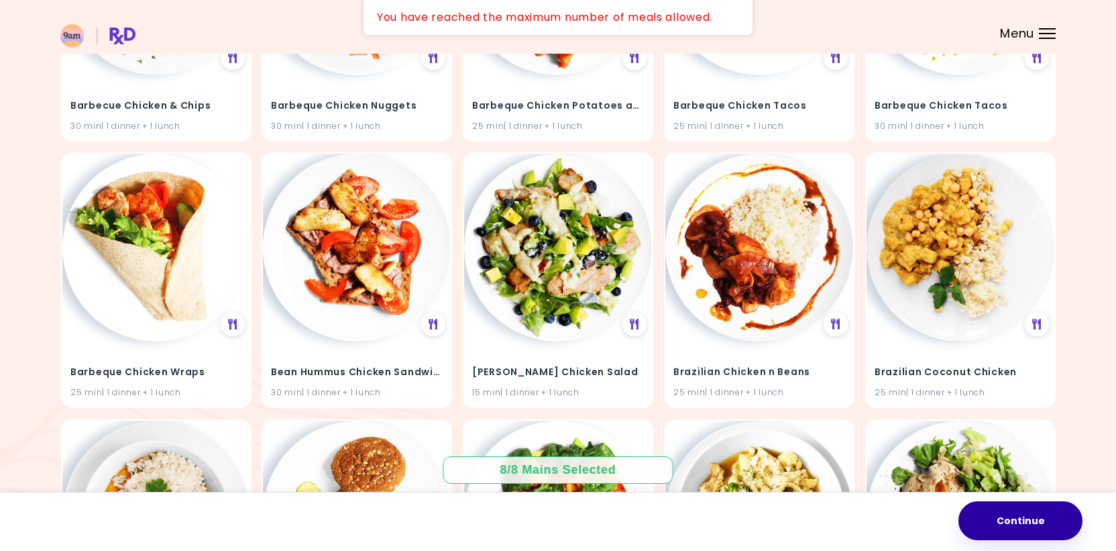
click at [1006, 527] on button "Continue" at bounding box center [1021, 520] width 124 height 39
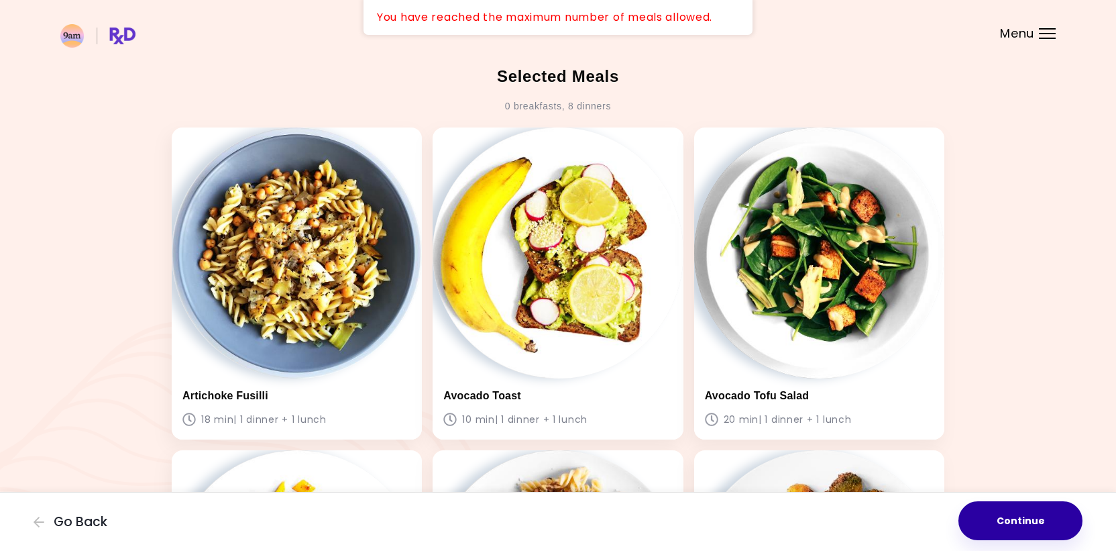
click at [1010, 519] on button "Continue" at bounding box center [1021, 520] width 124 height 39
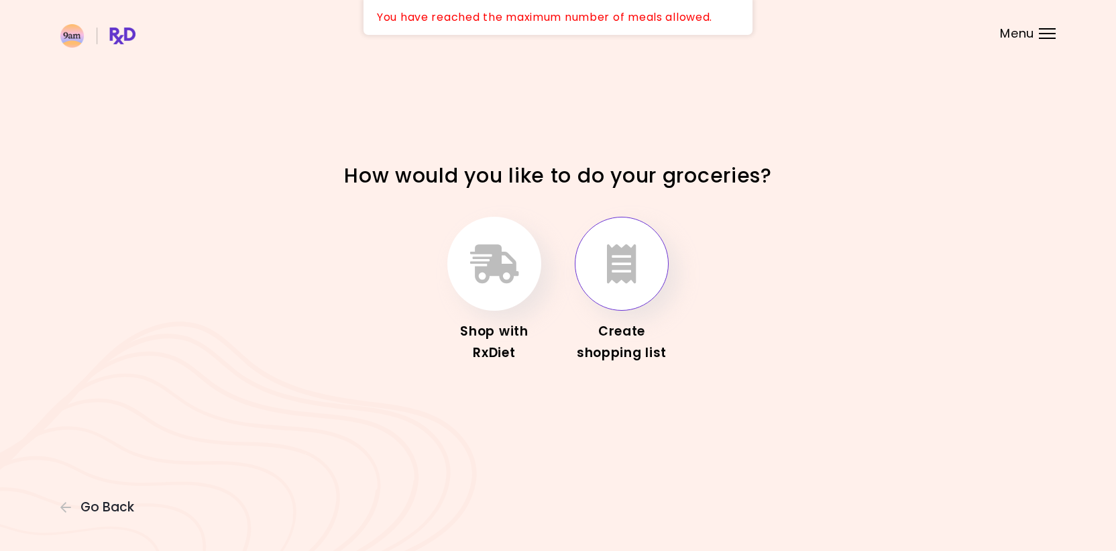
click at [627, 262] on icon "button" at bounding box center [622, 263] width 30 height 39
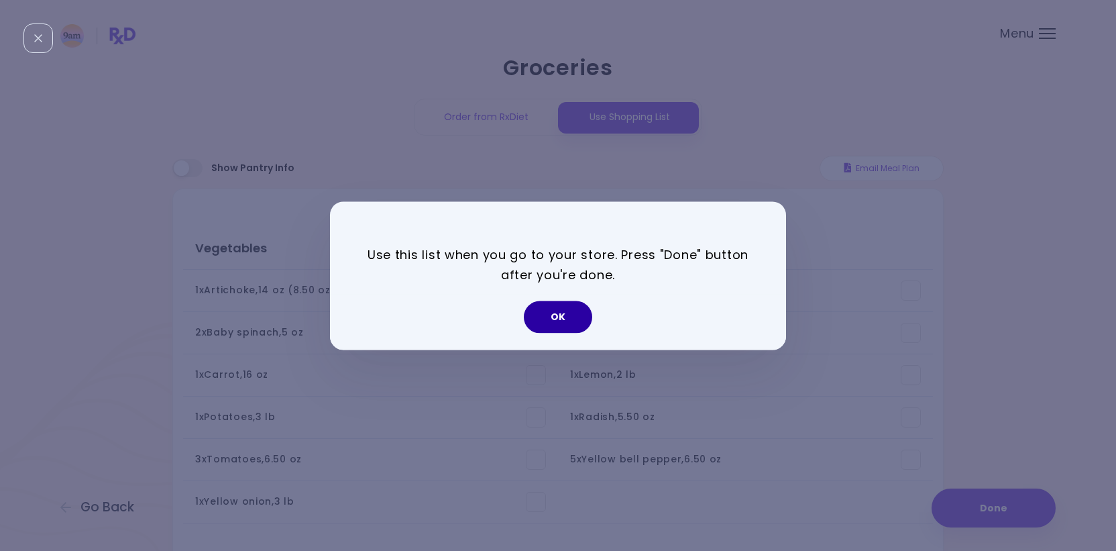
click at [566, 309] on button "OK" at bounding box center [558, 317] width 68 height 32
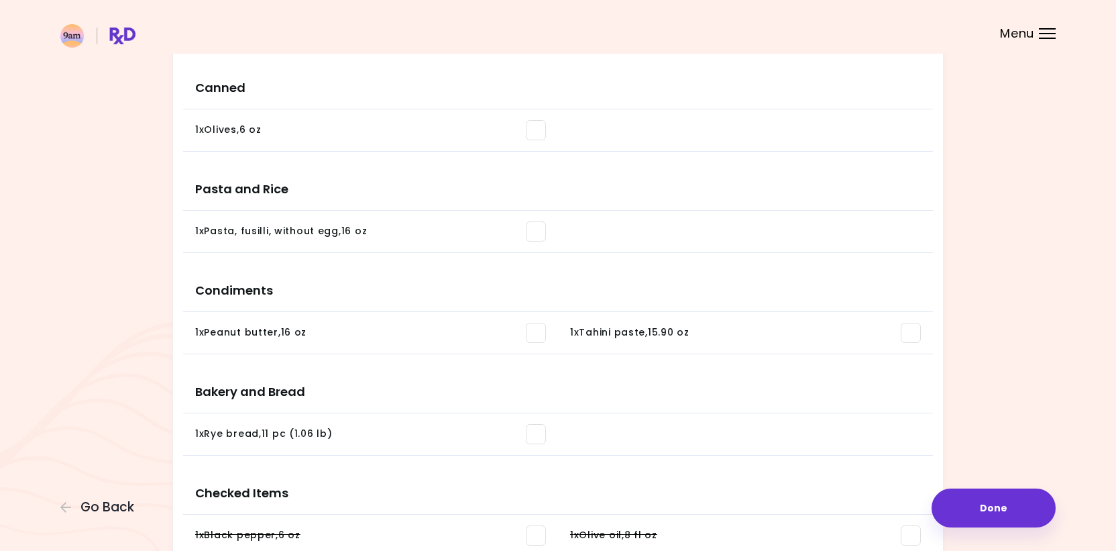
scroll to position [1210, 0]
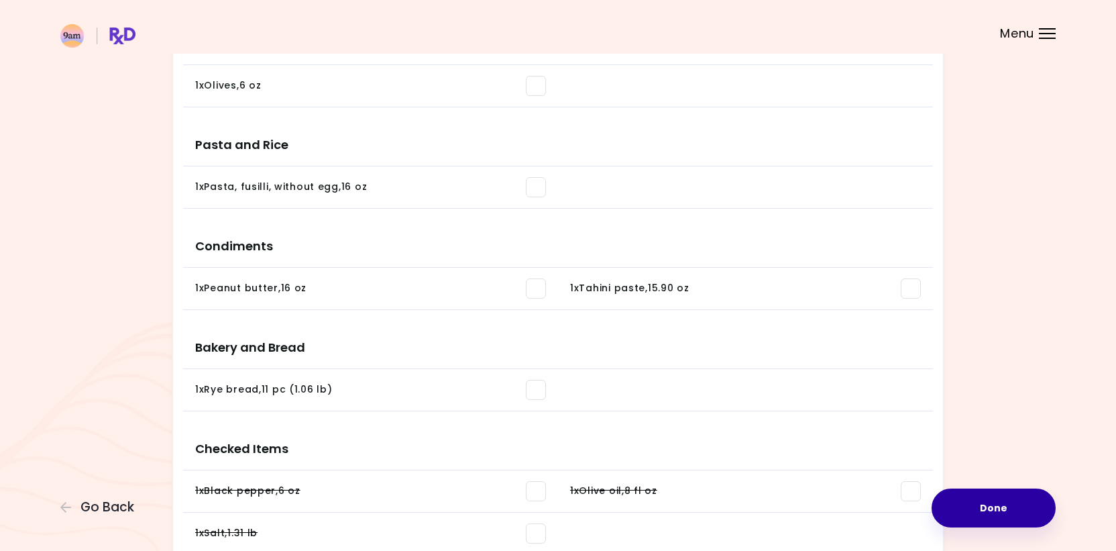
click at [988, 507] on button "Done" at bounding box center [994, 507] width 124 height 39
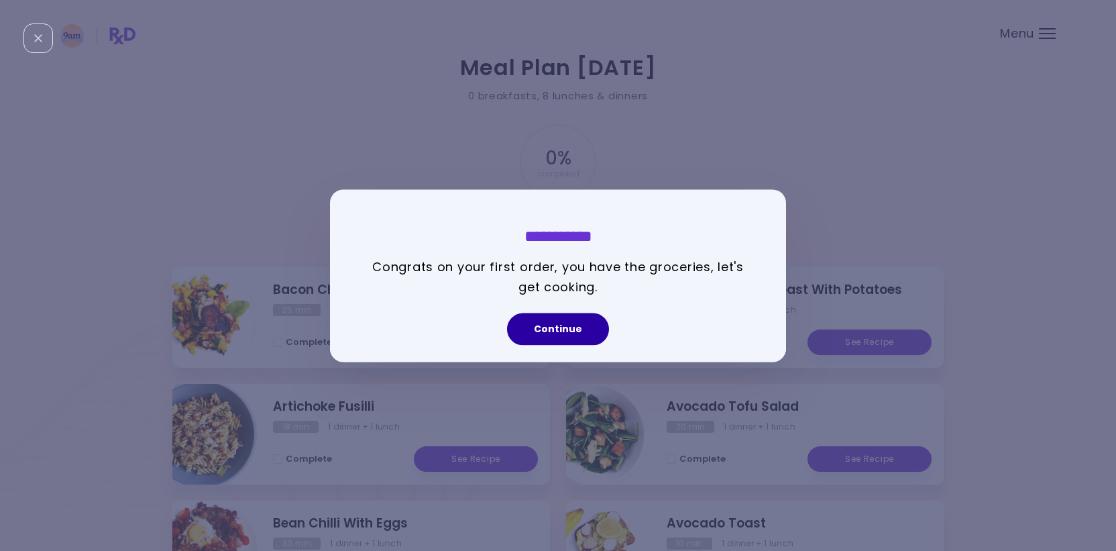
click at [568, 327] on button "Continue" at bounding box center [558, 329] width 102 height 32
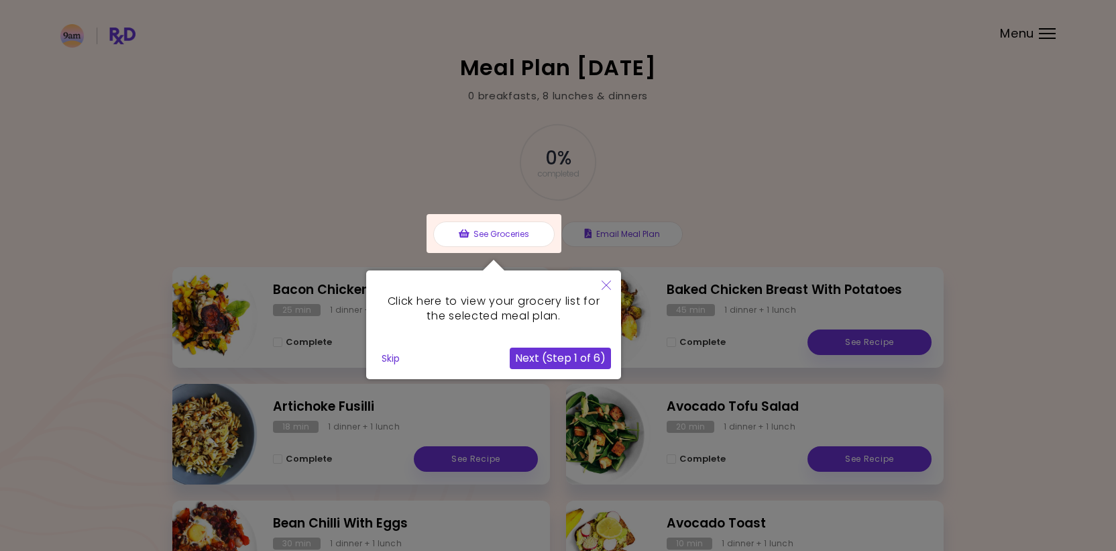
click at [398, 350] on button "Skip" at bounding box center [390, 358] width 29 height 20
